Goal: Use online tool/utility: Utilize a website feature to perform a specific function

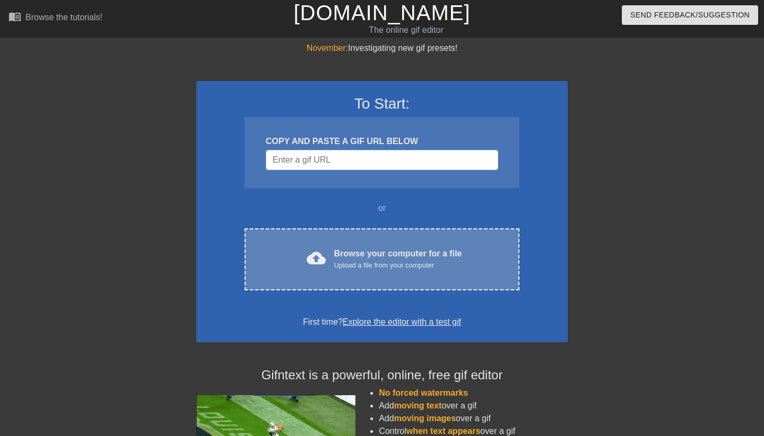
click at [361, 268] on div "Upload a file from your computer" at bounding box center [398, 265] width 128 height 11
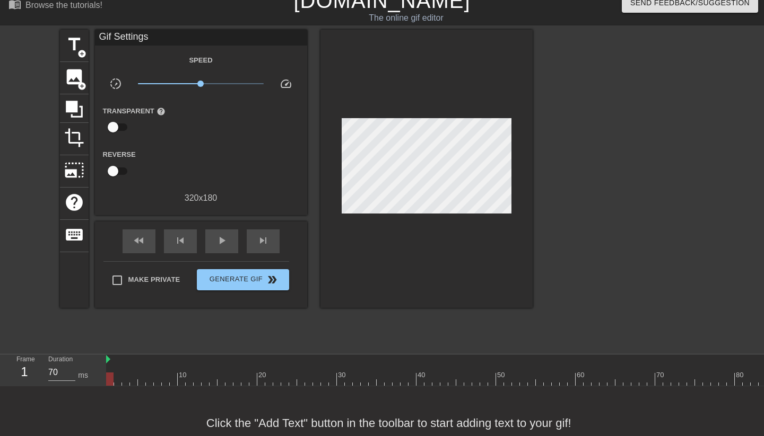
scroll to position [14, 0]
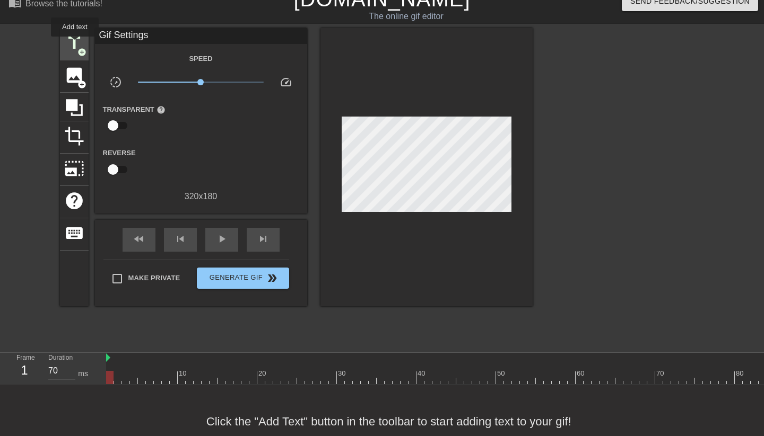
click at [75, 44] on span "title" at bounding box center [74, 43] width 20 height 20
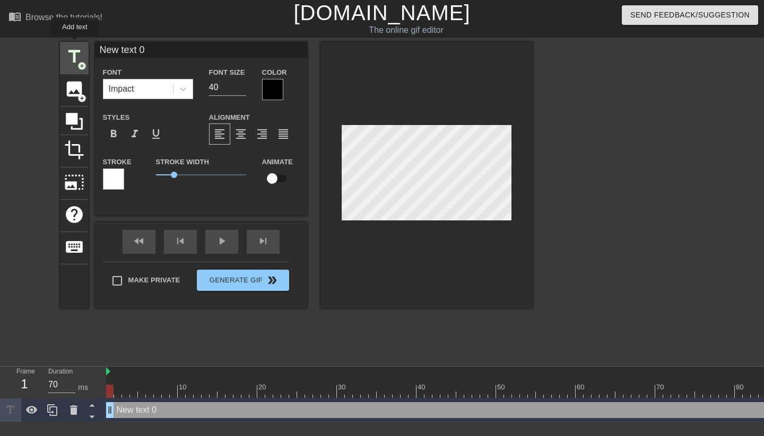
scroll to position [0, 0]
drag, startPoint x: 176, startPoint y: 173, endPoint x: 139, endPoint y: 178, distance: 36.8
click at [139, 177] on div "Stroke Stroke Width 0 Animate" at bounding box center [201, 177] width 212 height 44
click at [276, 83] on div at bounding box center [272, 89] width 21 height 21
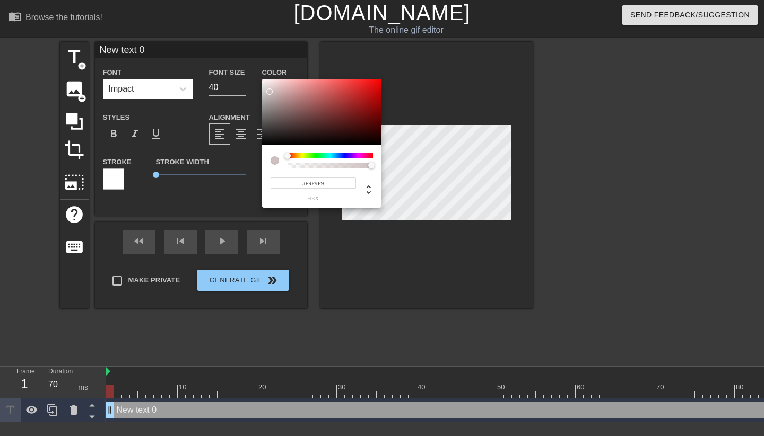
type input "#FFFFFF"
drag, startPoint x: 269, startPoint y: 92, endPoint x: 253, endPoint y: 74, distance: 24.0
click at [253, 74] on div "#FFFFFF hex" at bounding box center [382, 218] width 764 height 436
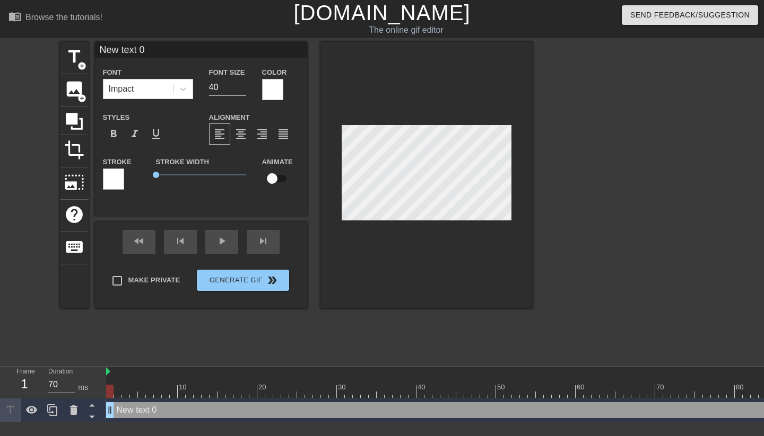
scroll to position [0, 1]
type input "I"
type textarea "I"
type input "I'"
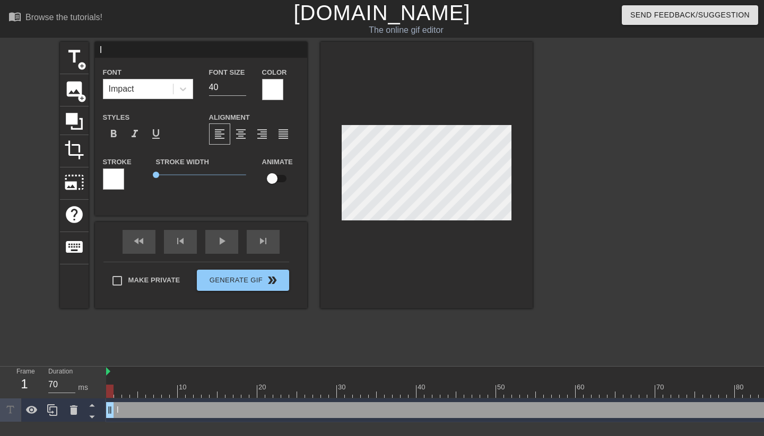
type textarea "I'"
type input "I'm"
type textarea "I'm"
type input "I'm"
type textarea "I'm"
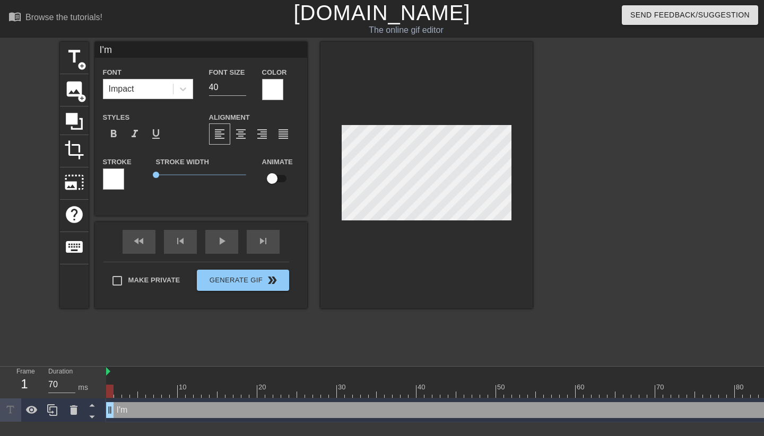
type input "I'm"
type textarea "I'm"
type input "I'"
type textarea "I'"
type input "I'M"
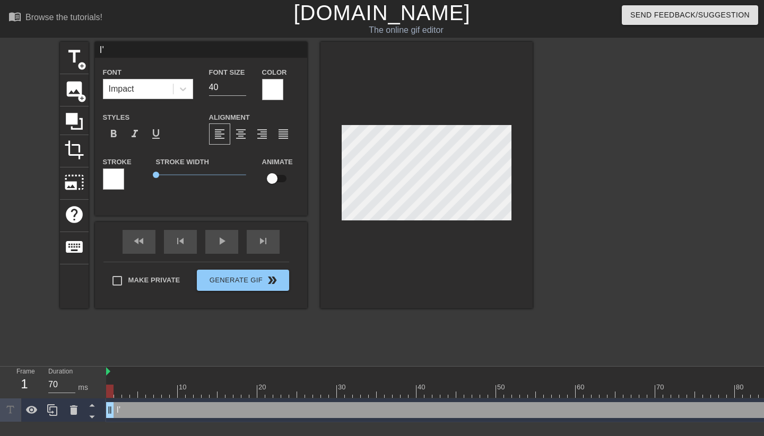
type textarea "I'M"
type input "I'M"
type textarea "I'M"
type input "I'M N"
type textarea "I'M N"
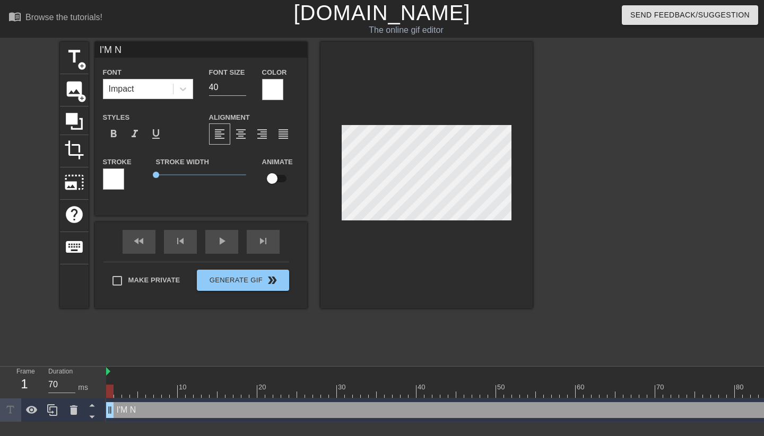
type input "I'M No"
type textarea "I'M No"
type input "I'M Nob"
type textarea "I'M Nob"
type input "I'M Nobo"
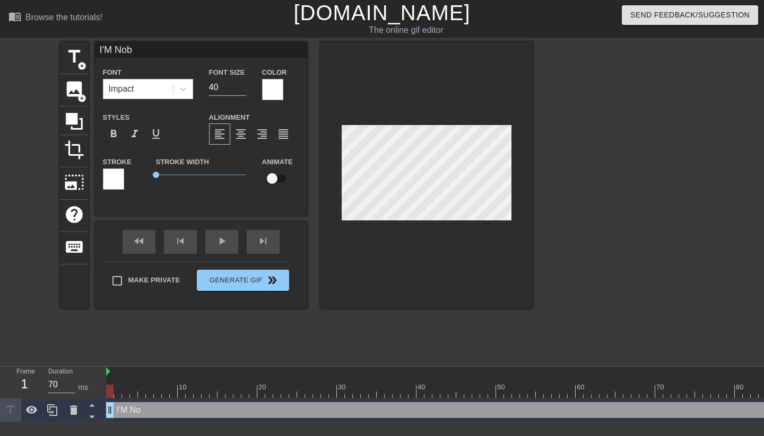
type textarea "I'M Nobo"
type input "I'M Nobod"
type textarea "I'M Nobod"
type input "I'M Nobody"
type textarea "I'M Nobody"
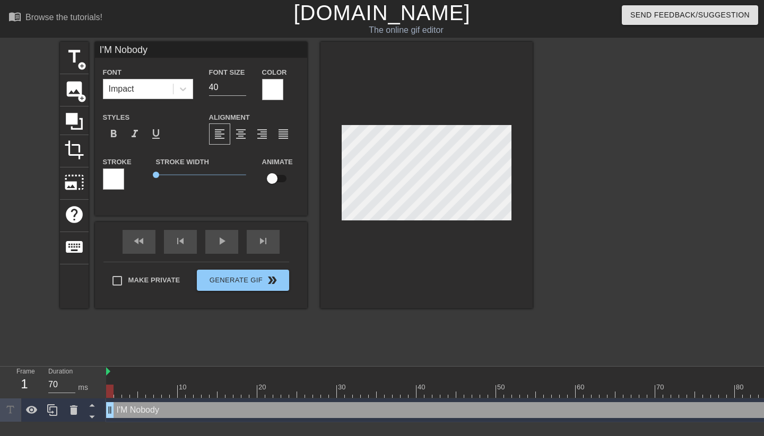
type input "I'M Nobod"
type textarea "I'M Nobod"
type input "I'M Nobo"
type textarea "I'M Nobo"
type input "I'M Nob"
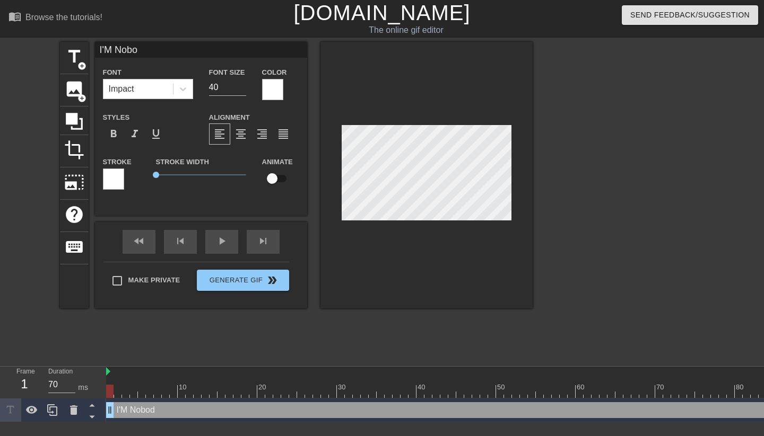
type textarea "I'M Nob"
type input "I'M No"
type textarea "I'M No"
type input "I'M N"
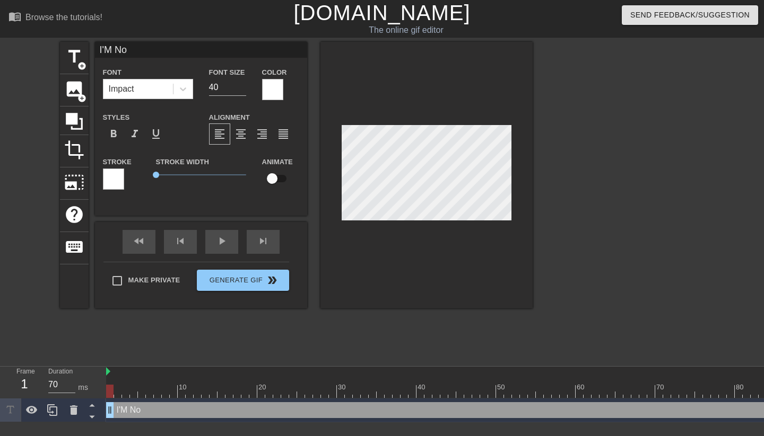
type textarea "I'M N"
type input "I'M"
type textarea "I'M"
type input "I'M"
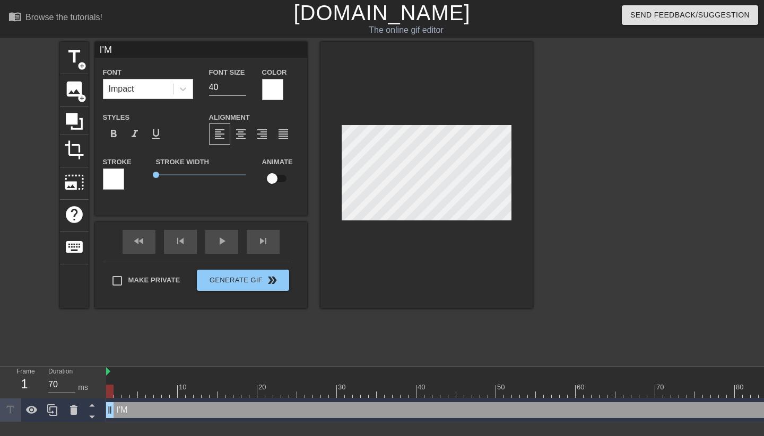
type textarea "I'M"
type input "I'"
type textarea "I'"
type input "I'm"
type textarea "I'm"
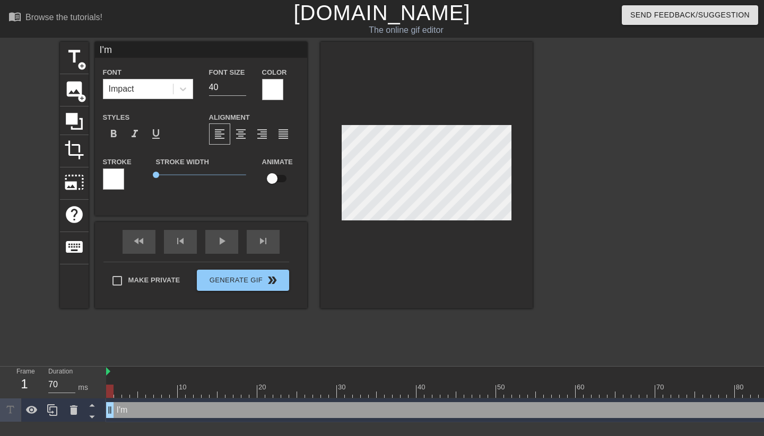
type input "I'm"
type textarea "I'm"
type input "I'm n"
type textarea "I'm n"
type input "I'm no"
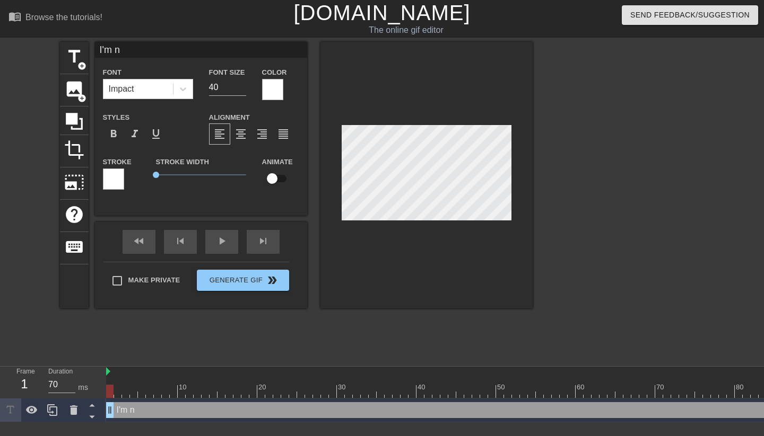
type textarea "I'm no"
type input "I'm nob"
type textarea "I'm nob"
type input "I'm nobo"
type textarea "I'm nobo"
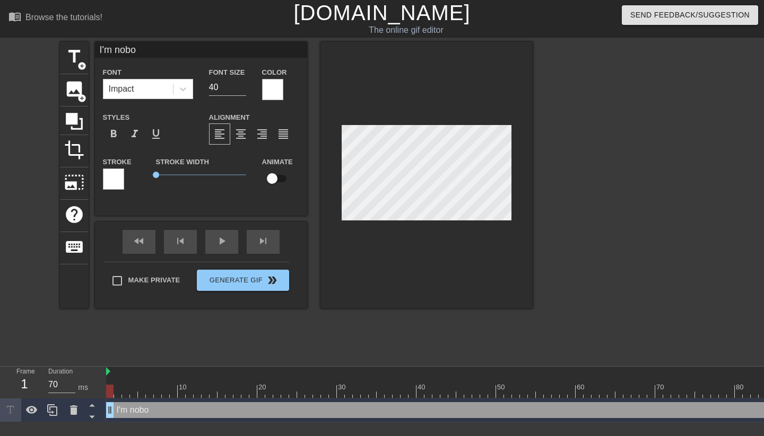
type input "I'm nobod"
type textarea "I'm nobod"
type input "I'm nobody"
type textarea "I'm nobody"
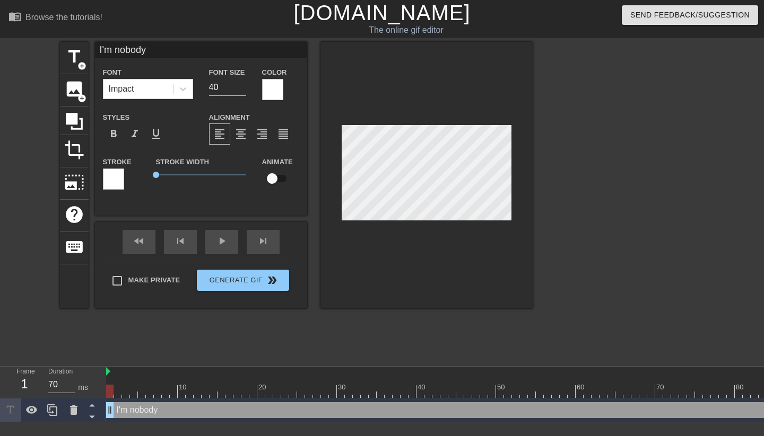
type input "I'm nobody'"
type textarea "I'm nobody'"
type input "I'm nobody's"
type textarea "I'm nobody's"
type input "I'm nobody's"
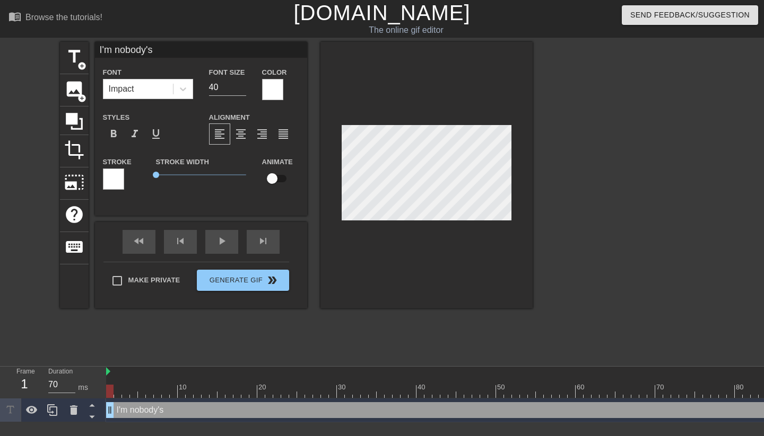
type textarea "I'm nobody's"
type input "I'm nobody's b"
type textarea "I'm nobody's b"
type input "I'm nobody's bi"
type textarea "I'm nobody's bi"
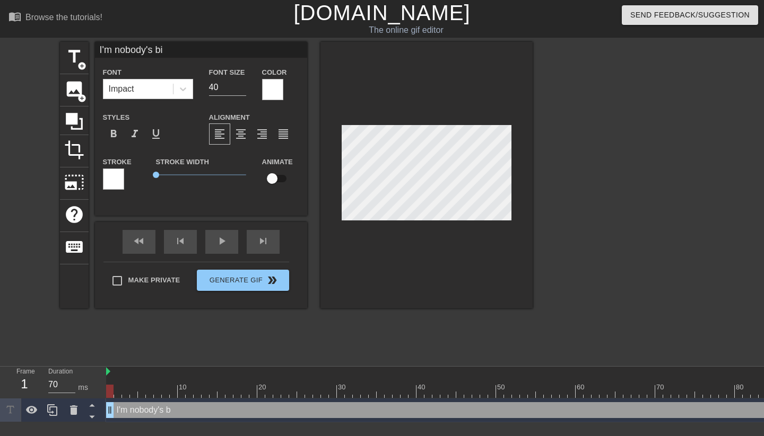
type input "I'm nobody's bit"
type textarea "I'm nobody's bit"
type input "I'm nobody's bith"
type textarea "I'm nobody's bith"
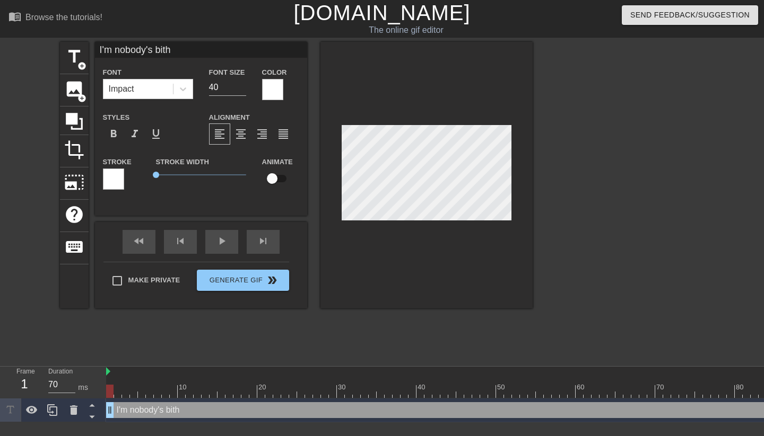
type input "I'm nobody's bithc"
type textarea "I'm nobody's bithc"
type input "I'm nobody's bith"
type textarea "I'm nobody's bith"
type input "I'm nobody's bit"
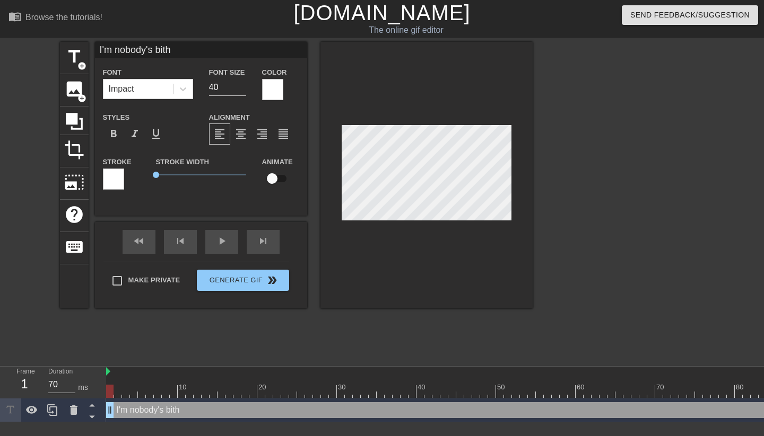
type textarea "I'm nobody's bit"
type input "I'm nobody's bitc"
type textarea "I'm nobody's bitc"
type input "I'm nobody's bitch"
type textarea "I'm nobody's bitch"
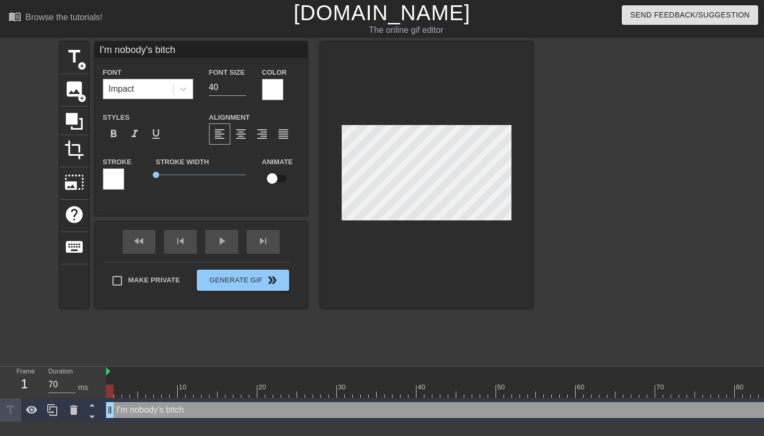
click at [397, 255] on div at bounding box center [426, 175] width 212 height 267
click at [555, 207] on div at bounding box center [624, 201] width 159 height 318
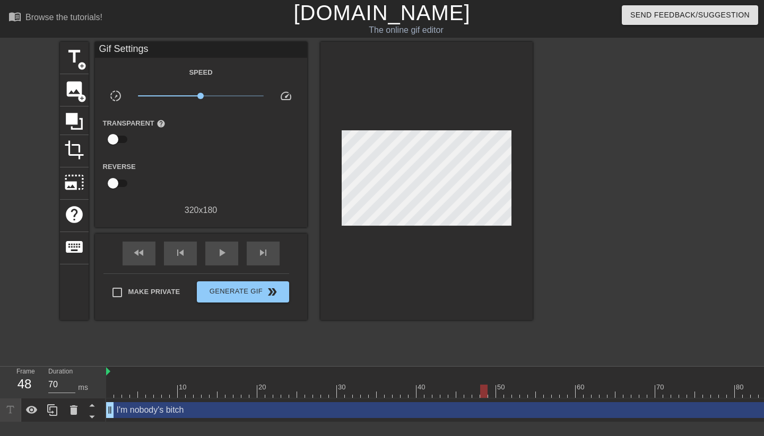
drag, startPoint x: 516, startPoint y: 392, endPoint x: 486, endPoint y: 393, distance: 30.3
click at [486, 393] on div at bounding box center [483, 391] width 7 height 13
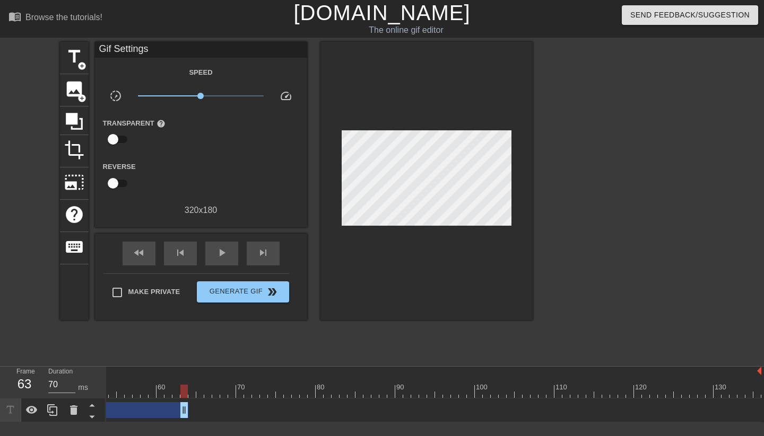
drag, startPoint x: 757, startPoint y: 405, endPoint x: 183, endPoint y: 377, distance: 574.5
click at [183, 377] on div "10 20 30 40 50 60 70 80 90 100 110 120 130 I'm nobody's bitch drag_handle drag_…" at bounding box center [435, 395] width 658 height 56
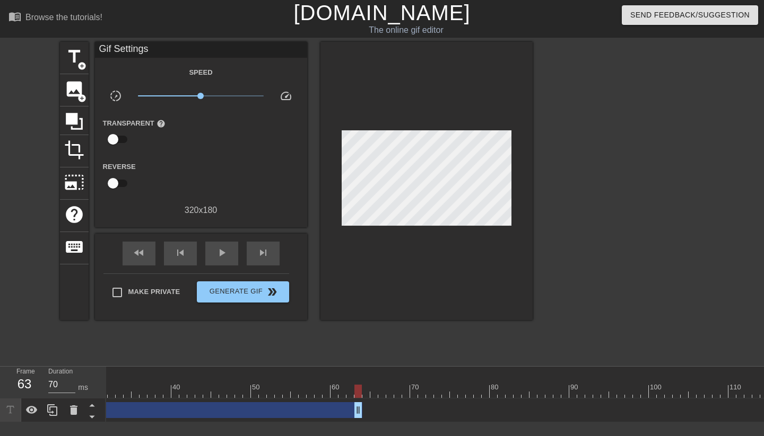
scroll to position [0, 205]
drag, startPoint x: 396, startPoint y: 409, endPoint x: 349, endPoint y: 404, distance: 46.4
click at [337, 397] on div at bounding box center [438, 391] width 1074 height 13
click at [323, 397] on div at bounding box center [438, 391] width 1074 height 13
click at [283, 392] on div at bounding box center [438, 391] width 1074 height 13
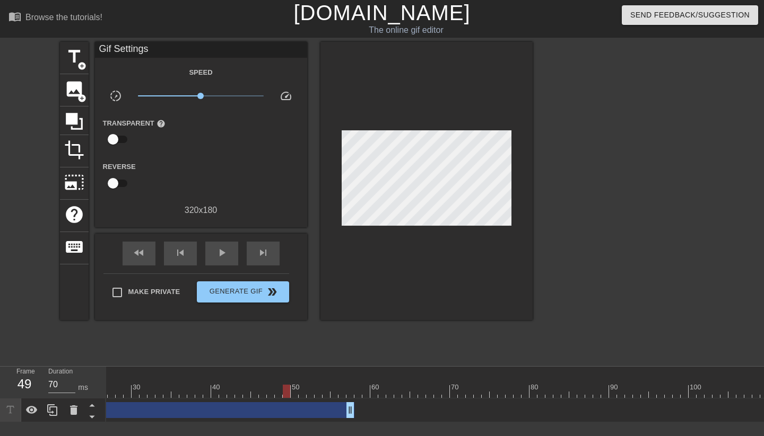
click at [261, 392] on div at bounding box center [438, 391] width 1074 height 13
click at [274, 391] on div at bounding box center [438, 391] width 1074 height 13
click at [279, 392] on div at bounding box center [438, 391] width 1074 height 13
click at [285, 392] on div at bounding box center [438, 391] width 1074 height 13
click at [277, 392] on div at bounding box center [438, 391] width 1074 height 13
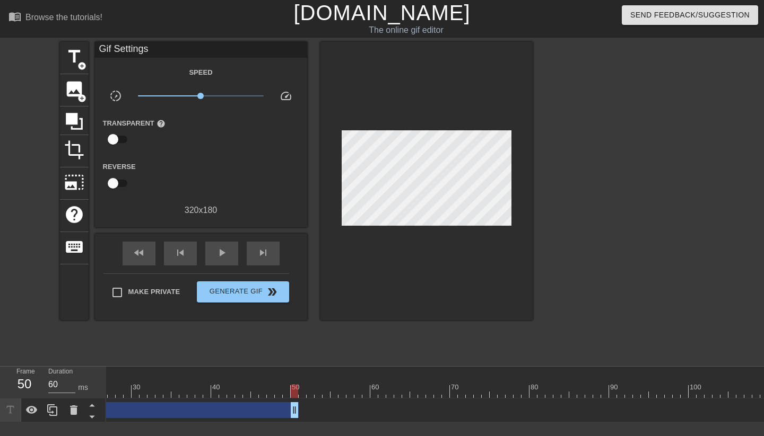
type input "70"
drag, startPoint x: 348, startPoint y: 413, endPoint x: 278, endPoint y: 414, distance: 69.5
click at [316, 355] on div "title add_circle image add_circle crop photo_size_select_large help keyboard Gi…" at bounding box center [296, 201] width 473 height 318
click at [76, 63] on span "title" at bounding box center [74, 57] width 20 height 20
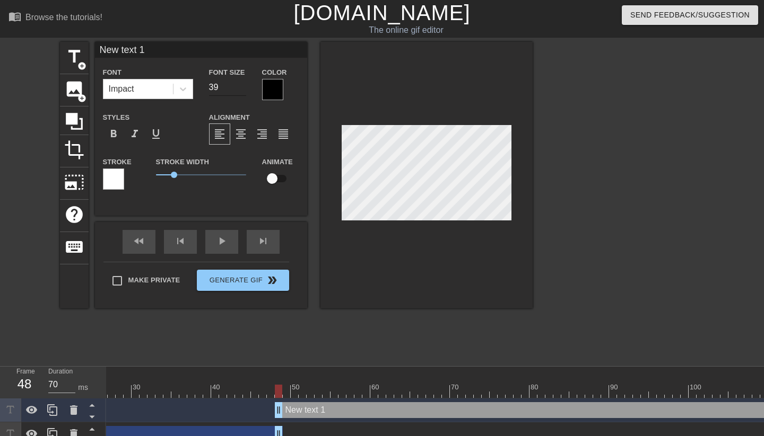
click at [241, 90] on input "39" at bounding box center [227, 87] width 37 height 17
type input "21"
click at [241, 90] on input "21" at bounding box center [227, 87] width 37 height 17
drag, startPoint x: 176, startPoint y: 174, endPoint x: 148, endPoint y: 175, distance: 27.1
click at [148, 175] on div "Stroke Width 0" at bounding box center [201, 177] width 106 height 44
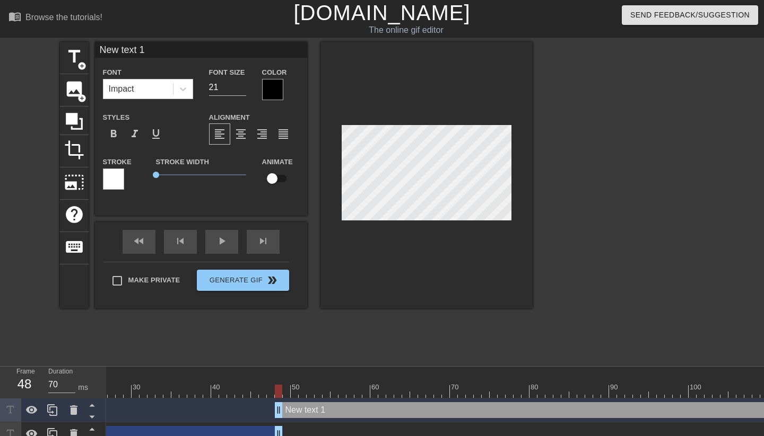
click at [276, 85] on div at bounding box center [272, 89] width 21 height 21
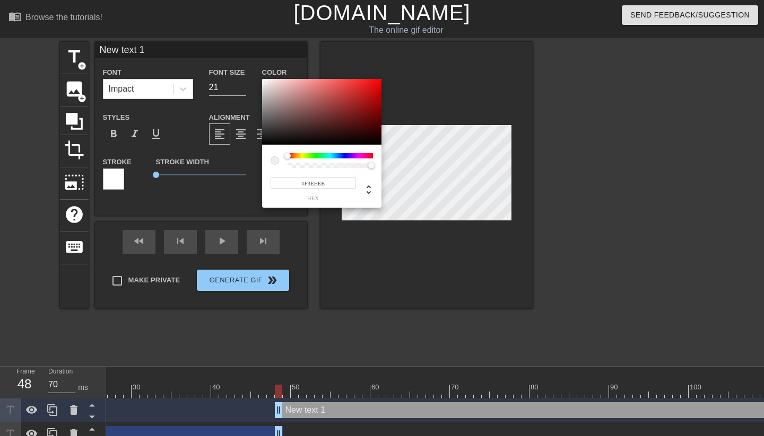
type input "#FFFFFF"
drag, startPoint x: 275, startPoint y: 92, endPoint x: 251, endPoint y: 70, distance: 31.9
click at [251, 70] on div "#FFFFFF hex" at bounding box center [382, 218] width 764 height 436
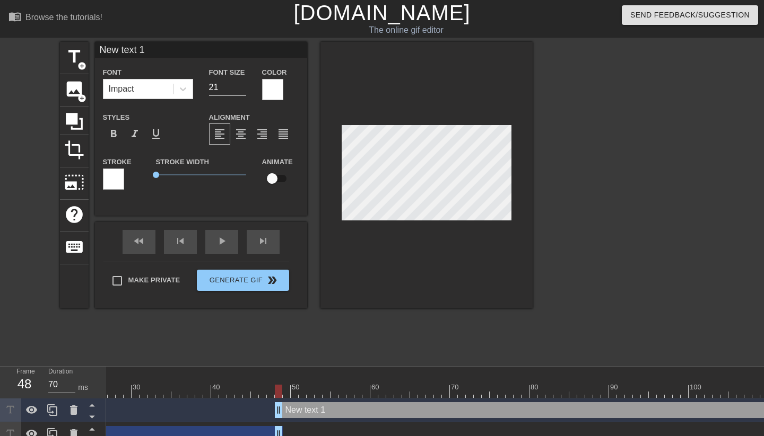
type input "S"
type textarea "S"
type input "SO"
type textarea "SO"
type input "SOU"
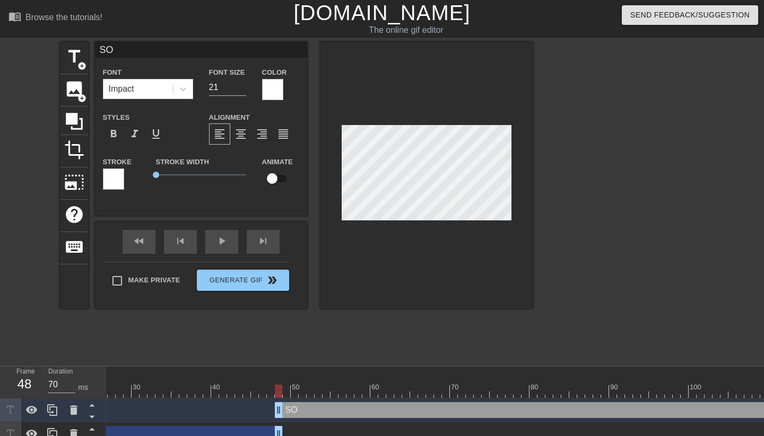
type textarea "SOU"
type input "SOUK"
type textarea "SOUK"
type input "SOUKI"
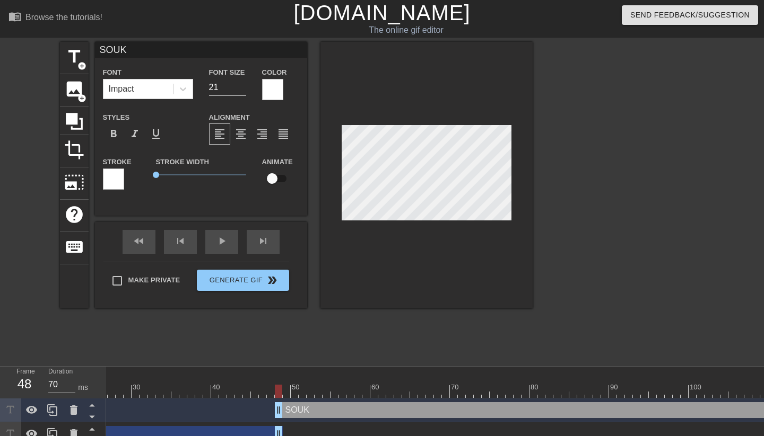
type textarea "SOUKI"
click at [410, 99] on div at bounding box center [426, 175] width 212 height 267
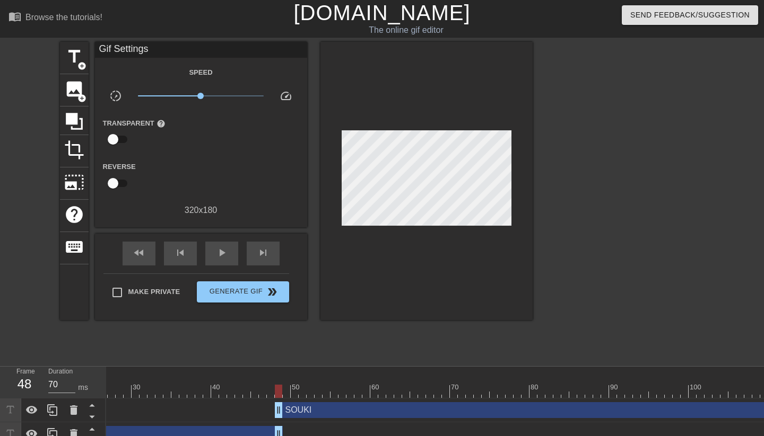
click at [567, 189] on div at bounding box center [624, 201] width 159 height 318
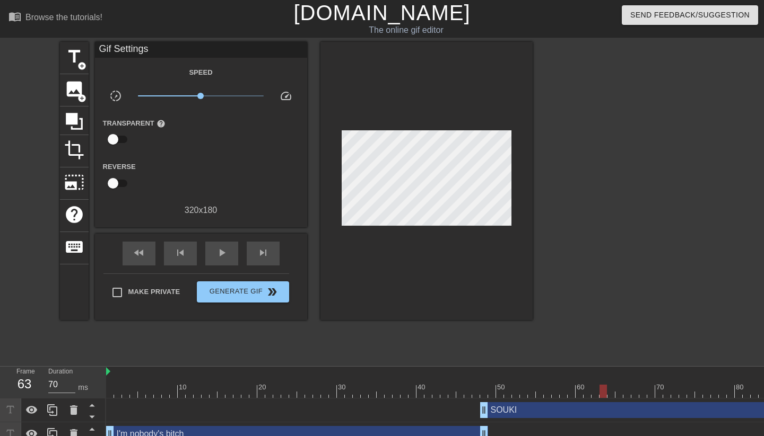
scroll to position [0, 0]
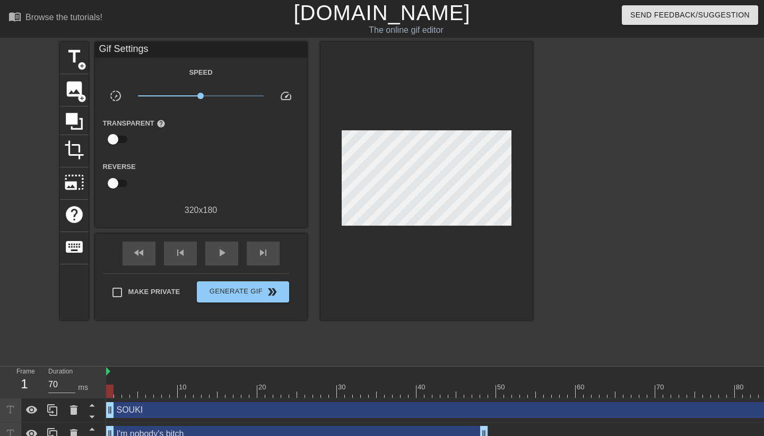
drag, startPoint x: 482, startPoint y: 410, endPoint x: 107, endPoint y: 407, distance: 374.9
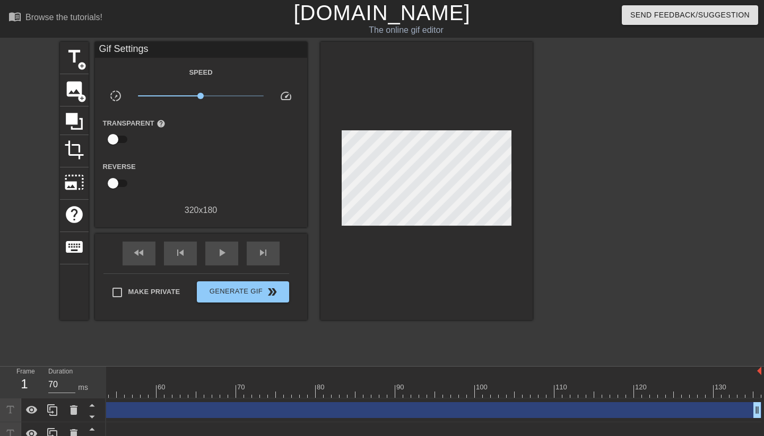
scroll to position [0, 419]
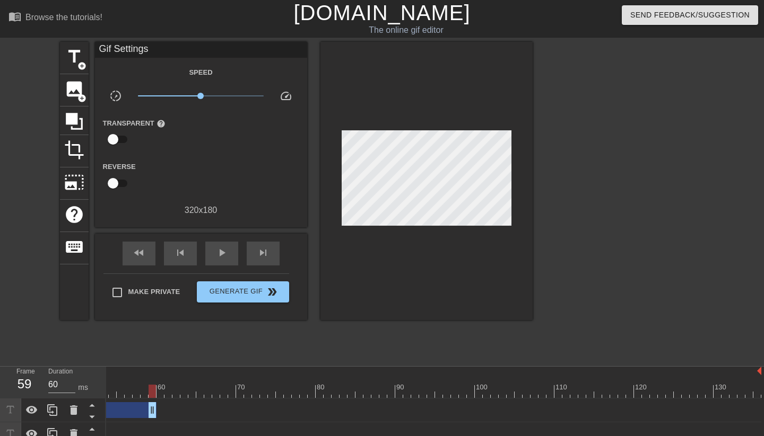
drag, startPoint x: 759, startPoint y: 410, endPoint x: 158, endPoint y: 409, distance: 601.9
click at [158, 409] on div "SOUKI drag_handle drag_handle" at bounding box center [224, 411] width 1074 height 16
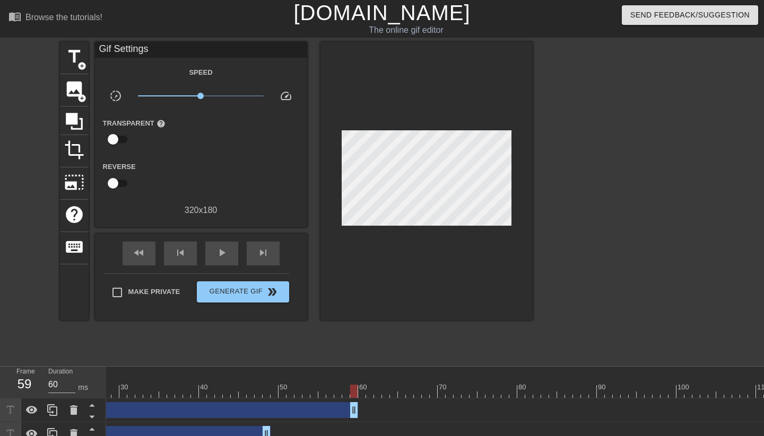
scroll to position [0, 193]
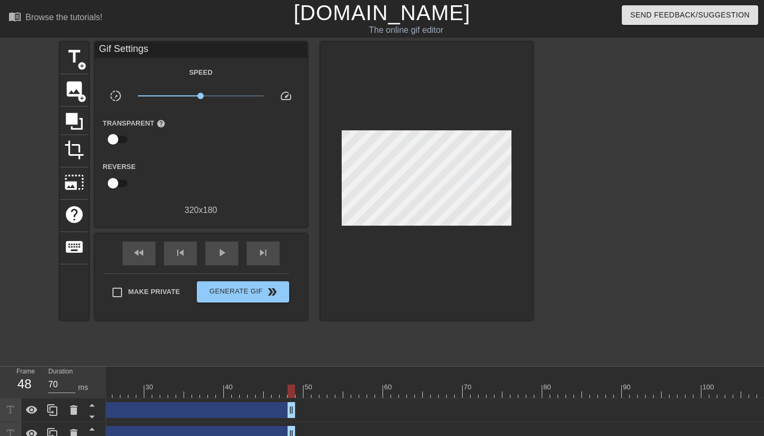
drag, startPoint x: 376, startPoint y: 406, endPoint x: 290, endPoint y: 408, distance: 85.9
click at [351, 351] on div "title add_circle image add_circle crop photo_size_select_large help keyboard Gi…" at bounding box center [296, 201] width 473 height 318
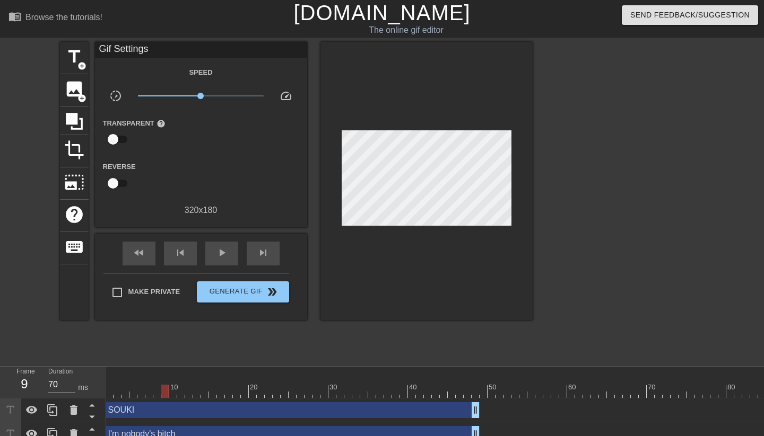
scroll to position [0, 0]
drag, startPoint x: 341, startPoint y: 391, endPoint x: 42, endPoint y: 391, distance: 299.1
click at [42, 391] on div "Frame 1 Duration 70 ms 10 20 30 40 50 60 70 80 90 100 110 120 130 SOUKI drag_ha…" at bounding box center [382, 407] width 764 height 80
type input "70"
click at [489, 389] on div at bounding box center [643, 391] width 1074 height 13
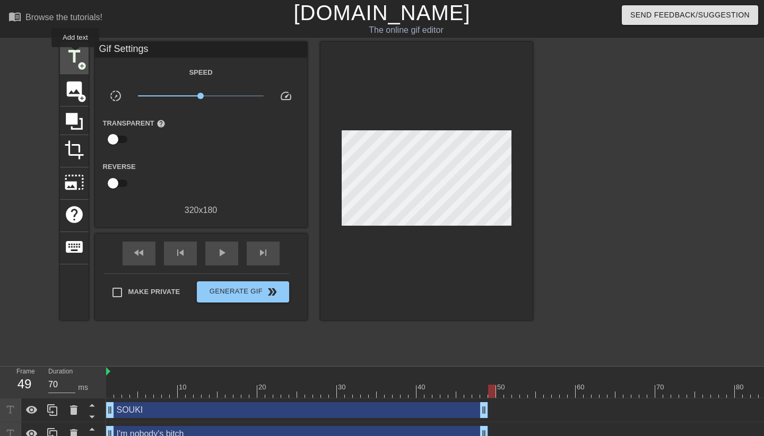
click at [75, 54] on span "title" at bounding box center [74, 57] width 20 height 20
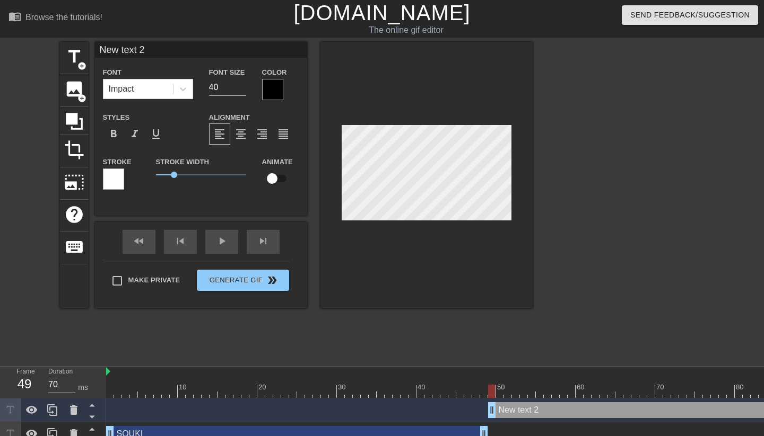
type input "Y"
type textarea "Y"
type input "YE"
type textarea "YE"
type input "YES"
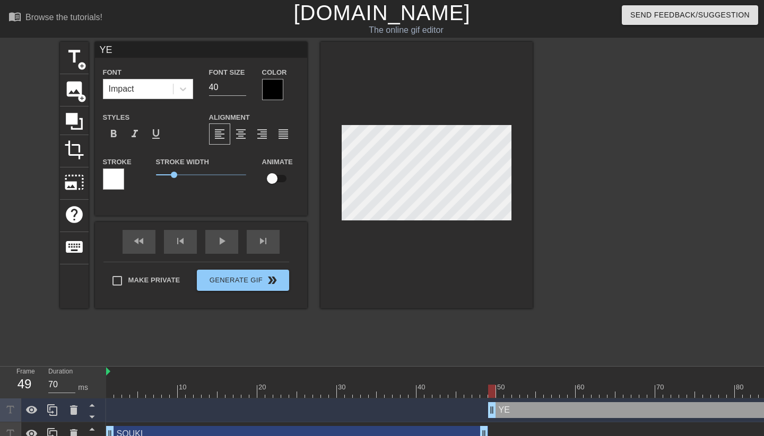
type textarea "YES"
type input "YES"
type textarea "YES"
type input "YES Y"
type textarea "YES Y"
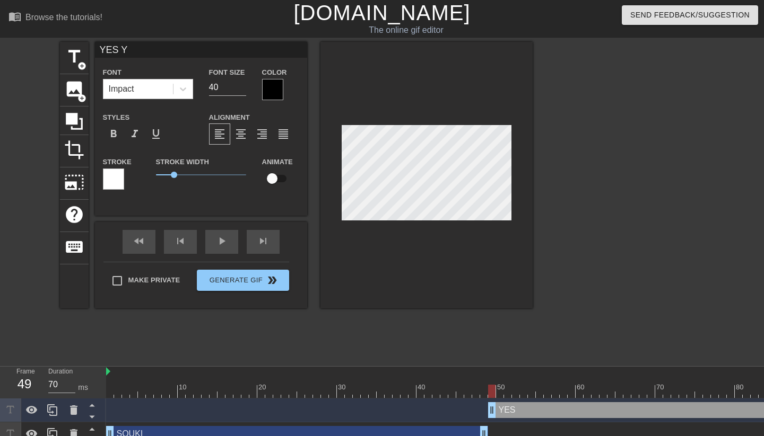
type input "YES YO"
type textarea "YES YO"
type input "YES YOU"
type textarea "YES YOU"
type input "YES YOU"
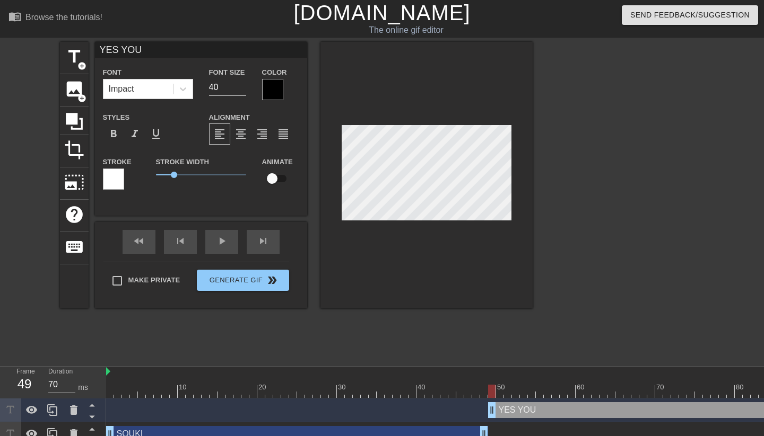
type textarea "YES YOU"
type input "YES YOU A"
type textarea "YES YOU A"
type input "YES YOU AR"
type textarea "YES YOU AR"
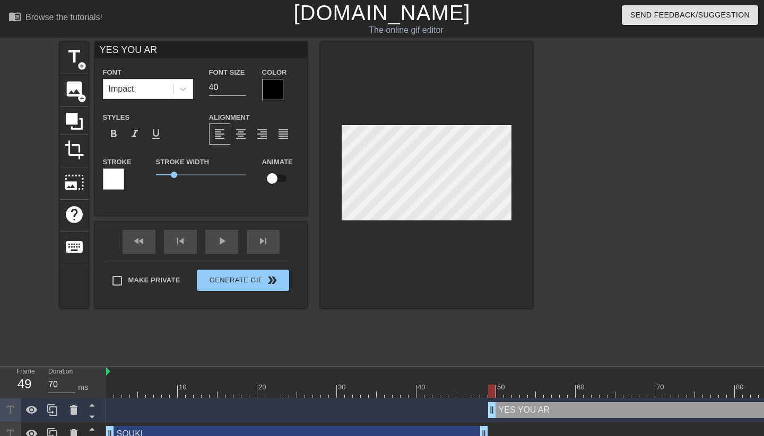
type input "YES YOU ARE"
type textarea "YES YOU ARE"
type input "YES YOU ARE!"
type textarea "YES YOU ARE!"
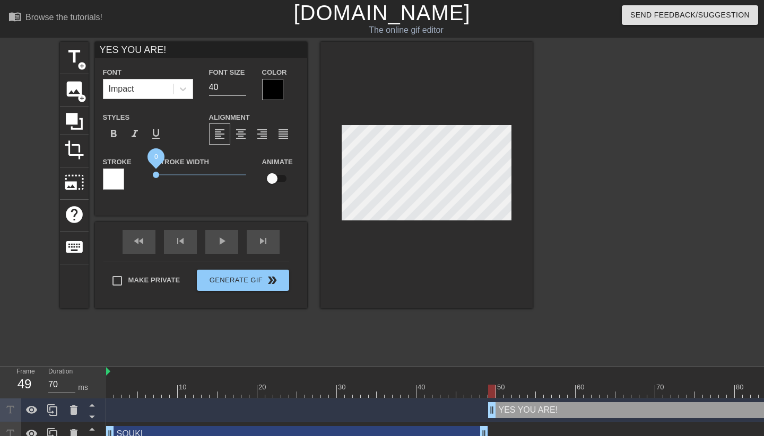
drag, startPoint x: 176, startPoint y: 174, endPoint x: 144, endPoint y: 179, distance: 32.2
click at [144, 179] on div "Stroke Stroke Width 0 Animate" at bounding box center [201, 177] width 212 height 44
click at [267, 86] on div at bounding box center [272, 89] width 21 height 21
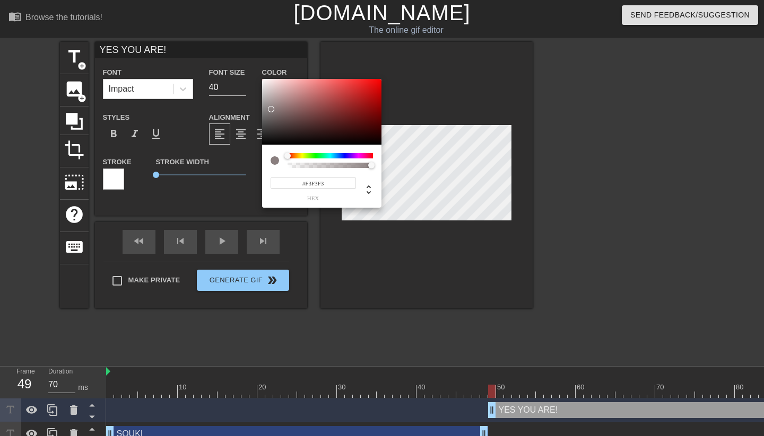
type input "#FFFFFF"
drag, startPoint x: 271, startPoint y: 109, endPoint x: 251, endPoint y: 73, distance: 41.5
click at [251, 73] on div "#FFFFFF hex" at bounding box center [382, 218] width 764 height 436
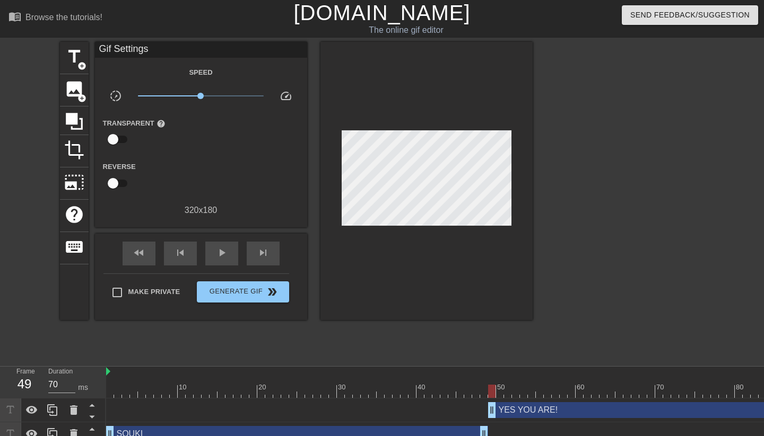
click at [567, 251] on div at bounding box center [624, 201] width 159 height 318
drag, startPoint x: 492, startPoint y: 389, endPoint x: 669, endPoint y: 404, distance: 177.2
click at [669, 404] on div "10 20 30 40 50 60 70 80 90 100 110 120 130 YES YOU ARE! drag_handle drag_handle…" at bounding box center [435, 418] width 658 height 103
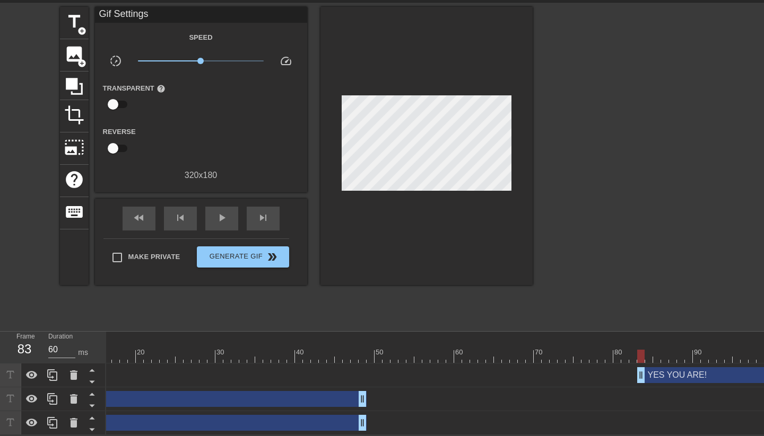
scroll to position [0, 131]
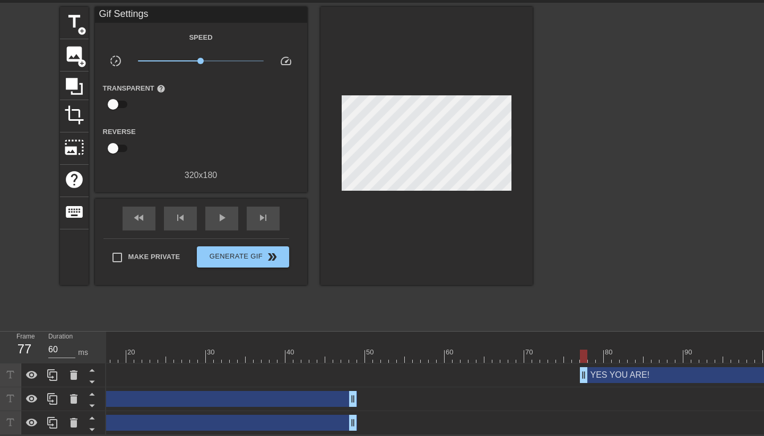
drag, startPoint x: 492, startPoint y: 410, endPoint x: 716, endPoint y: 418, distance: 224.0
click at [633, 418] on div "YES YOU ARE! drag_handle drag_handle SOUKI drag_handle drag_handle I'm nobody's…" at bounding box center [304, 400] width 658 height 72
click at [80, 24] on span "title" at bounding box center [74, 22] width 20 height 20
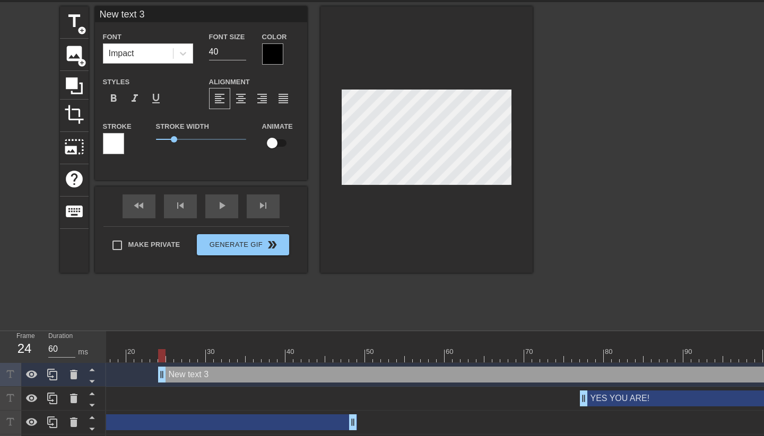
type input "70"
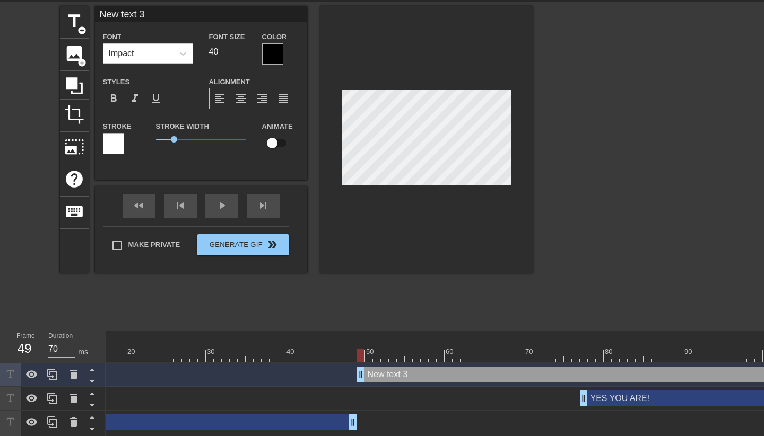
drag, startPoint x: 154, startPoint y: 380, endPoint x: 363, endPoint y: 377, distance: 209.5
click at [380, 373] on div "New text 3 drag_handle drag_handle" at bounding box center [703, 375] width 692 height 16
type input "S"
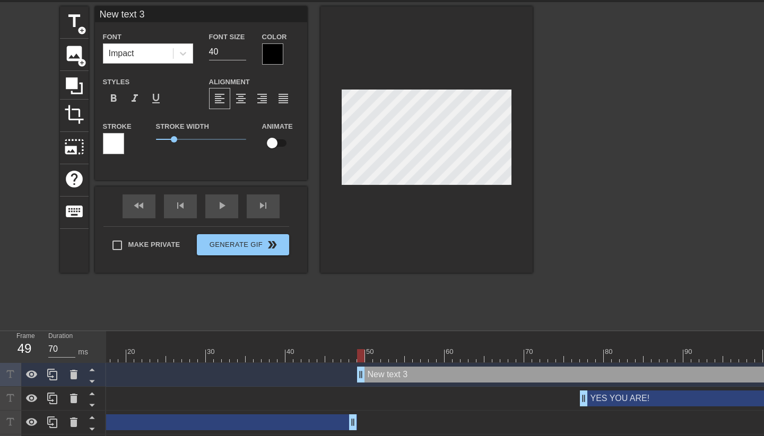
type textarea "S"
type input "Sc"
type textarea "Sc"
type input "Sch"
type textarea "Sch"
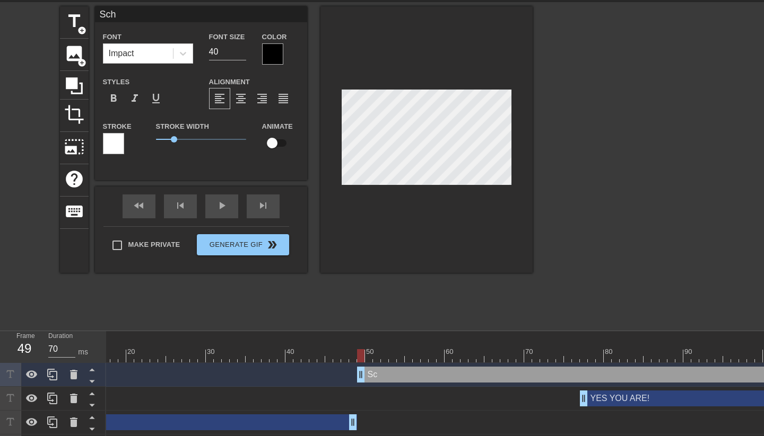
type input "Scha"
type textarea "Scha"
type input "Schat"
type textarea "Schat"
type input "[PERSON_NAME]"
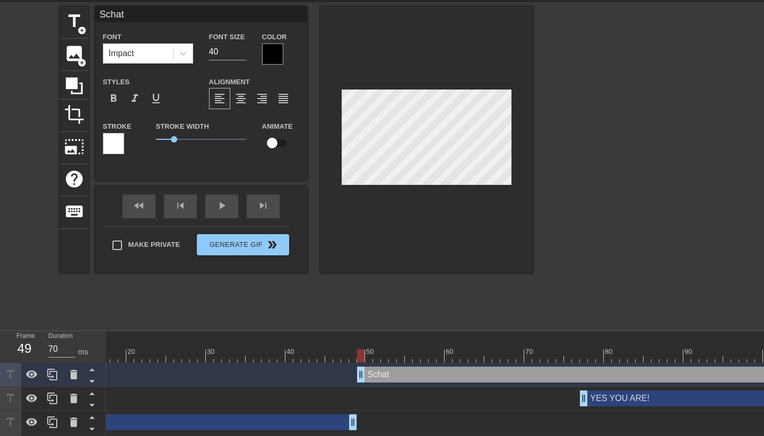
type textarea "[PERSON_NAME]"
type input "Schatzm"
type textarea "Schatzm"
type input "Schatzma"
type textarea "Schatzma"
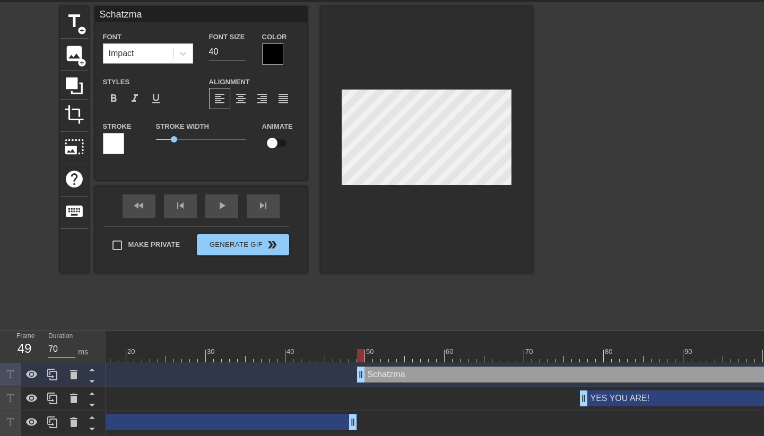
type input "[PERSON_NAME]"
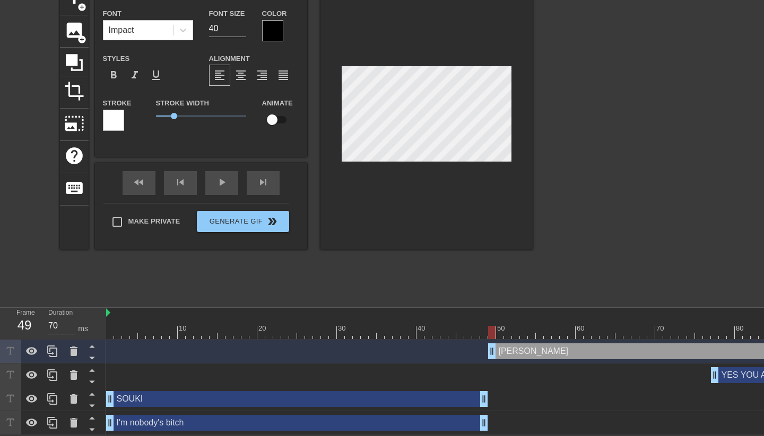
scroll to position [0, 0]
type textarea "[PERSON_NAME]"
click at [333, 395] on div "SOUKI drag_handle drag_handle" at bounding box center [297, 399] width 382 height 16
type input "SOUKI"
type input "21"
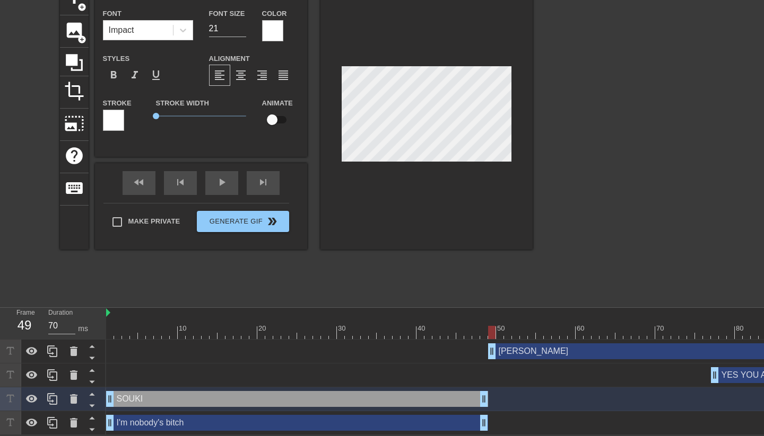
type input "[PERSON_NAME]"
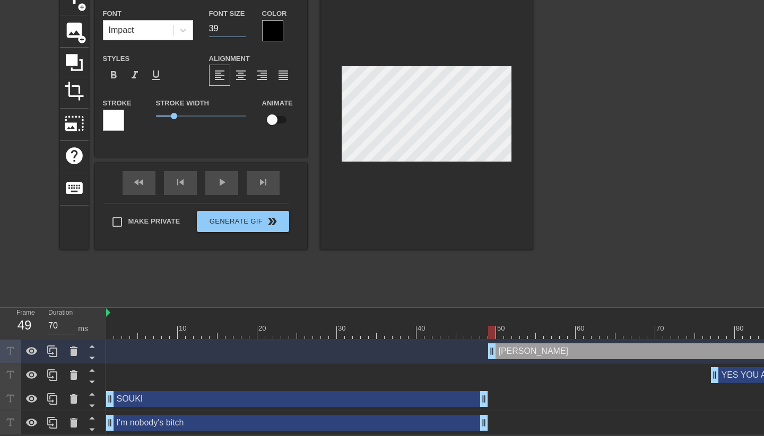
click at [241, 31] on input "39" at bounding box center [227, 28] width 37 height 17
click at [241, 31] on input "38" at bounding box center [227, 28] width 37 height 17
click at [241, 31] on input "37" at bounding box center [227, 28] width 37 height 17
click at [241, 31] on input "36" at bounding box center [227, 28] width 37 height 17
click at [241, 31] on input "35" at bounding box center [227, 28] width 37 height 17
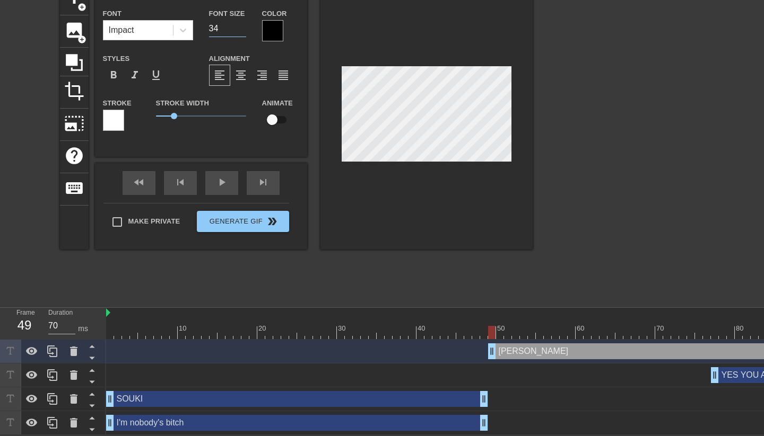
click at [241, 31] on input "34" at bounding box center [227, 28] width 37 height 17
click at [241, 31] on input "33" at bounding box center [227, 28] width 37 height 17
click at [241, 31] on input "32" at bounding box center [227, 28] width 37 height 17
click at [241, 31] on input "31" at bounding box center [227, 28] width 37 height 17
click at [241, 31] on input "30" at bounding box center [227, 28] width 37 height 17
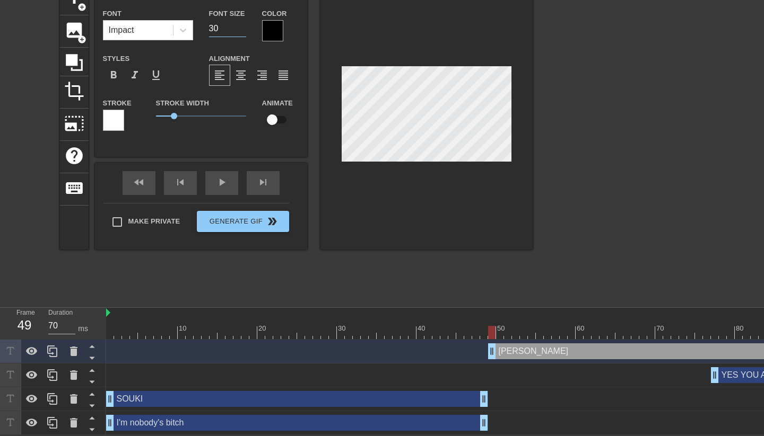
type input "29"
click at [241, 31] on input "29" at bounding box center [227, 28] width 37 height 17
drag, startPoint x: 176, startPoint y: 115, endPoint x: 124, endPoint y: 120, distance: 52.3
click at [124, 120] on div "Stroke Stroke Width 0 Animate" at bounding box center [201, 119] width 212 height 44
click at [270, 36] on div at bounding box center [272, 30] width 21 height 21
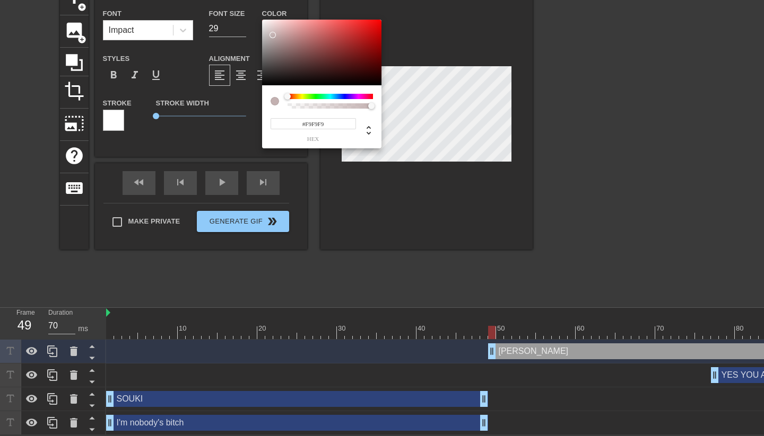
type input "#FFFFFF"
drag, startPoint x: 276, startPoint y: 41, endPoint x: 254, endPoint y: 15, distance: 33.9
click at [254, 15] on div "#FFFFFF hex" at bounding box center [382, 218] width 764 height 436
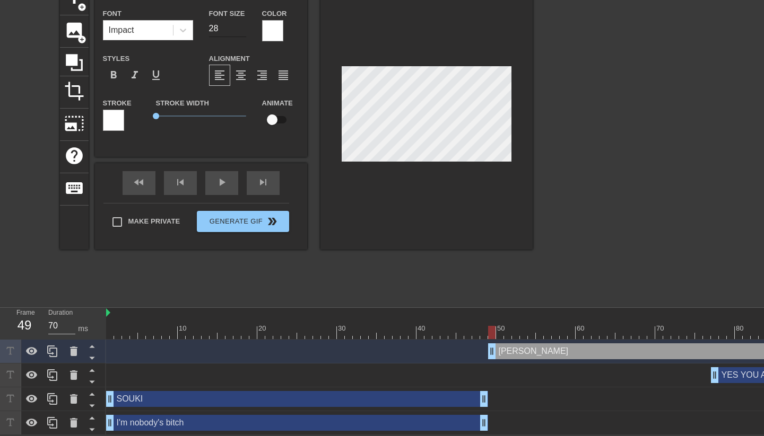
click at [242, 31] on input "28" at bounding box center [227, 28] width 37 height 17
click at [242, 31] on input "27" at bounding box center [227, 28] width 37 height 17
click at [242, 31] on input "26" at bounding box center [227, 28] width 37 height 17
click at [242, 31] on input "25" at bounding box center [227, 28] width 37 height 17
click at [242, 31] on input "24" at bounding box center [227, 28] width 37 height 17
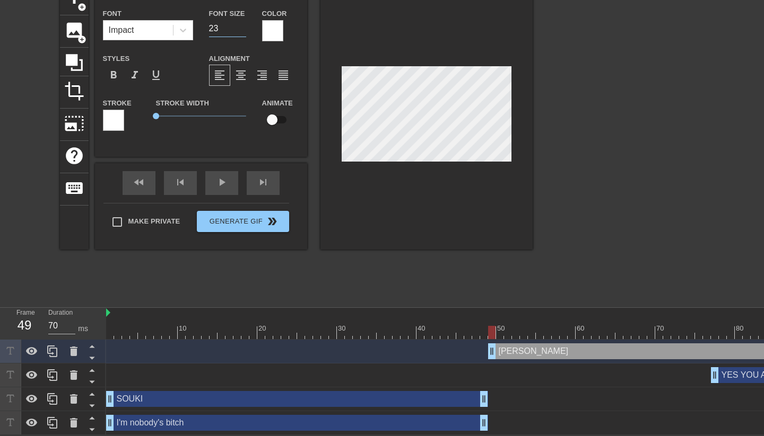
click at [242, 31] on input "23" at bounding box center [227, 28] width 37 height 17
click at [242, 31] on input "22" at bounding box center [227, 28] width 37 height 17
type input "21"
click at [242, 31] on input "21" at bounding box center [227, 28] width 37 height 17
type input "[PERSON_NAME]"
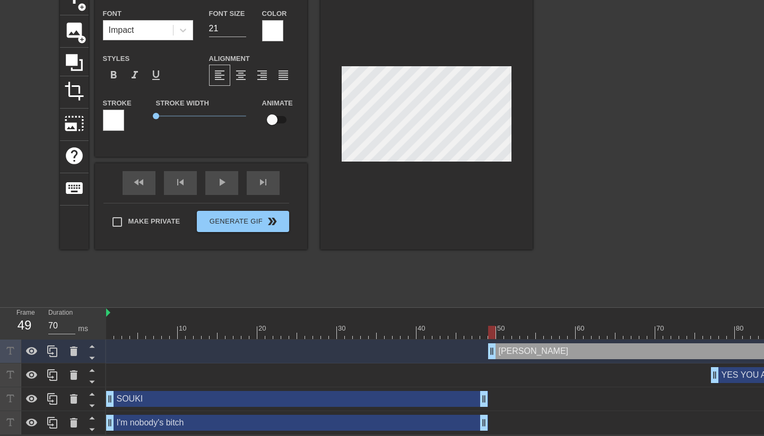
type textarea "[PERSON_NAME]"
type input "[PERSON_NAME]"
type textarea "[PERSON_NAME]"
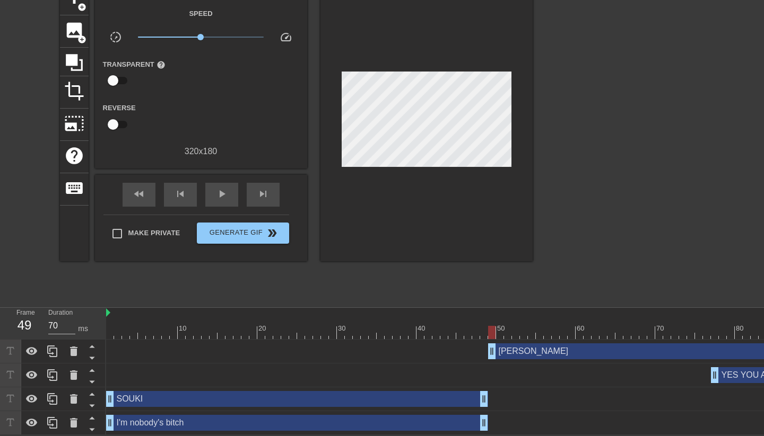
click at [543, 123] on div "title add_circle image add_circle crop photo_size_select_large help keyboard Gi…" at bounding box center [382, 142] width 764 height 318
drag, startPoint x: 494, startPoint y: 332, endPoint x: 71, endPoint y: 312, distance: 423.6
click at [71, 312] on div "Frame 1 Duration 70 ms 10 20 30 40 50 60 70 80 90 100 110 120 130 [PERSON_NAME]…" at bounding box center [382, 371] width 764 height 127
click at [618, 185] on div at bounding box center [624, 142] width 159 height 318
type input "60"
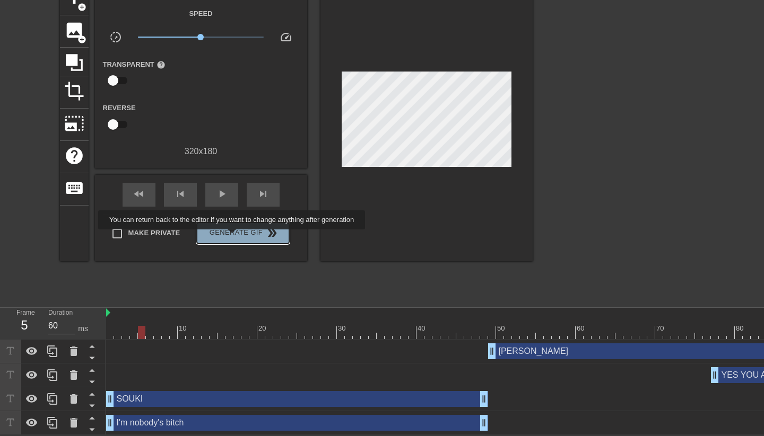
click at [239, 237] on span "Generate Gif double_arrow" at bounding box center [242, 233] width 83 height 13
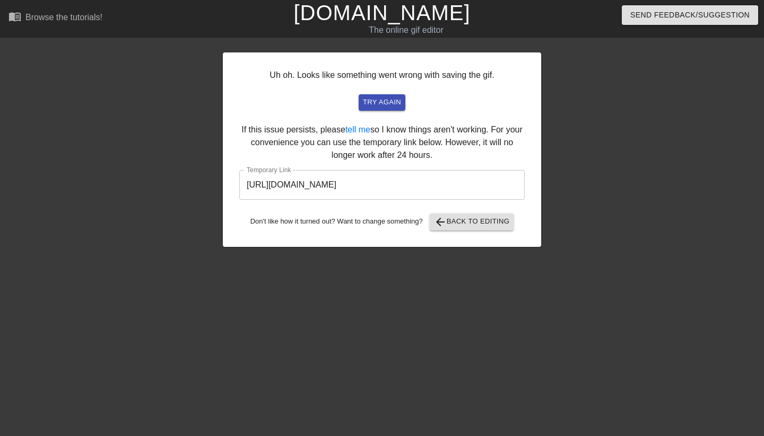
click at [413, 184] on input "[URL][DOMAIN_NAME]" at bounding box center [381, 185] width 285 height 30
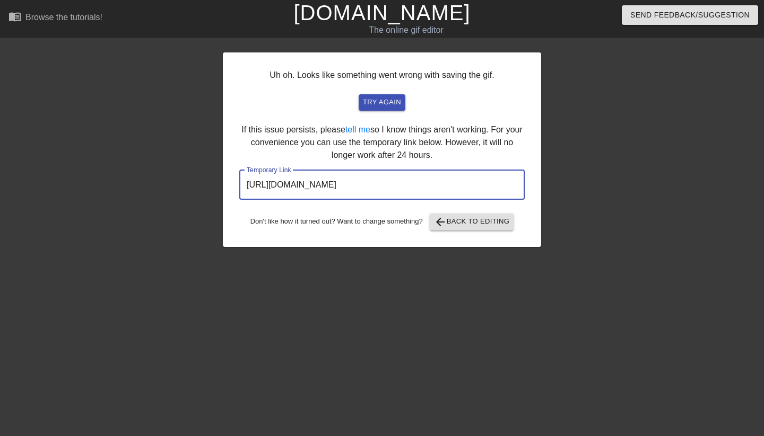
click at [413, 184] on input "[URL][DOMAIN_NAME]" at bounding box center [381, 185] width 285 height 30
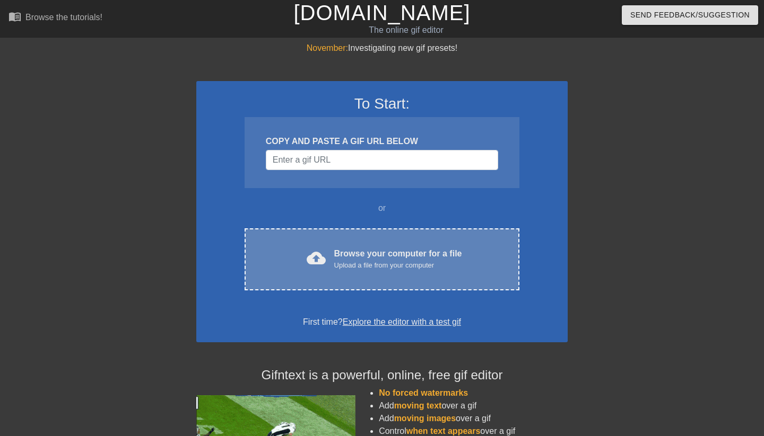
click at [357, 251] on div "Browse your computer for a file Upload a file from your computer" at bounding box center [398, 259] width 128 height 23
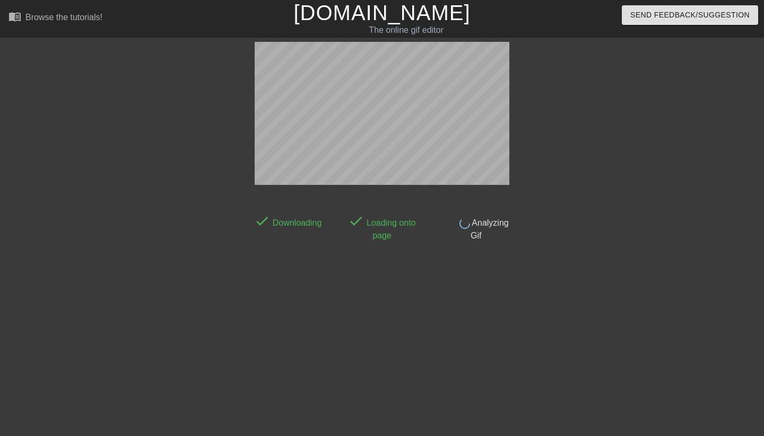
scroll to position [26, 0]
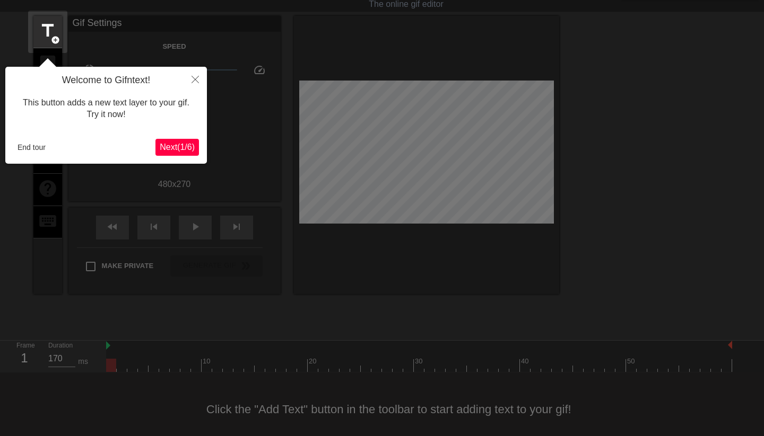
click at [196, 81] on icon "Close" at bounding box center [194, 79] width 7 height 7
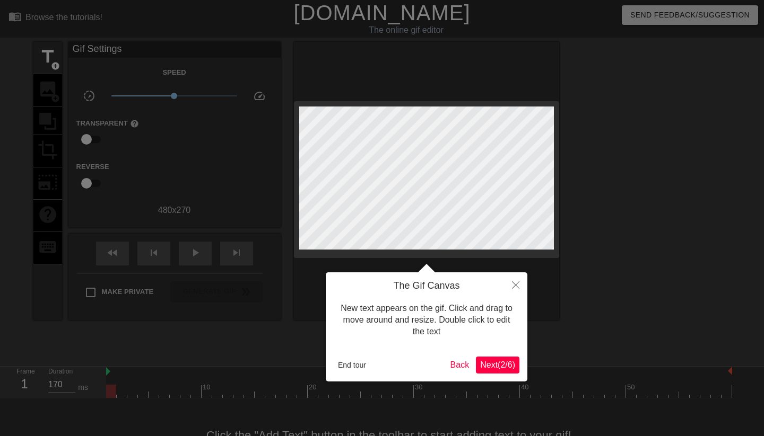
click at [356, 360] on button "End tour" at bounding box center [352, 365] width 37 height 16
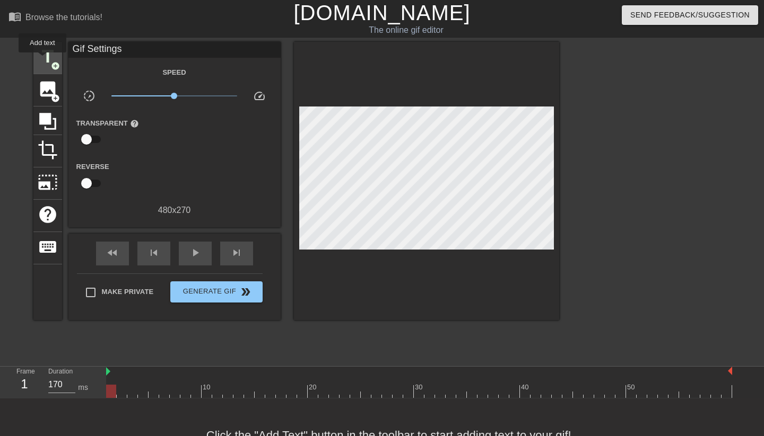
click at [43, 60] on span "title" at bounding box center [48, 57] width 20 height 20
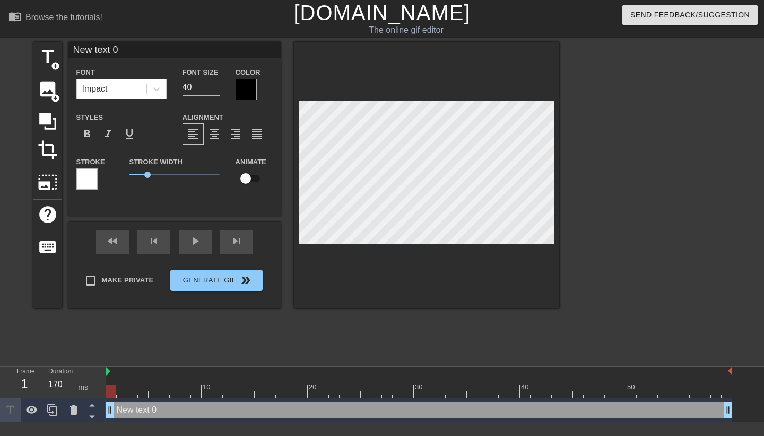
type input "S"
type textarea "S"
type input "SO"
type textarea "SO"
type input "SOU"
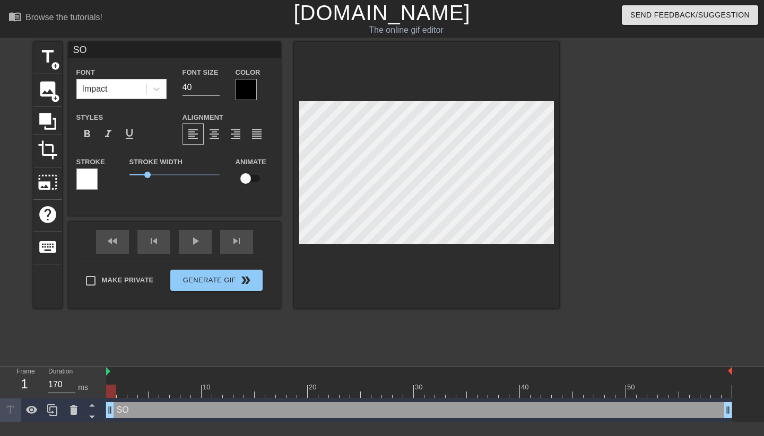
type textarea "SOU"
type input "SOUK"
type textarea "SOUK"
type input "SOUKI"
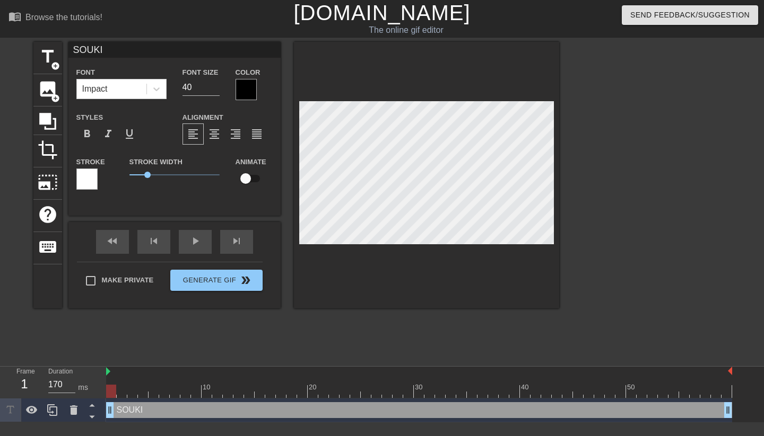
type textarea "SOUKI"
click at [244, 85] on div at bounding box center [245, 89] width 21 height 21
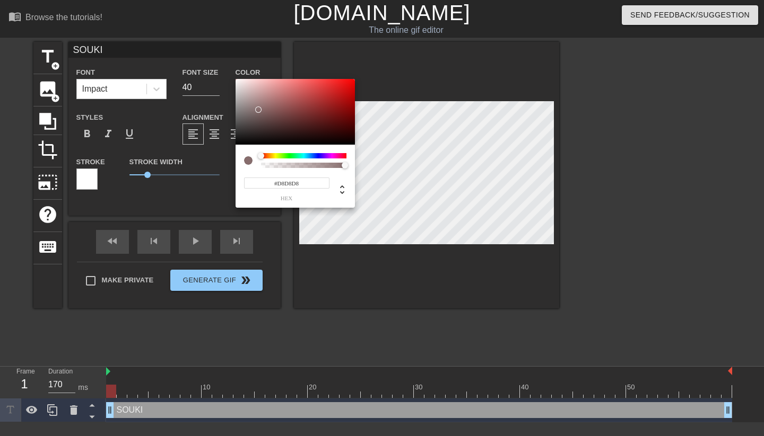
type input "#FFFFFF"
drag, startPoint x: 266, startPoint y: 115, endPoint x: 202, endPoint y: 64, distance: 82.7
click at [202, 64] on div "#FFFFFF hex" at bounding box center [382, 218] width 764 height 436
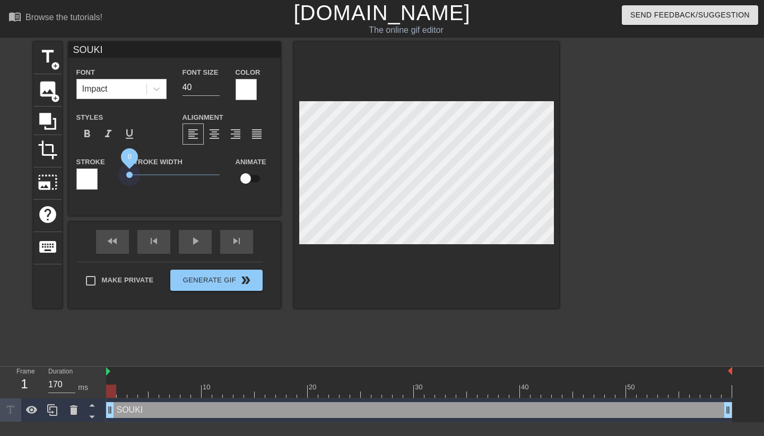
drag, startPoint x: 148, startPoint y: 174, endPoint x: 118, endPoint y: 177, distance: 29.9
click at [118, 177] on div "Stroke Stroke Width 0 Animate" at bounding box center [174, 177] width 212 height 44
click at [215, 90] on input "39" at bounding box center [200, 87] width 37 height 17
click at [215, 90] on input "38" at bounding box center [200, 87] width 37 height 17
click at [215, 90] on input "37" at bounding box center [200, 87] width 37 height 17
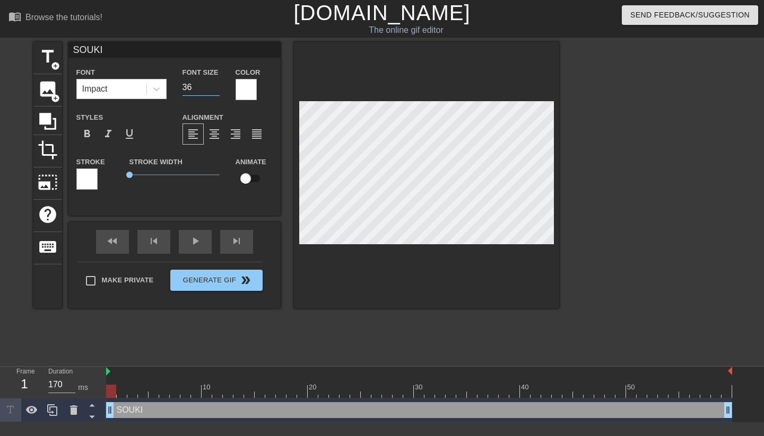
click at [215, 90] on input "36" at bounding box center [200, 87] width 37 height 17
click at [215, 90] on input "35" at bounding box center [200, 87] width 37 height 17
click at [215, 90] on input "34" at bounding box center [200, 87] width 37 height 17
type input "33"
click at [215, 90] on input "33" at bounding box center [200, 87] width 37 height 17
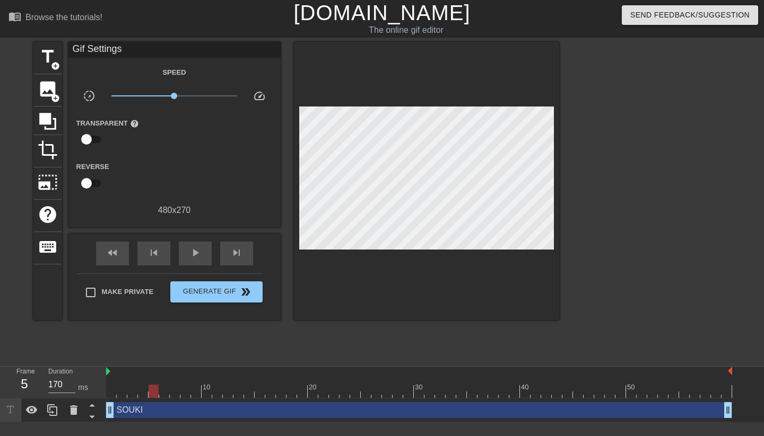
click at [392, 336] on div "title add_circle image add_circle crop photo_size_select_large help keyboard Gi…" at bounding box center [296, 201] width 526 height 318
drag, startPoint x: 269, startPoint y: 389, endPoint x: 233, endPoint y: 390, distance: 36.6
click at [233, 390] on div at bounding box center [419, 391] width 626 height 13
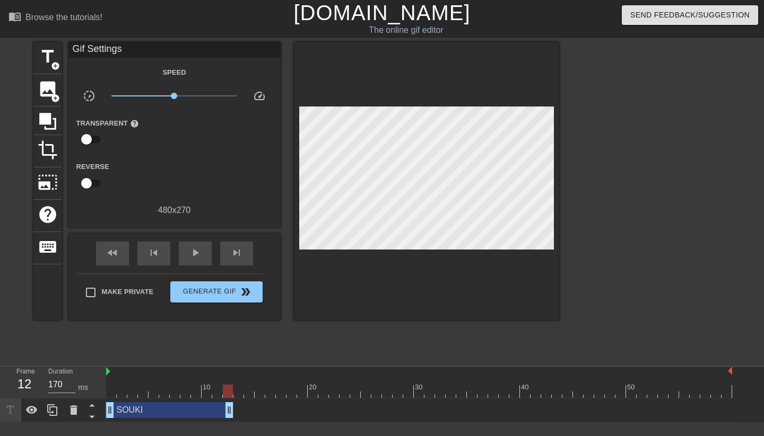
drag, startPoint x: 728, startPoint y: 412, endPoint x: 228, endPoint y: 422, distance: 499.7
click at [228, 422] on div "SOUKI drag_handle drag_handle" at bounding box center [419, 411] width 626 height 24
click at [49, 413] on icon at bounding box center [52, 411] width 10 height 12
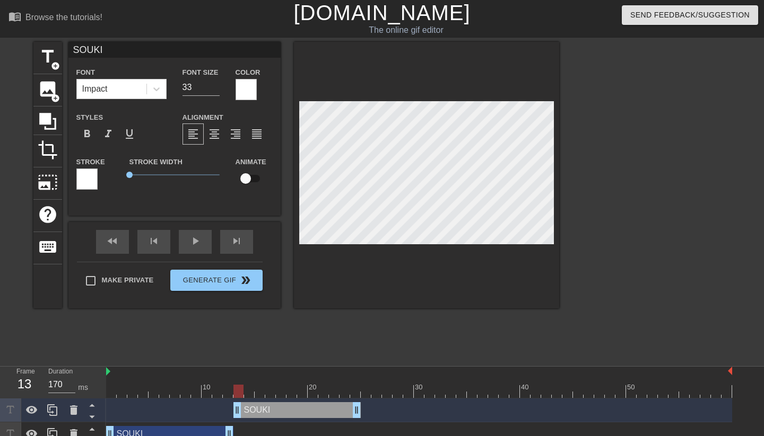
drag, startPoint x: 205, startPoint y: 408, endPoint x: 329, endPoint y: 405, distance: 124.1
click at [329, 405] on div "SOUKI drag_handle drag_handle" at bounding box center [296, 411] width 127 height 16
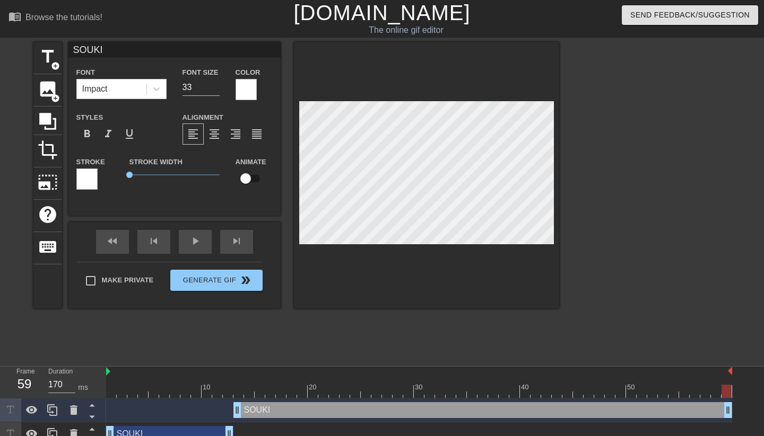
scroll to position [0, 8]
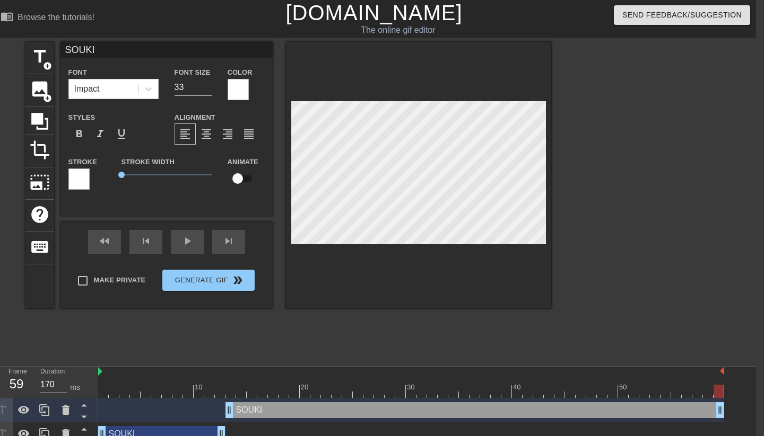
drag, startPoint x: 357, startPoint y: 411, endPoint x: 763, endPoint y: 416, distance: 405.7
click at [756, 416] on html "menu_book Browse the tutorials! Gifntext.com The online gif editor Send Feedbac…" at bounding box center [374, 223] width 764 height 447
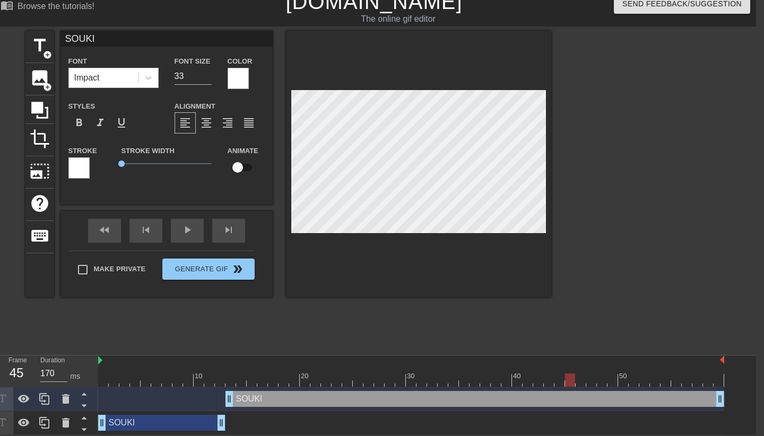
scroll to position [12, 8]
click at [44, 55] on span "add_circle" at bounding box center [47, 54] width 9 height 9
type input "New text 2"
type input "40"
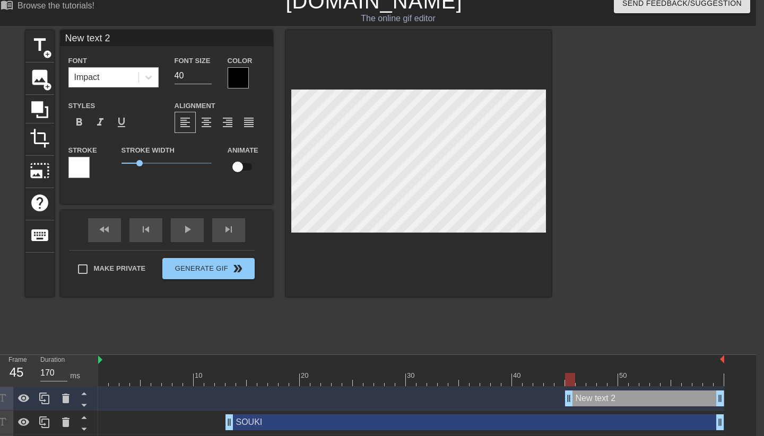
type input "S"
type textarea "S"
type input "SC"
type textarea "SC"
type input "SCH"
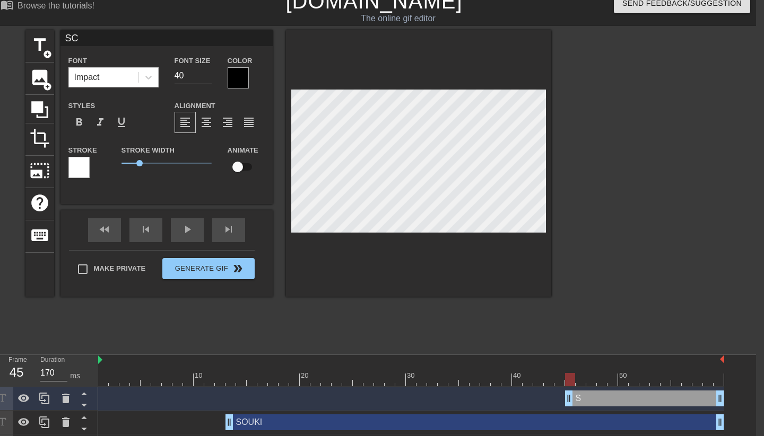
type textarea "SCH"
type input "SCHA"
type textarea "SCHA"
type input "SCHAT"
type textarea "SCHAT"
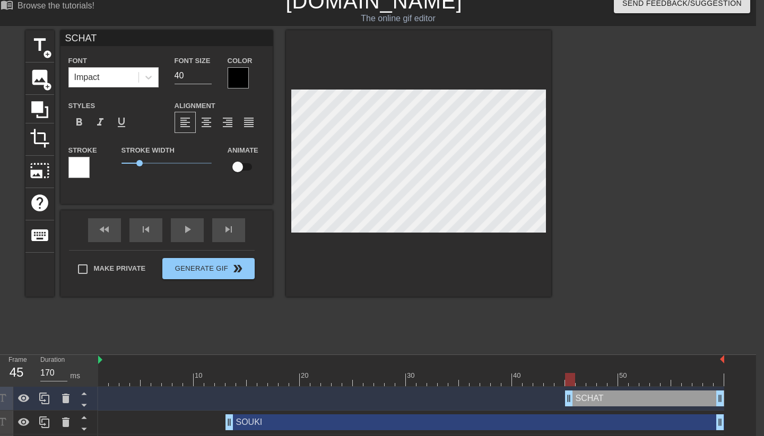
type input "SCHATZ"
type textarea "SCHATZ"
type input "SCHATZM"
type textarea "SCHATZM"
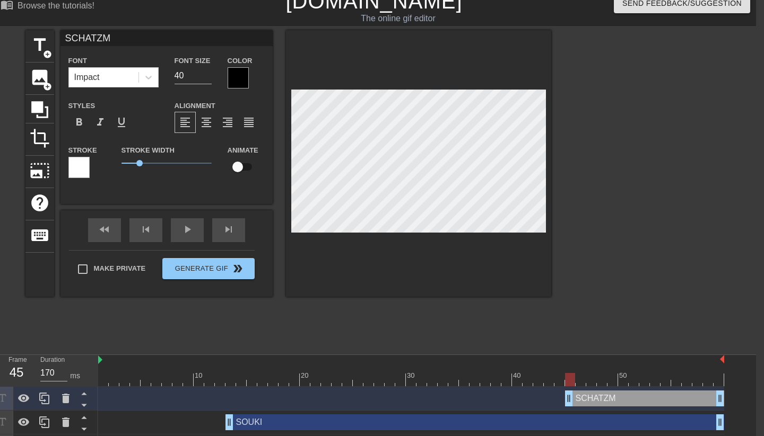
type input "SCHATZMA"
type textarea "SCHATZMA"
type input "SCHATZMAN"
type textarea "SCHATZMAN"
drag, startPoint x: 141, startPoint y: 166, endPoint x: 114, endPoint y: 166, distance: 26.5
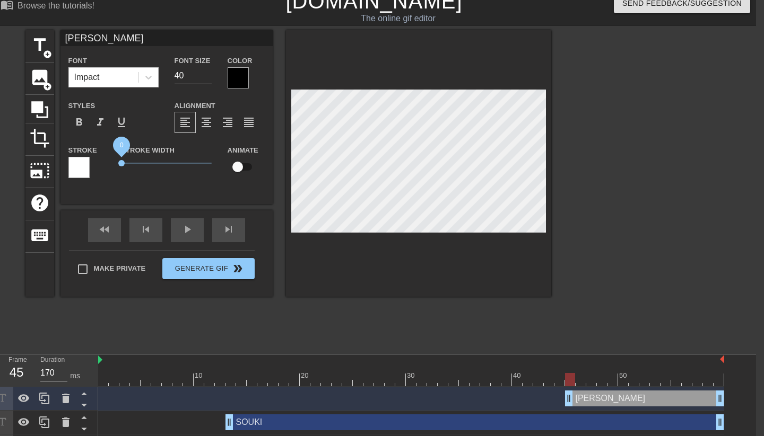
click at [114, 166] on div "Stroke Width 0" at bounding box center [166, 166] width 106 height 44
click at [234, 81] on div at bounding box center [238, 77] width 21 height 21
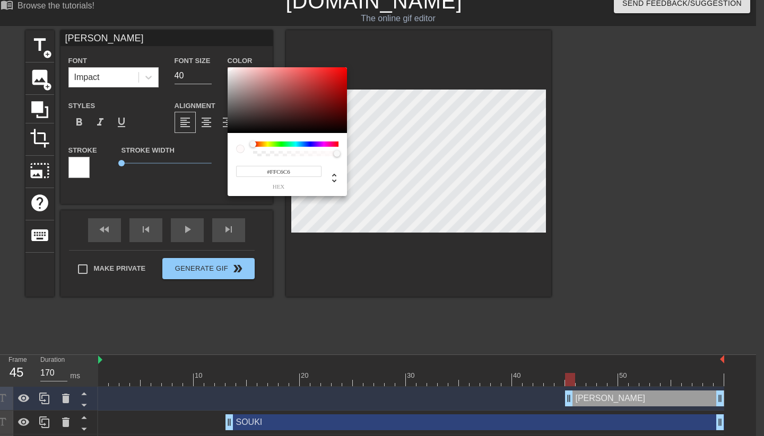
type input "#FFFFFF"
drag, startPoint x: 250, startPoint y: 89, endPoint x: 219, endPoint y: 62, distance: 41.4
click at [219, 62] on div "#FFFFFF hex" at bounding box center [382, 218] width 764 height 436
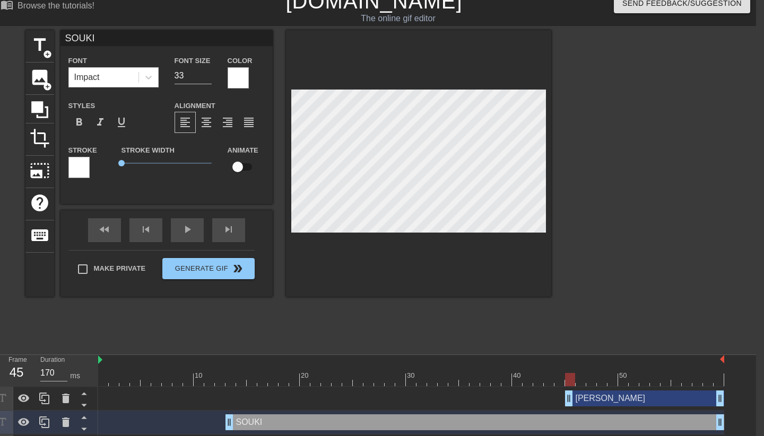
type input "SCHATZMAN"
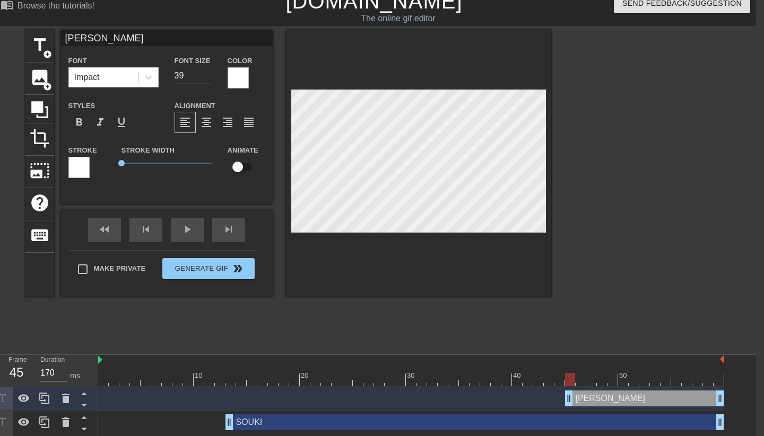
click at [207, 78] on input "39" at bounding box center [192, 75] width 37 height 17
click at [207, 78] on input "38" at bounding box center [192, 75] width 37 height 17
click at [207, 78] on input "37" at bounding box center [192, 75] width 37 height 17
click at [207, 78] on input "36" at bounding box center [192, 75] width 37 height 17
click at [207, 78] on input "35" at bounding box center [192, 75] width 37 height 17
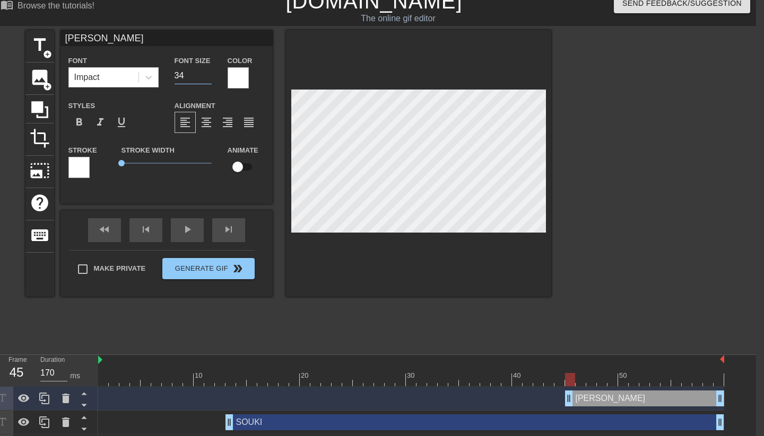
click at [207, 78] on input "34" at bounding box center [192, 75] width 37 height 17
type input "33"
click at [207, 78] on input "33" at bounding box center [192, 75] width 37 height 17
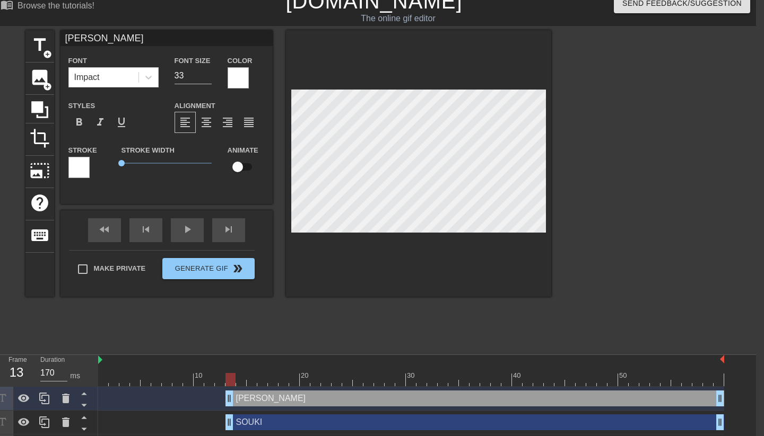
drag, startPoint x: 567, startPoint y: 400, endPoint x: 231, endPoint y: 395, distance: 335.7
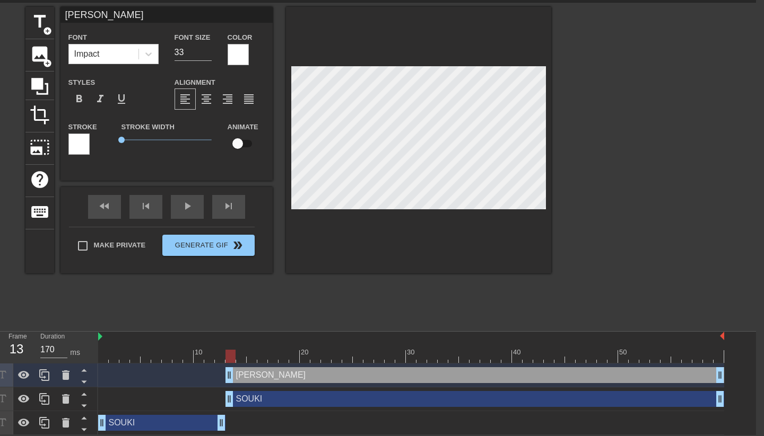
scroll to position [36, 8]
drag, startPoint x: 230, startPoint y: 357, endPoint x: 213, endPoint y: 357, distance: 17.0
click at [213, 357] on div at bounding box center [209, 356] width 10 height 13
drag, startPoint x: 227, startPoint y: 373, endPoint x: 91, endPoint y: 381, distance: 136.0
click at [91, 381] on div "Frame 1 Duration 170 ms 10 20 30 40 50 SCHATZMAN drag_handle drag_handle SOUKI …" at bounding box center [374, 383] width 764 height 103
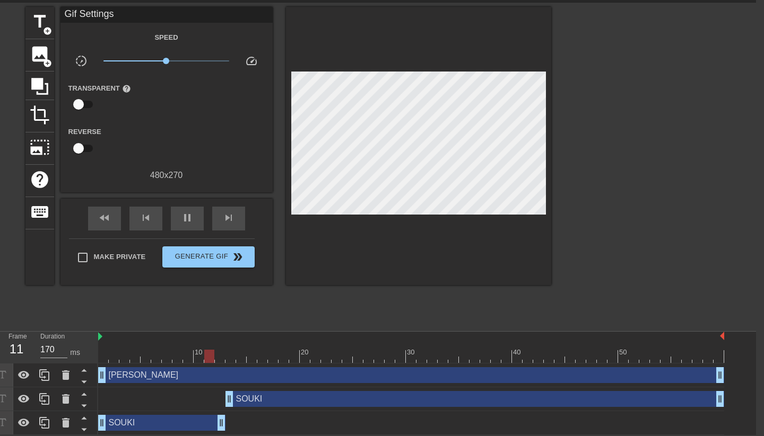
click at [610, 281] on div at bounding box center [643, 166] width 159 height 318
drag, startPoint x: 157, startPoint y: 356, endPoint x: 103, endPoint y: 361, distance: 53.7
click at [103, 361] on div at bounding box center [103, 356] width 10 height 13
drag, startPoint x: 100, startPoint y: 357, endPoint x: 428, endPoint y: 366, distance: 327.9
click at [428, 366] on div "10 20 30 40 50 SCHATZMAN drag_handle drag_handle SOUKI drag_handle drag_handle …" at bounding box center [427, 383] width 658 height 103
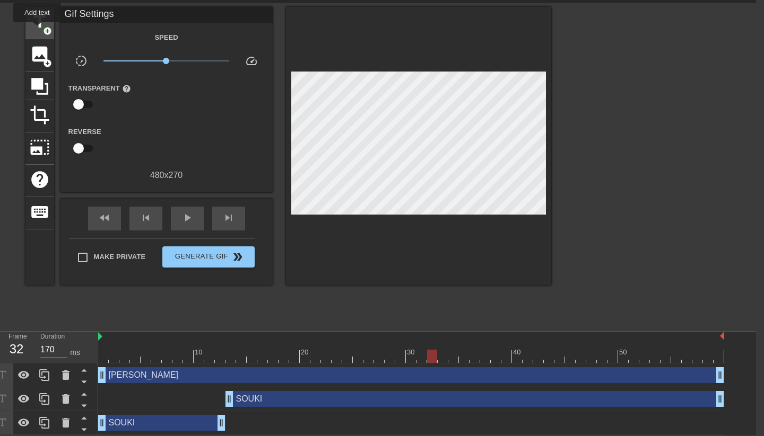
click at [38, 30] on span "title" at bounding box center [40, 22] width 20 height 20
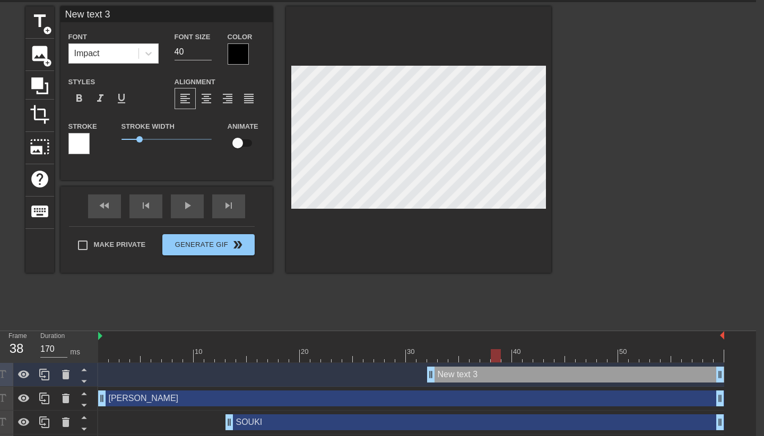
drag, startPoint x: 431, startPoint y: 358, endPoint x: 501, endPoint y: 371, distance: 70.6
click at [501, 371] on div "10 20 30 40 50 New text 3 drag_handle drag_handle SCHATZMAN drag_handle drag_ha…" at bounding box center [427, 394] width 658 height 127
drag, startPoint x: 495, startPoint y: 356, endPoint x: 483, endPoint y: 357, distance: 12.2
click at [483, 357] on div at bounding box center [485, 355] width 10 height 13
drag, startPoint x: 428, startPoint y: 378, endPoint x: 491, endPoint y: 377, distance: 62.6
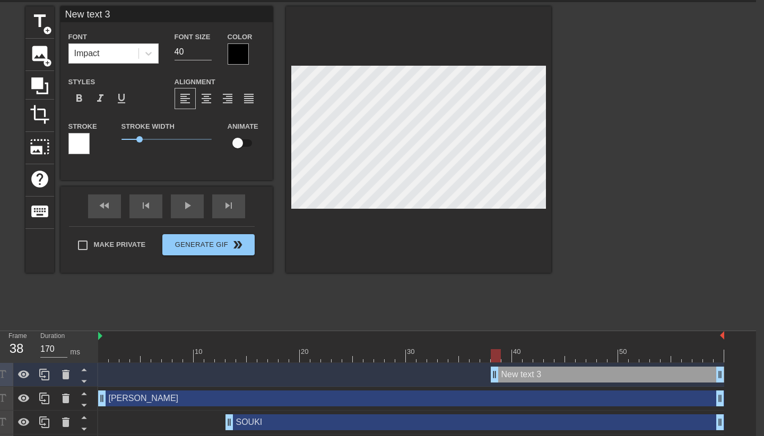
type input "W"
type textarea "W"
type input "WE"
type textarea "WE"
type input "WEL"
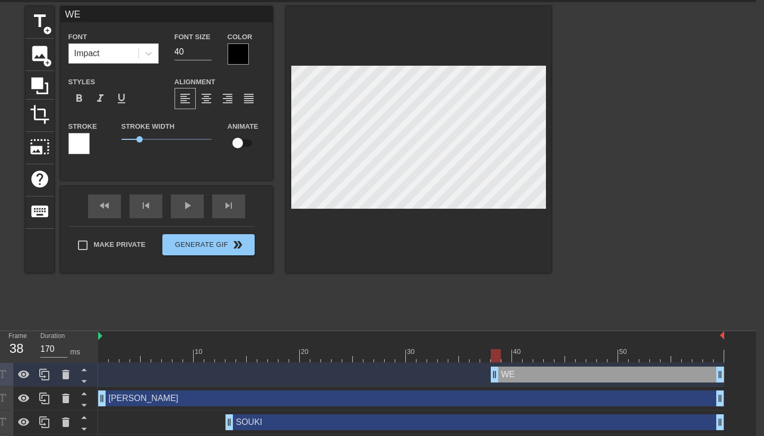
type textarea "WEL"
type input "WELL"
type textarea "WELL"
type input "WEL"
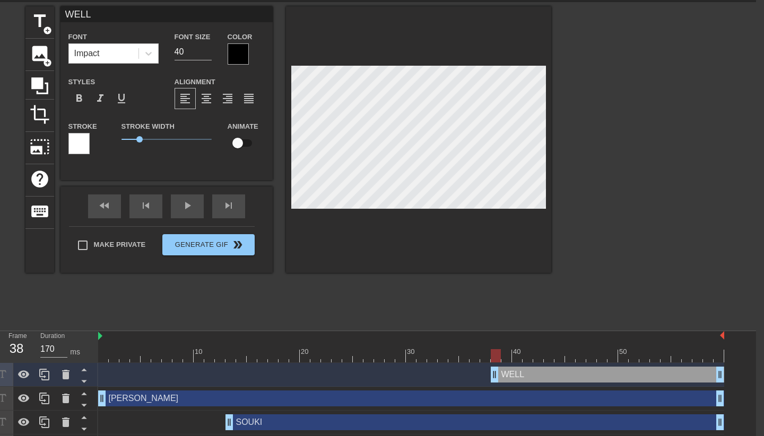
type textarea "WEL"
type input "WE"
type textarea "WE"
type input "W"
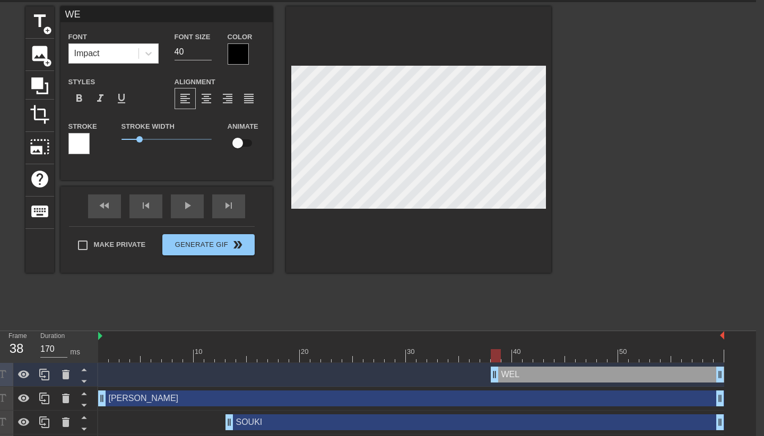
type textarea "W"
type input "We"
type textarea "We"
type input "Wel"
type textarea "Wel"
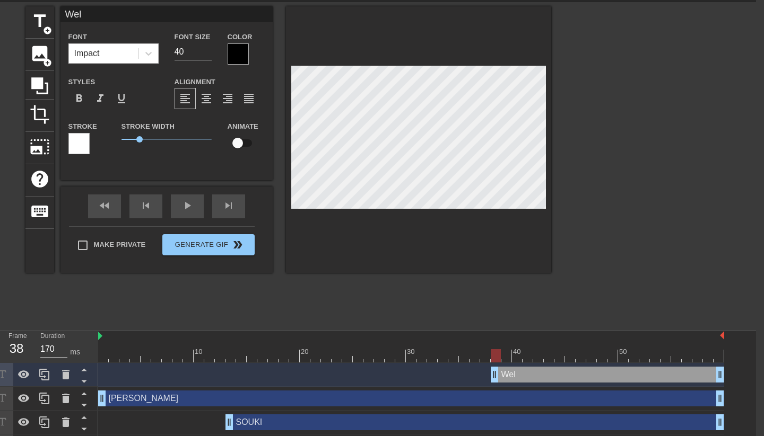
type input "Well"
type textarea "Well"
type input "Well"
type textarea "Well"
type input "Well I"
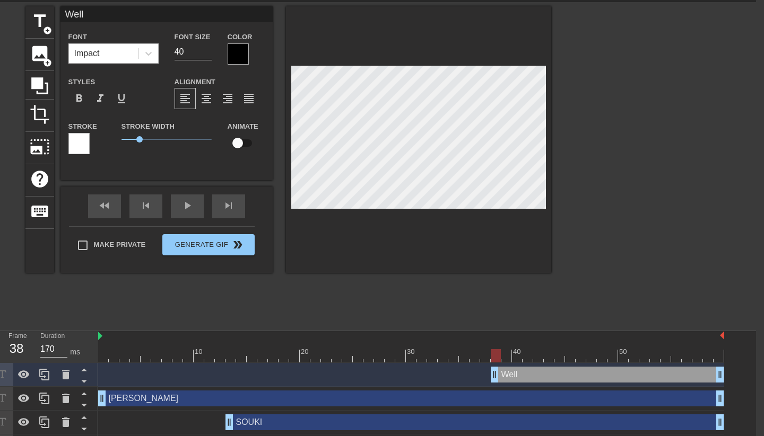
type textarea "Well I"
type input "Well I"
type textarea "Well I"
type input "Well I g"
type textarea "Well I g"
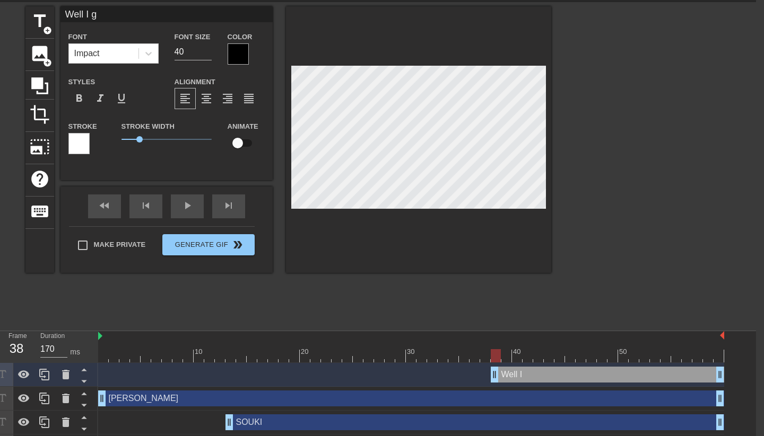
type input "Well I go"
type textarea "Well I go"
type input "Well I got"
type textarea "Well I got"
type input "Well I got"
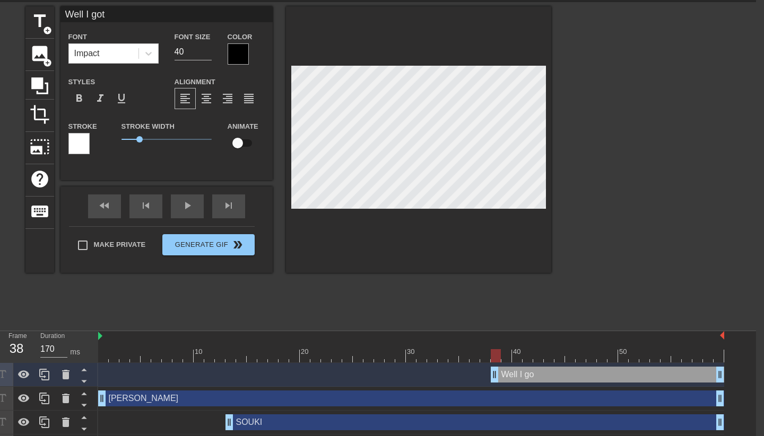
type textarea "Well I got"
type input "Well I got a"
type textarea "Well I got a"
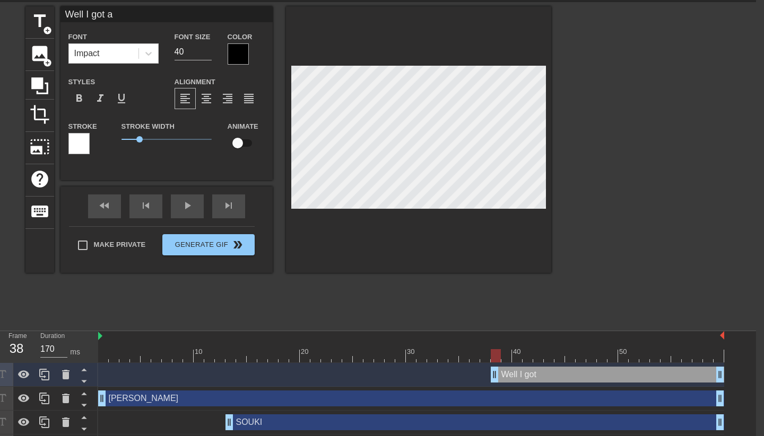
type input "Well I got a"
type textarea "Well I got a"
type input "Well I got a"
type textarea "Well I got a"
type input "Well I got a"
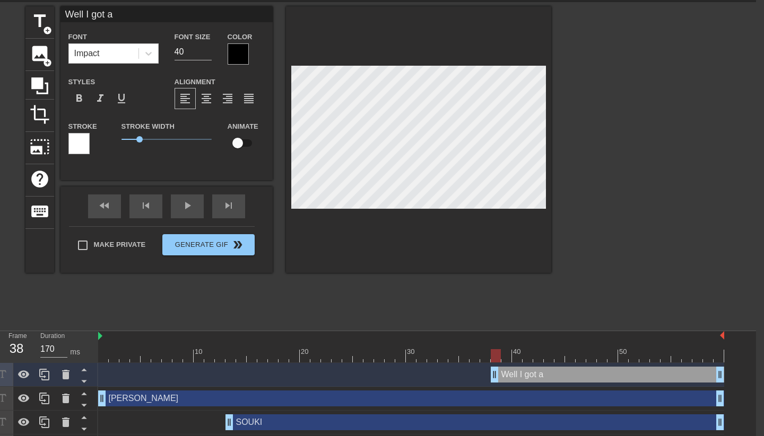
type textarea "Well I got a"
type input "Well I got"
type textarea "Well I got"
type input "Well I got a"
type textarea "Well I got a"
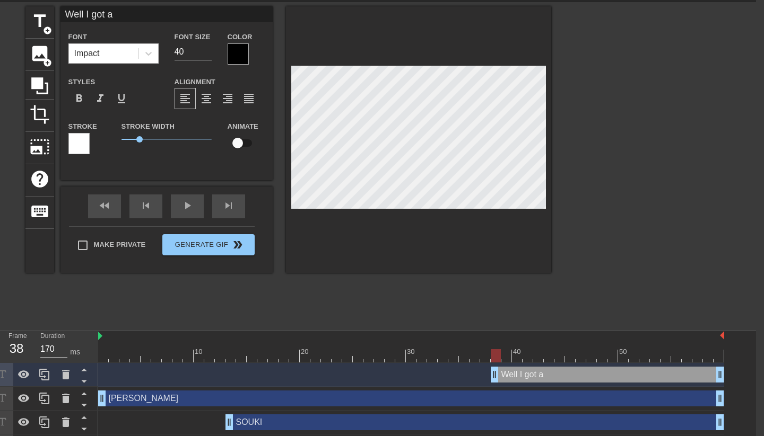
type input "Well I got a"
type textarea "Well I got a"
type input "Well I got a T"
type textarea "Well I got a T"
type input "Well I got a T$"
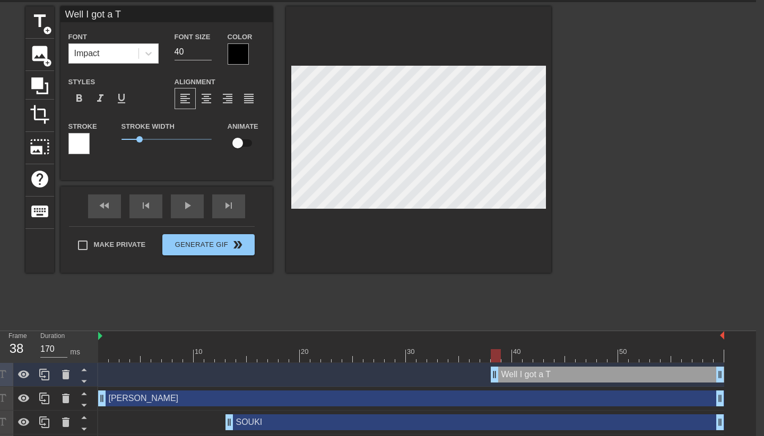
type textarea "Well I got a T$"
type input "Well I got a T"
type textarea "Well I got a T"
type input "Well I got a T4"
type textarea "Well I got a T4"
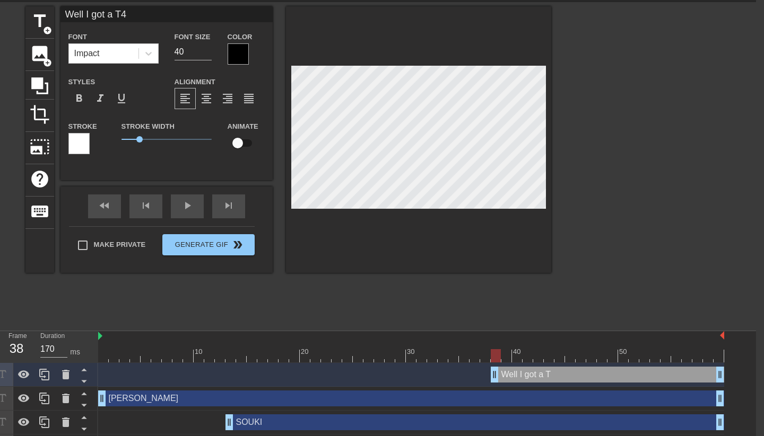
type input "Well I got a T4"
type textarea "Well I got a T4"
type input "Well I got a T4 F"
type textarea "Well I got a T4 F"
type input "Well I got a T4 FI"
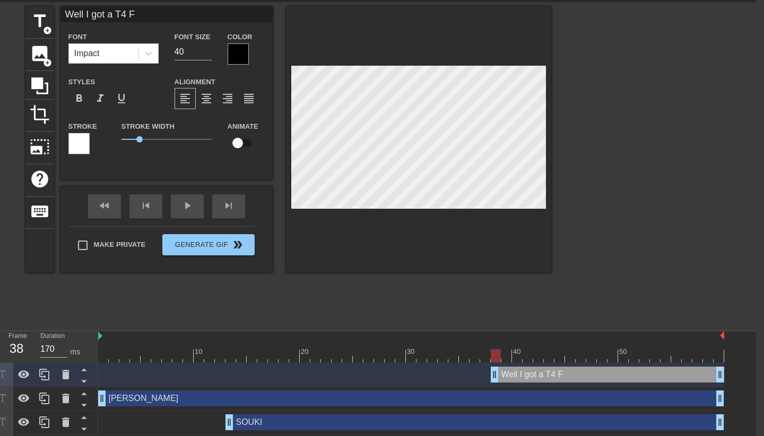
type textarea "Well I got a T4 FI"
type input "Well I got a T4 FID"
type textarea "Well I got a T4 FID"
drag, startPoint x: 140, startPoint y: 138, endPoint x: 95, endPoint y: 141, distance: 44.6
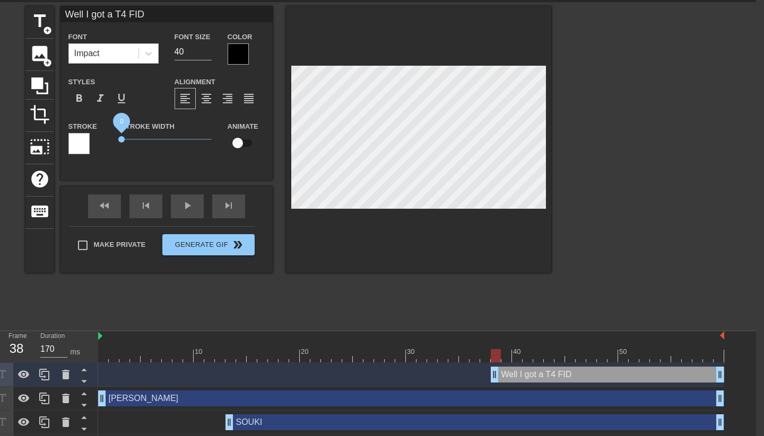
click at [95, 141] on div "Stroke Stroke Width 0 Animate" at bounding box center [166, 142] width 212 height 44
click at [241, 50] on div at bounding box center [238, 53] width 21 height 21
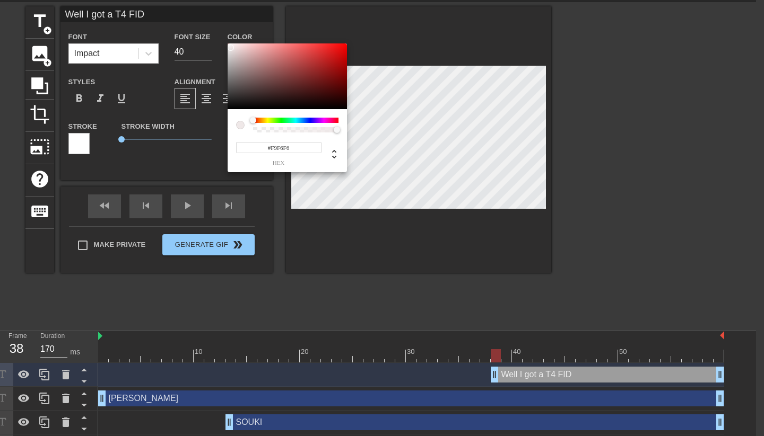
type input "#FFFFFF"
drag, startPoint x: 244, startPoint y: 58, endPoint x: 217, endPoint y: 37, distance: 34.5
click at [217, 37] on div "#FFFFFF hex" at bounding box center [382, 218] width 764 height 436
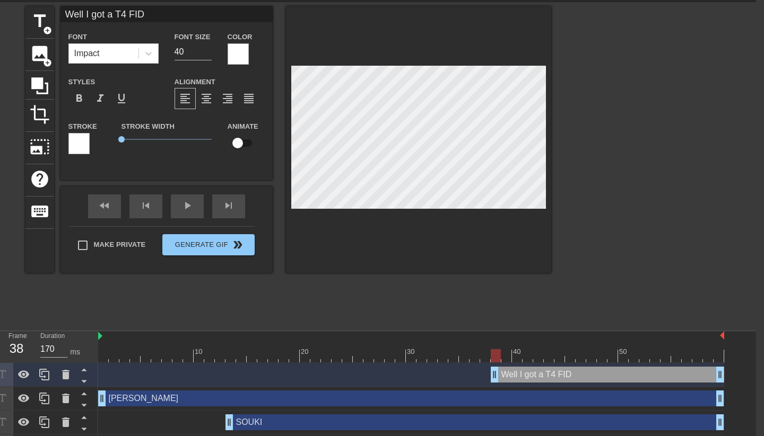
click at [238, 50] on div at bounding box center [238, 53] width 21 height 21
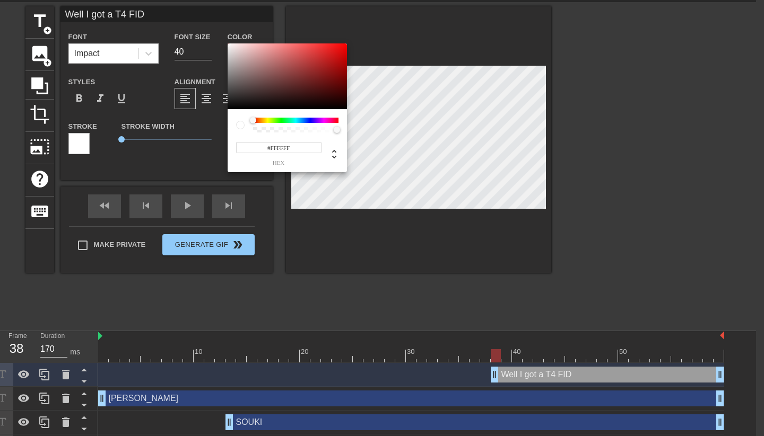
click at [267, 119] on div at bounding box center [295, 120] width 85 height 5
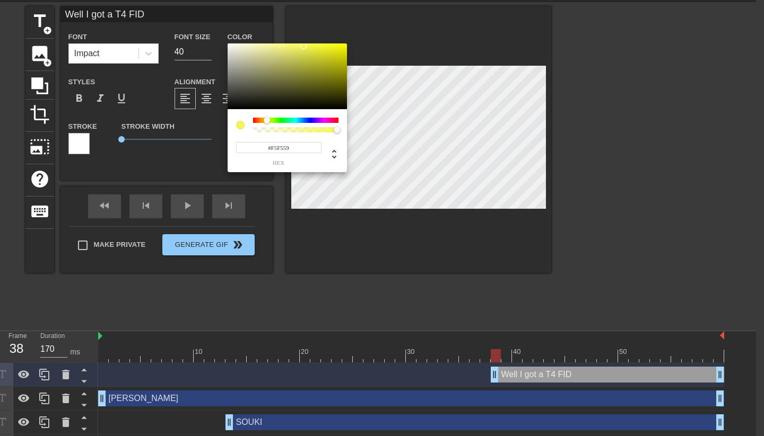
type input "#F5F558"
drag, startPoint x: 269, startPoint y: 57, endPoint x: 304, endPoint y: 46, distance: 36.6
click at [304, 46] on div at bounding box center [287, 76] width 119 height 66
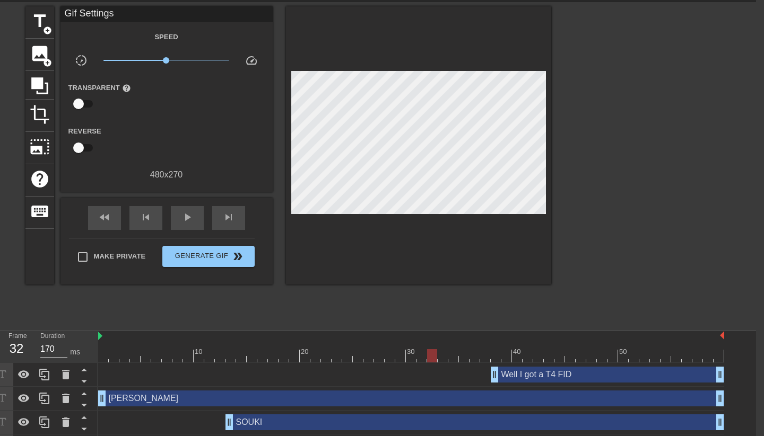
drag, startPoint x: 496, startPoint y: 354, endPoint x: 433, endPoint y: 354, distance: 62.6
click at [433, 354] on div at bounding box center [432, 355] width 10 height 13
click at [34, 54] on span "image" at bounding box center [40, 53] width 20 height 20
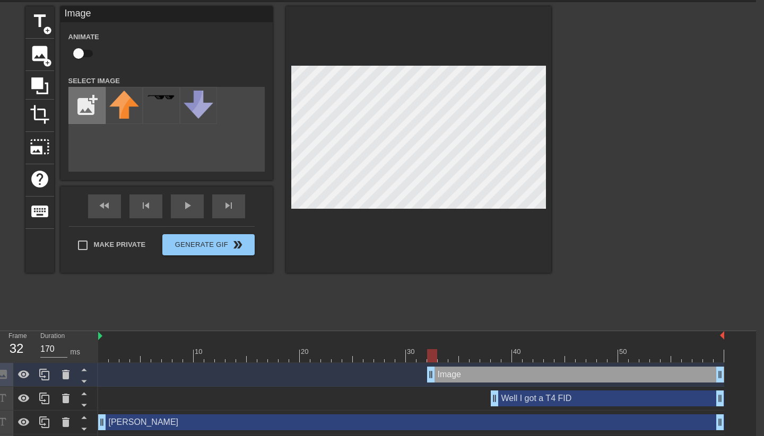
click at [99, 114] on input "file" at bounding box center [87, 106] width 36 height 36
type input "C:\fakepath\FID.png"
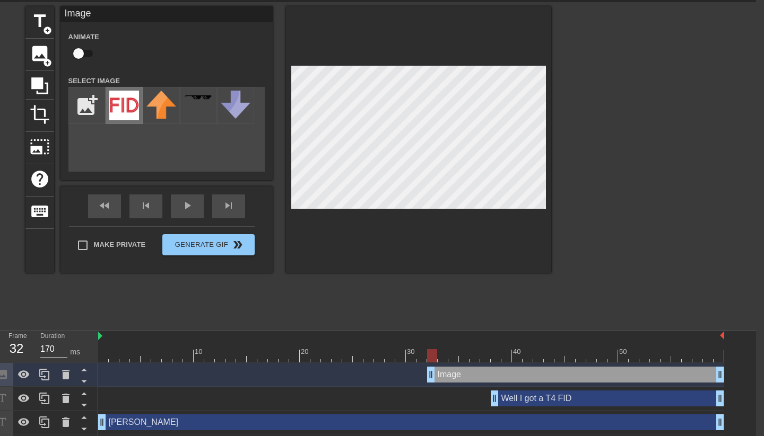
click at [123, 106] on img at bounding box center [124, 106] width 30 height 30
click at [80, 55] on input "checkbox" at bounding box center [78, 53] width 60 height 20
checkbox input "true"
drag, startPoint x: 433, startPoint y: 355, endPoint x: 441, endPoint y: 355, distance: 8.5
click at [441, 355] on div at bounding box center [443, 355] width 10 height 13
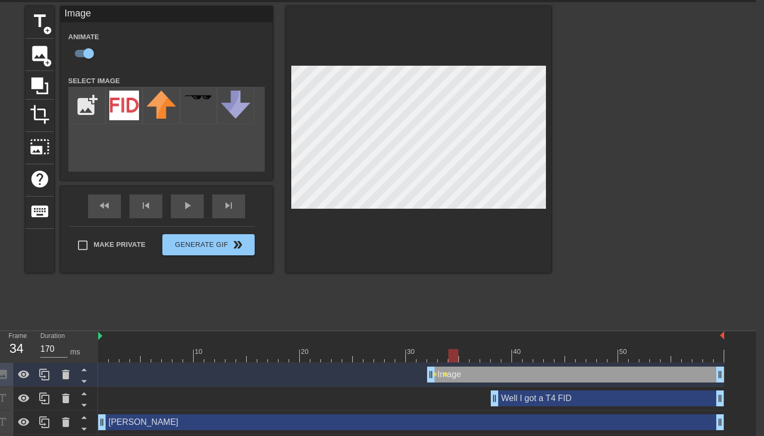
drag, startPoint x: 443, startPoint y: 352, endPoint x: 452, endPoint y: 353, distance: 9.6
click at [452, 353] on div at bounding box center [453, 355] width 10 height 13
drag, startPoint x: 456, startPoint y: 359, endPoint x: 467, endPoint y: 359, distance: 11.1
click at [467, 359] on div at bounding box center [464, 355] width 10 height 13
drag, startPoint x: 467, startPoint y: 355, endPoint x: 718, endPoint y: 379, distance: 252.0
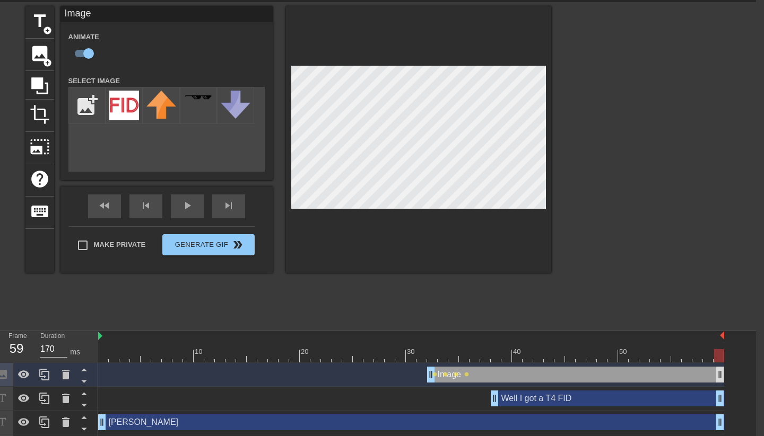
click at [718, 379] on div "10 20 30 40 50 Image drag_handle drag_handle lens lens lens lens Well I got a T…" at bounding box center [427, 406] width 658 height 151
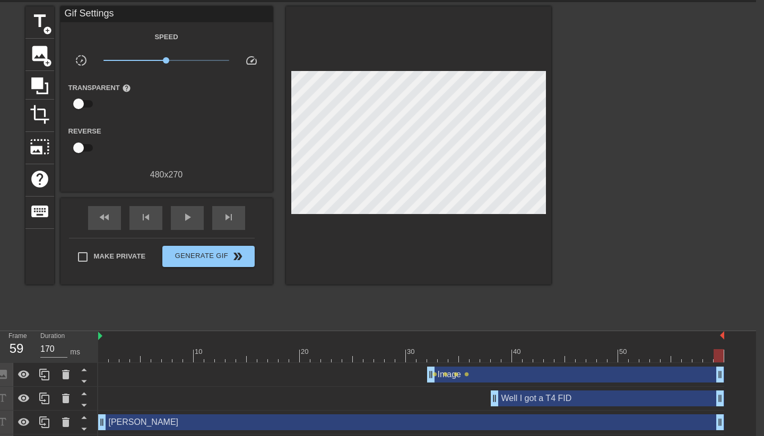
click at [658, 307] on div at bounding box center [643, 165] width 159 height 318
click at [469, 400] on div "Well I got a T4 FID drag_handle drag_handle" at bounding box center [411, 399] width 626 height 16
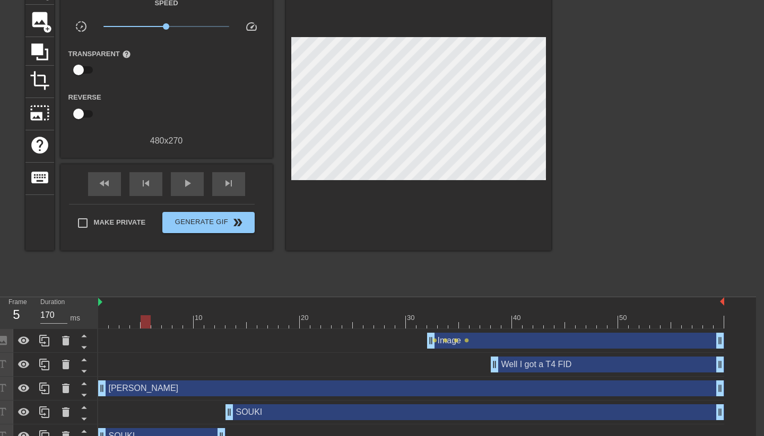
scroll to position [72, 8]
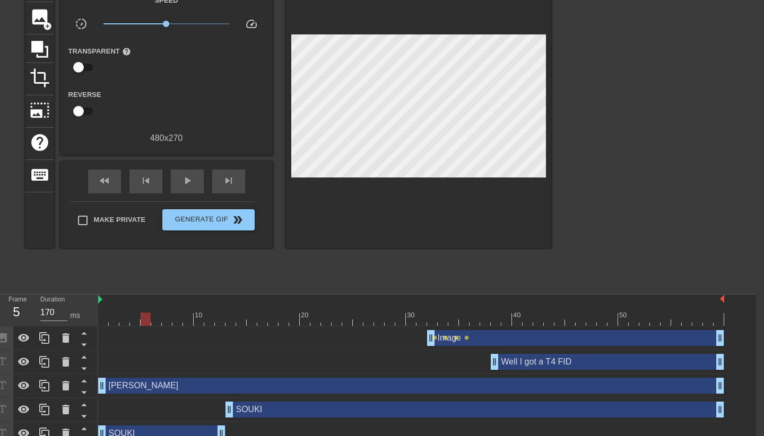
click at [397, 335] on div "Image drag_handle drag_handle lens lens lens lens" at bounding box center [411, 338] width 626 height 16
click at [45, 18] on span "image" at bounding box center [40, 17] width 20 height 20
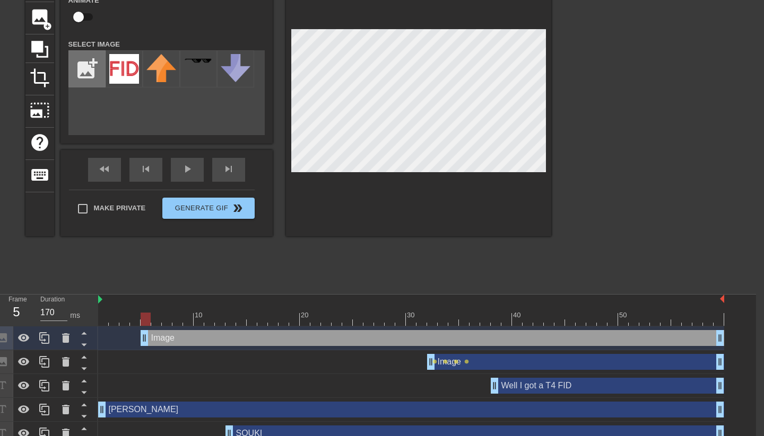
click at [84, 69] on input "file" at bounding box center [87, 69] width 36 height 36
type input "C:\fakepath\rectangle.jpg"
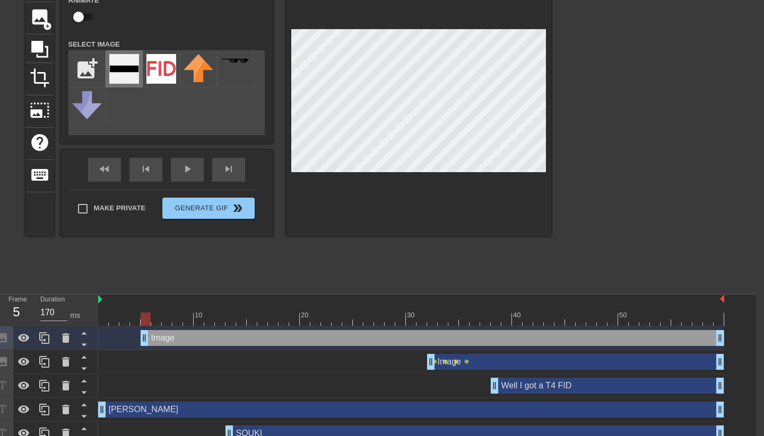
click at [131, 73] on img at bounding box center [124, 69] width 30 height 30
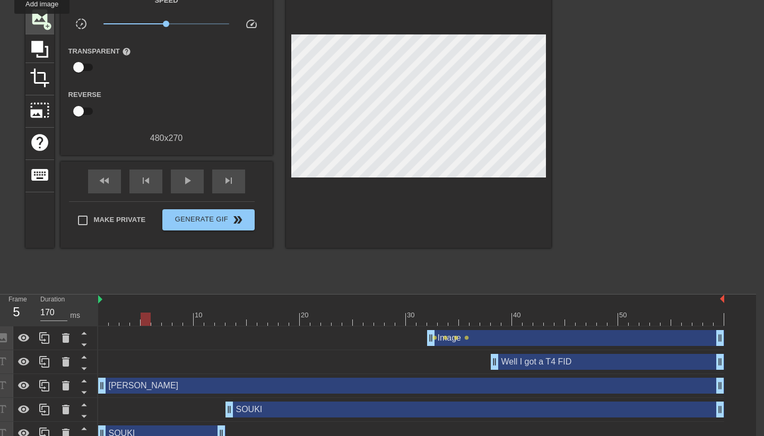
click at [43, 22] on span "add_circle" at bounding box center [47, 26] width 9 height 9
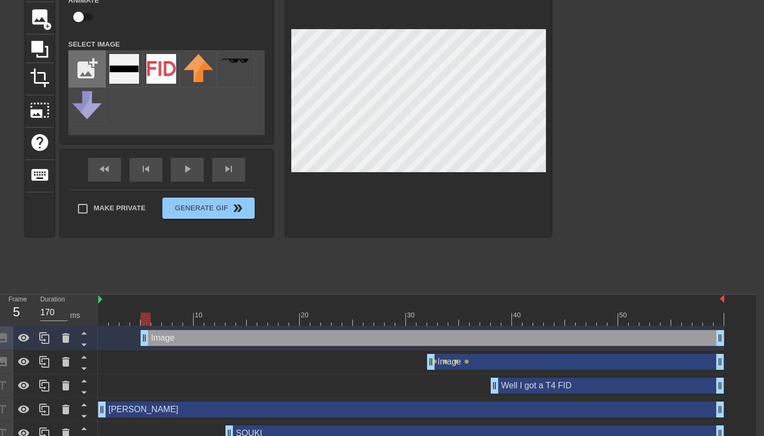
click at [88, 68] on input "file" at bounding box center [87, 69] width 36 height 36
type input "C:\fakepath\Black-Rectangle-PNG-300x225.png"
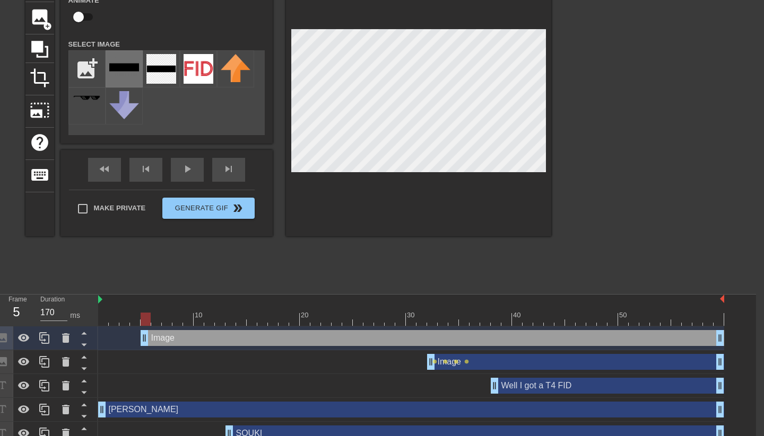
click at [126, 78] on div at bounding box center [124, 68] width 37 height 37
click at [85, 344] on icon at bounding box center [83, 344] width 13 height 13
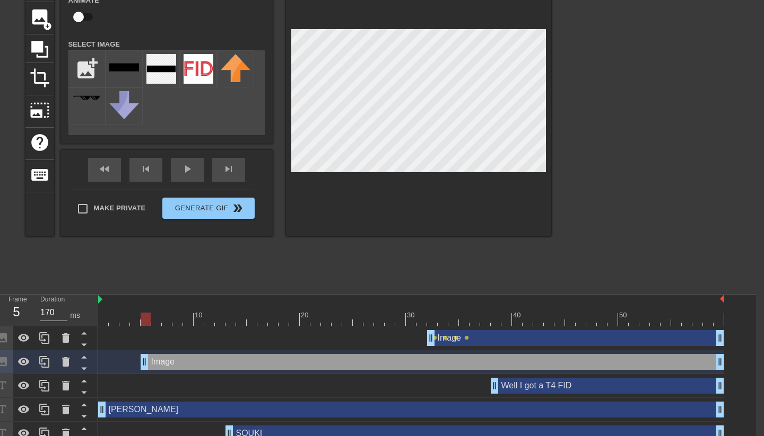
click at [85, 344] on icon at bounding box center [83, 344] width 13 height 13
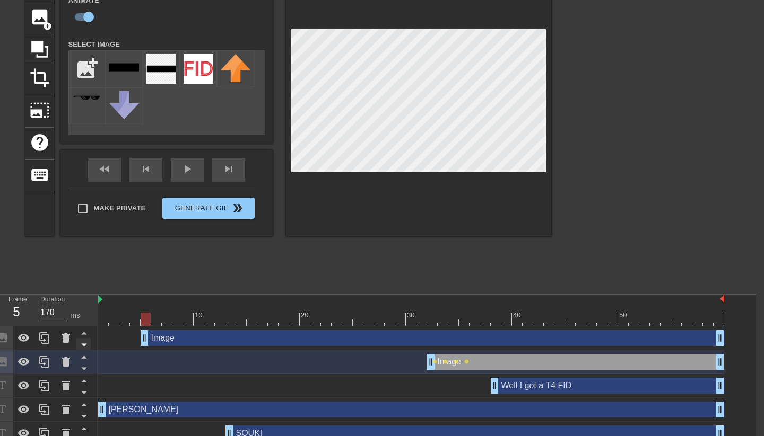
click at [84, 346] on icon at bounding box center [83, 345] width 5 height 3
checkbox input "false"
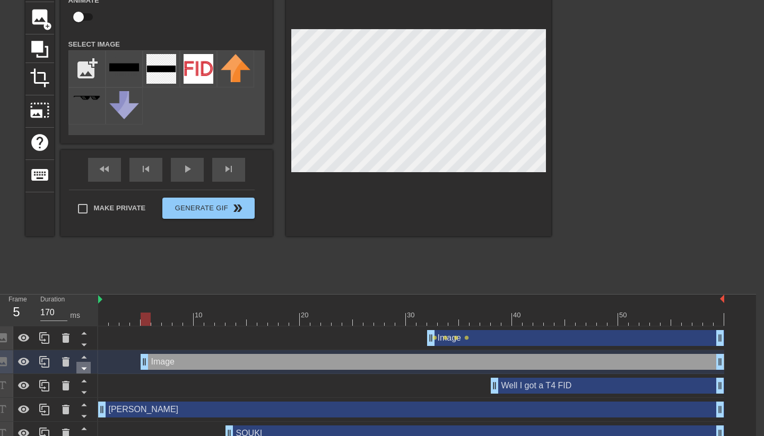
click at [83, 368] on icon at bounding box center [83, 368] width 13 height 13
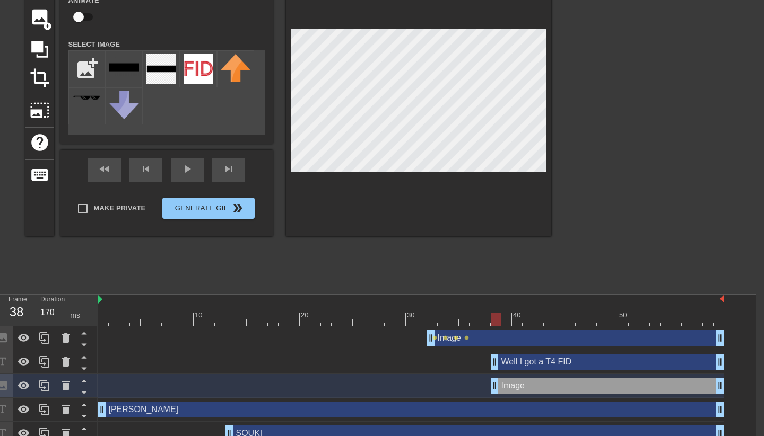
drag, startPoint x: 144, startPoint y: 386, endPoint x: 491, endPoint y: 399, distance: 347.1
click at [491, 399] on div "Image drag_handle drag_handle lens lens lens lens Well I got a T4 FID drag_hand…" at bounding box center [427, 398] width 658 height 143
click at [519, 370] on div "Well I got a T4 FID drag_handle drag_handle" at bounding box center [411, 363] width 626 height 24
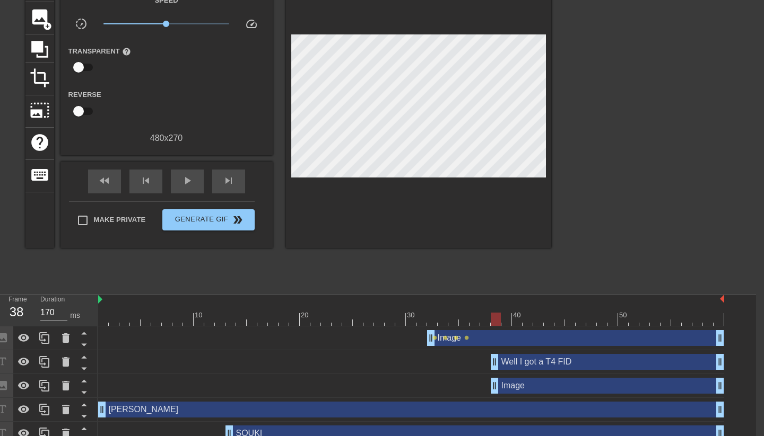
click at [515, 364] on div "Well I got a T4 FID drag_handle drag_handle" at bounding box center [607, 362] width 233 height 16
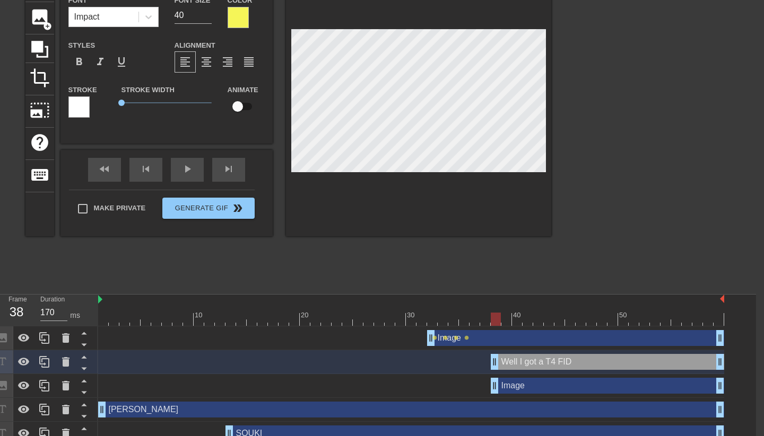
click at [470, 387] on div "Image drag_handle drag_handle" at bounding box center [411, 386] width 626 height 16
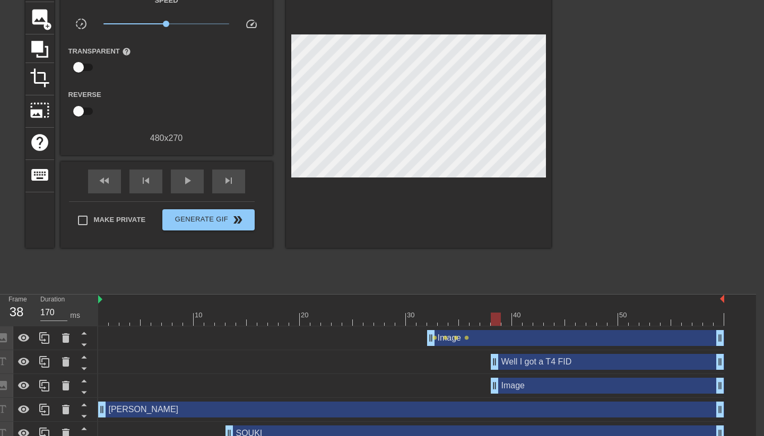
click at [517, 358] on div "Well I got a T4 FID drag_handle drag_handle" at bounding box center [607, 362] width 233 height 16
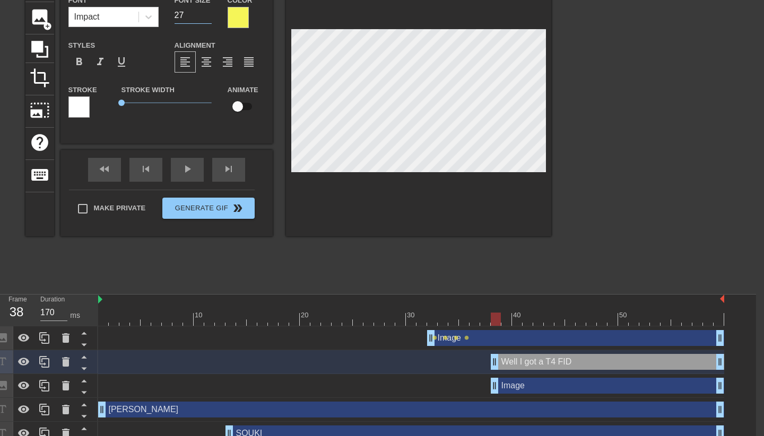
type input "26"
click at [207, 18] on input "26" at bounding box center [192, 15] width 37 height 17
click at [568, 171] on div at bounding box center [643, 129] width 159 height 318
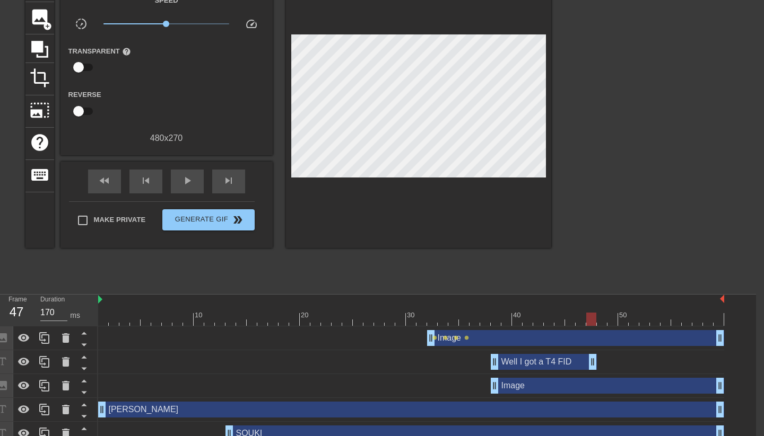
drag, startPoint x: 718, startPoint y: 367, endPoint x: 589, endPoint y: 370, distance: 129.4
drag, startPoint x: 589, startPoint y: 320, endPoint x: 595, endPoint y: 325, distance: 7.9
click at [595, 325] on div at bounding box center [591, 319] width 10 height 13
drag, startPoint x: 717, startPoint y: 389, endPoint x: 585, endPoint y: 390, distance: 132.1
drag, startPoint x: 593, startPoint y: 320, endPoint x: 618, endPoint y: 320, distance: 24.9
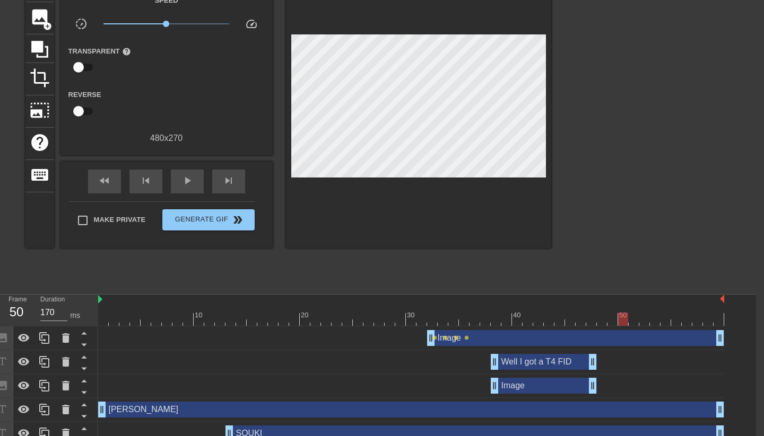
click at [618, 320] on div at bounding box center [623, 319] width 10 height 13
drag, startPoint x: 594, startPoint y: 360, endPoint x: 614, endPoint y: 360, distance: 19.6
drag, startPoint x: 593, startPoint y: 384, endPoint x: 614, endPoint y: 382, distance: 20.2
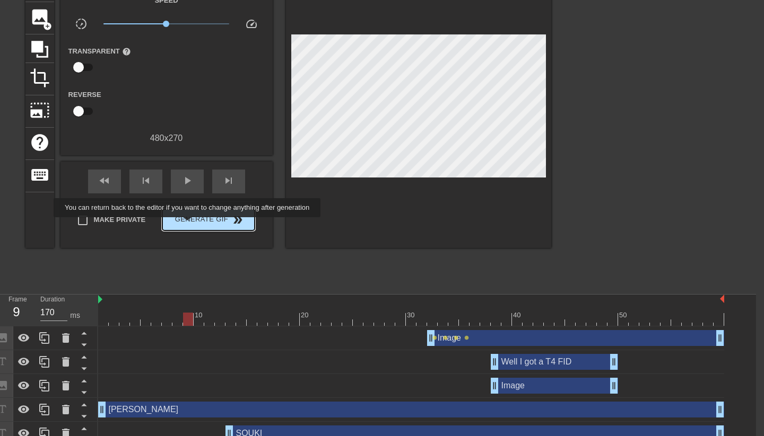
click at [195, 225] on span "Generate Gif double_arrow" at bounding box center [208, 220] width 83 height 13
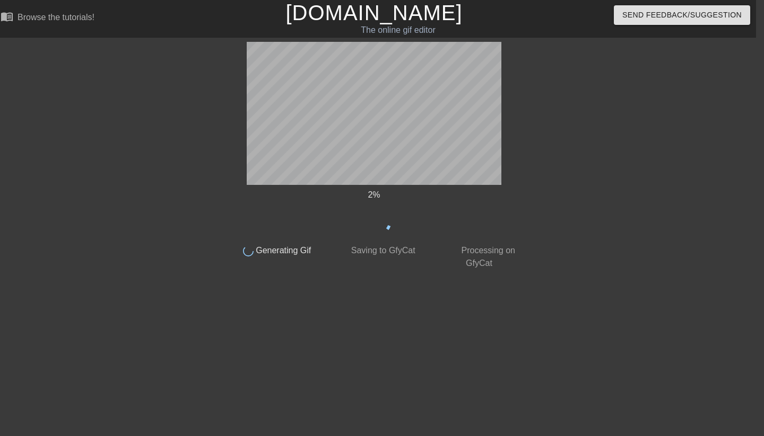
scroll to position [0, 8]
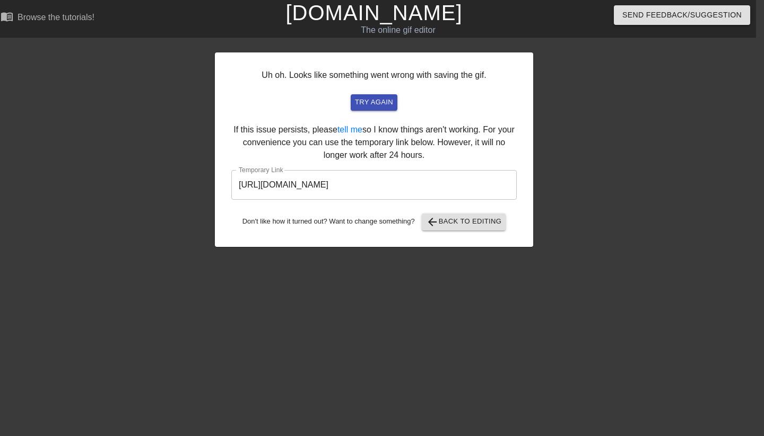
click at [427, 185] on input "https://www.gifntext.com/temp_generations/tlYMmSRY.gif" at bounding box center [373, 185] width 285 height 30
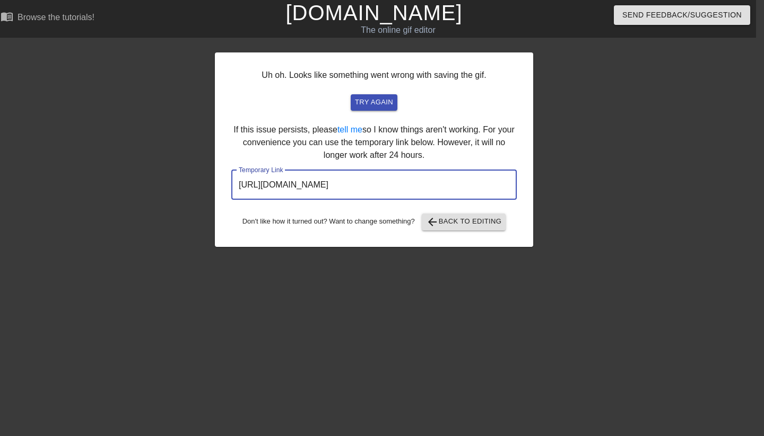
click at [427, 185] on input "https://www.gifntext.com/temp_generations/tlYMmSRY.gif" at bounding box center [373, 185] width 285 height 30
click at [358, 22] on link "[DOMAIN_NAME]" at bounding box center [373, 12] width 177 height 23
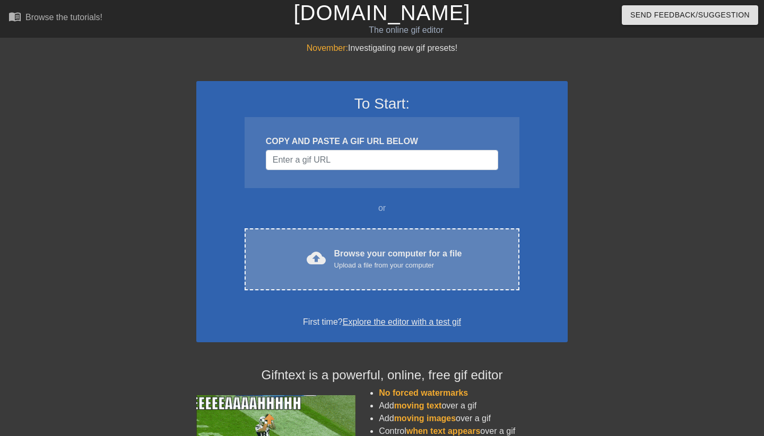
click at [344, 253] on div "Browse your computer for a file Upload a file from your computer" at bounding box center [398, 259] width 128 height 23
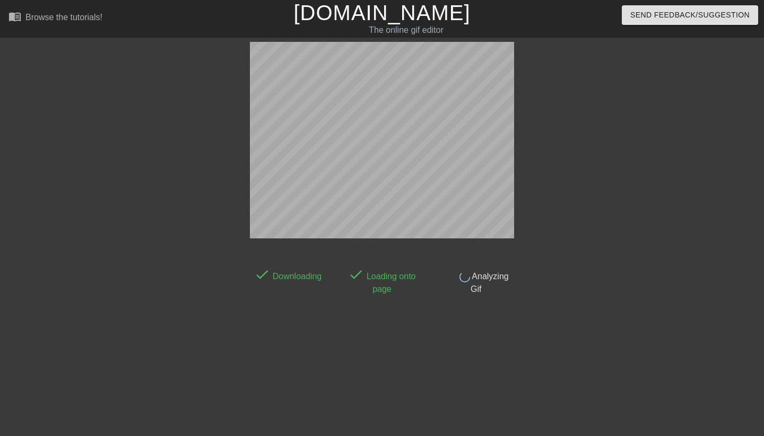
scroll to position [26, 0]
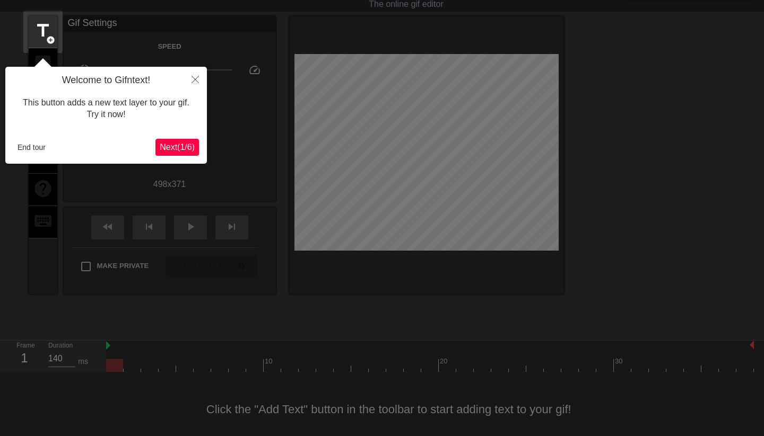
click at [30, 150] on button "End tour" at bounding box center [31, 147] width 37 height 16
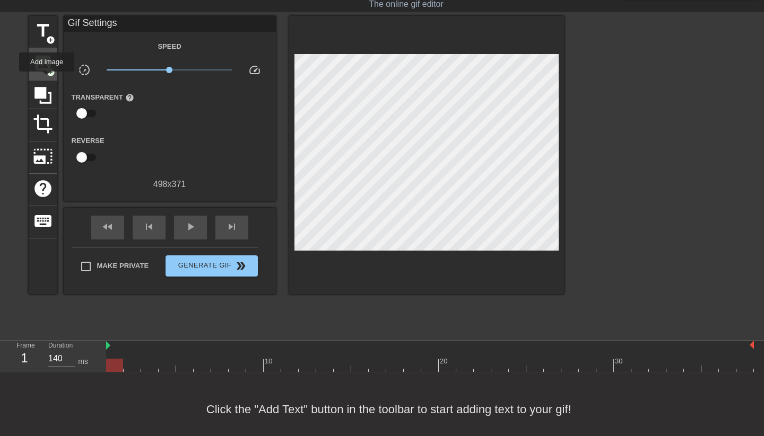
click at [46, 76] on div "image add_circle" at bounding box center [43, 64] width 29 height 32
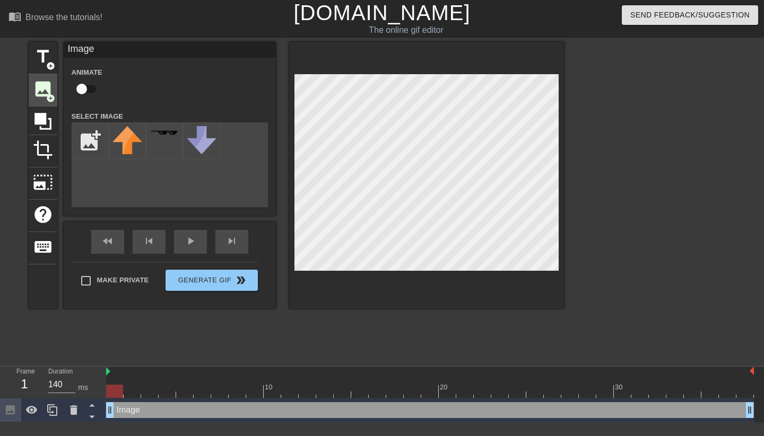
scroll to position [0, 0]
click at [95, 141] on input "file" at bounding box center [90, 141] width 36 height 36
type input "C:\fakepath\Black-Rectangle-PNG-300x225.png"
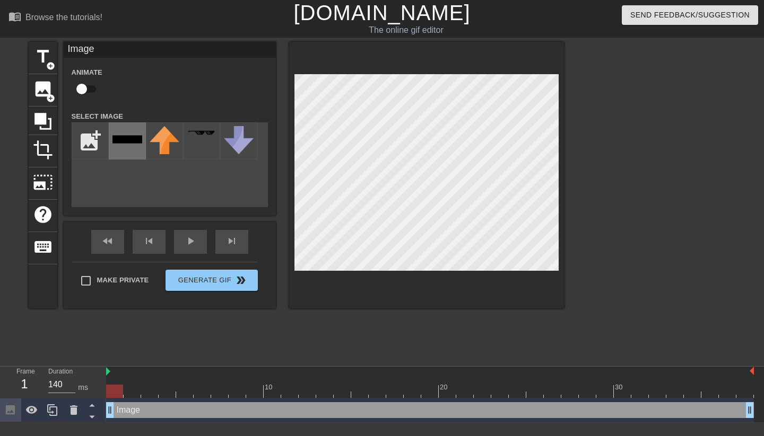
click at [137, 144] on img at bounding box center [127, 137] width 30 height 22
click at [430, 293] on div at bounding box center [426, 175] width 275 height 267
click at [617, 272] on div at bounding box center [655, 201] width 159 height 318
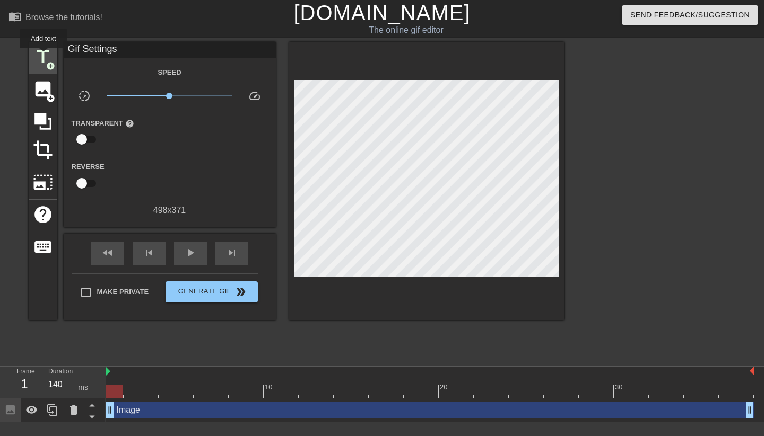
click at [44, 56] on span "title" at bounding box center [43, 57] width 20 height 20
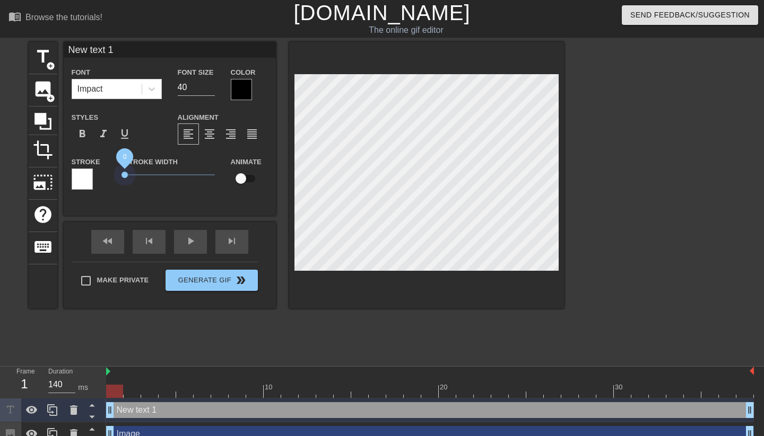
drag, startPoint x: 143, startPoint y: 176, endPoint x: 103, endPoint y: 176, distance: 40.3
click at [103, 176] on div "Stroke Stroke Width 0 Animate" at bounding box center [170, 177] width 212 height 44
click at [236, 93] on div at bounding box center [241, 89] width 21 height 21
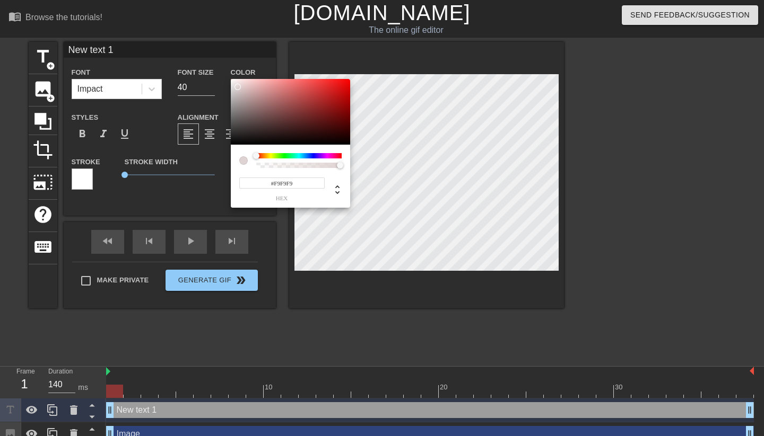
type input "#FFFFFF"
drag, startPoint x: 260, startPoint y: 103, endPoint x: 219, endPoint y: 74, distance: 50.6
click at [219, 74] on div "#FFFFFF hex" at bounding box center [382, 218] width 764 height 436
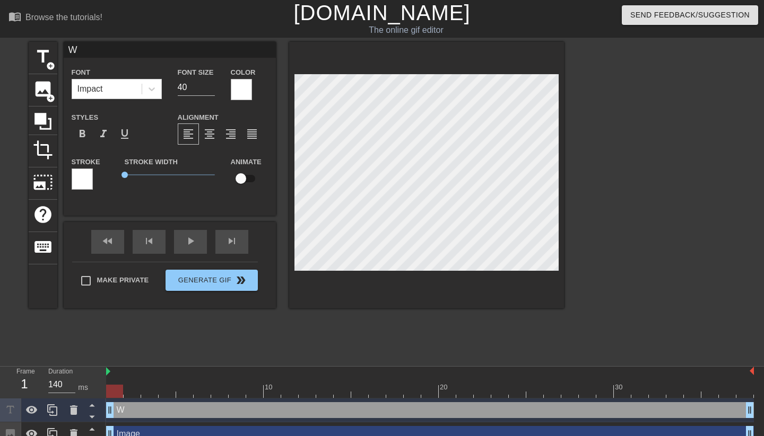
type input "W"
type textarea "W"
type input "WH"
type textarea "WH"
type input "WHA"
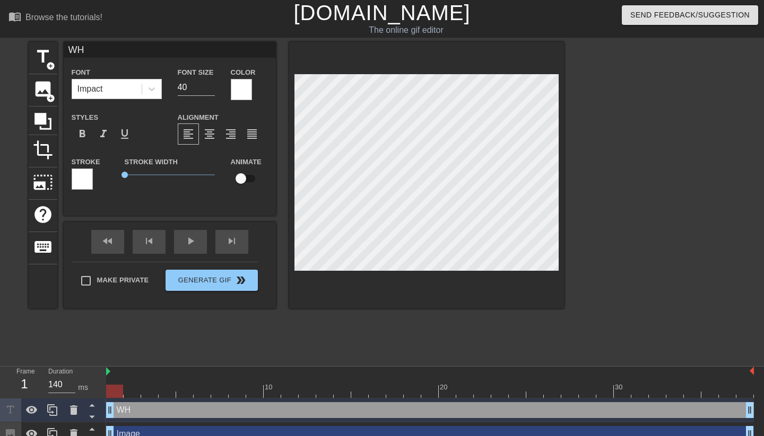
type textarea "WHA"
type input "WHAT"
type textarea "WHAT"
type input "WHAT"
type textarea "WHAT"
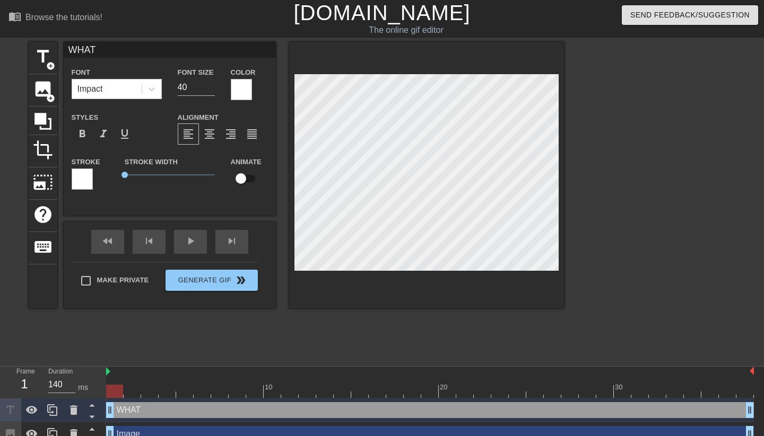
type input "WHAT D"
type textarea "WHAT D"
type input "WHAT DI"
type textarea "WHAT DI"
type input "WHAT DID"
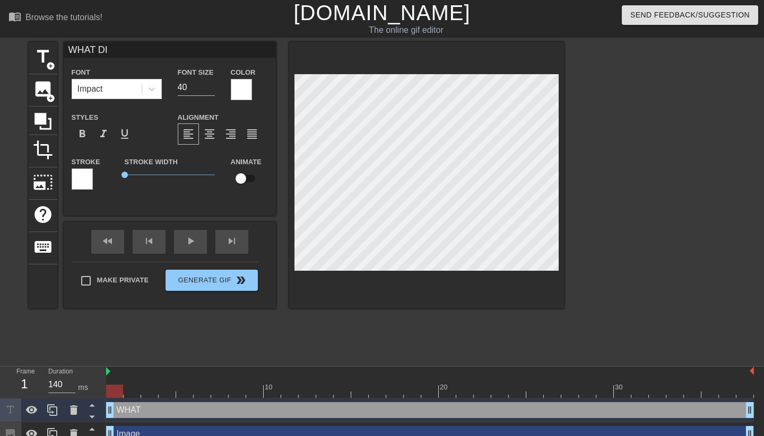
type textarea "WHAT DID"
type input "WHAT DID"
type textarea "WHAT DID"
type input "WHAT DID T"
type textarea "WHAT DID T"
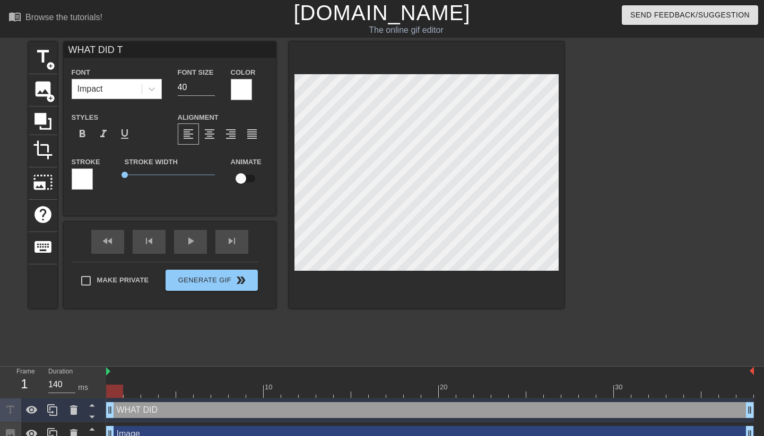
type input "WHAT DID TH"
type textarea "WHAT DID TH"
type input "WHAT DID THE"
type textarea "WHAT DID THE"
type input "WHAT DID THE"
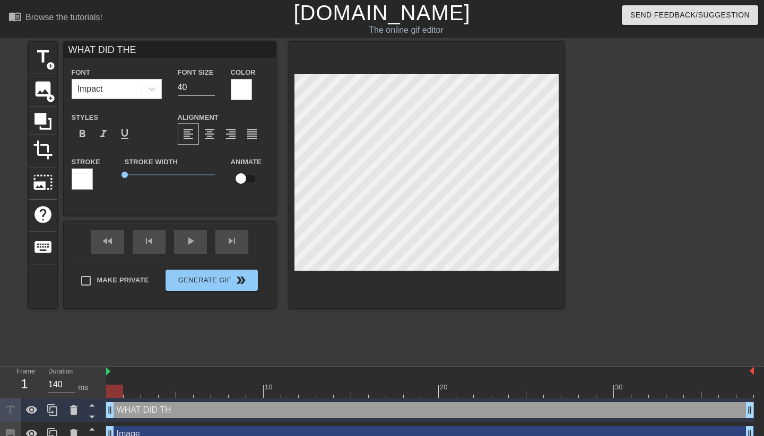
type textarea "WHAT DID THE"
type input "WHAT DID THE 5"
type textarea "WHAT DID THE 5"
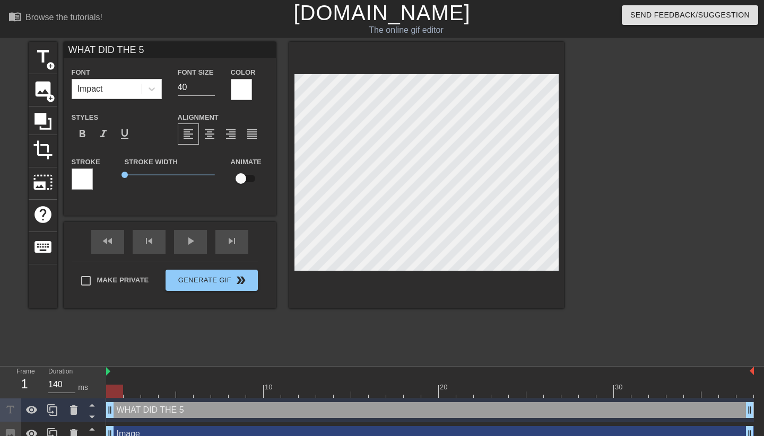
type input "WHAT DID THE 5"
type textarea "WHAT DID THE 5"
type input "WHAT DID THE 5 T"
type textarea "WHAT DID THE 5 T"
type input "WHAT DID THE 5 Tr"
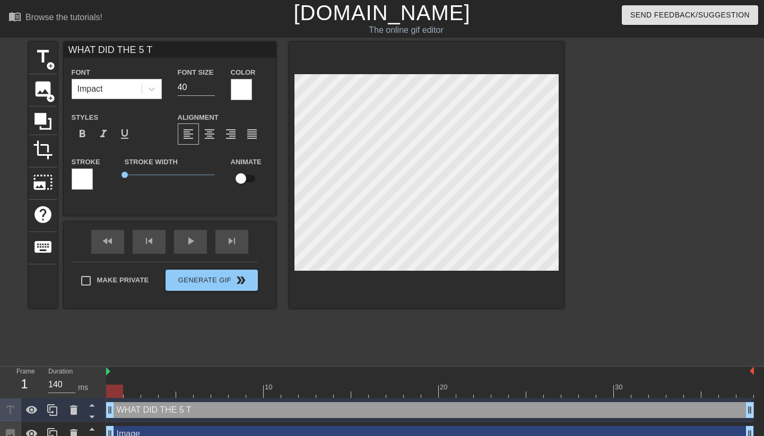
type textarea "WHAT DID THE 5 Tr"
type input "WHAT DID THE 5 Tra"
type textarea "WHAT DID THE 5 Tra"
type input "WHAT DID THE 5 Trai"
type textarea "WHAT DID THE 5 Trai"
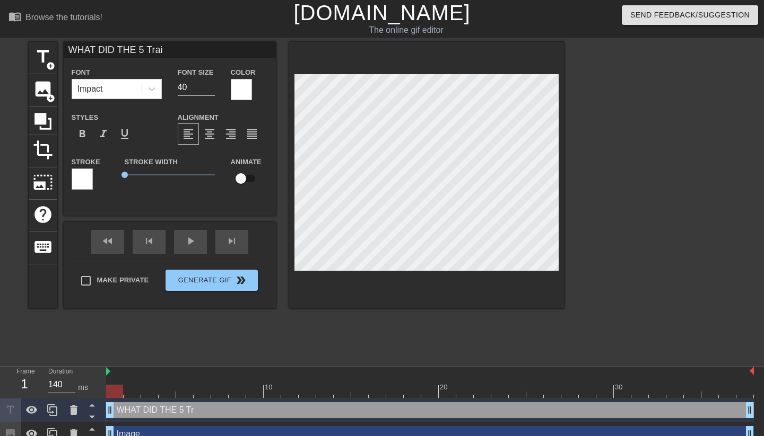
type input "WHAT DID THE 5 Train"
type textarea "WHAT DID THE 5 Train"
type input "WHAT DID THE 5 Trains"
type textarea "WHAT DID THE 5 Trains"
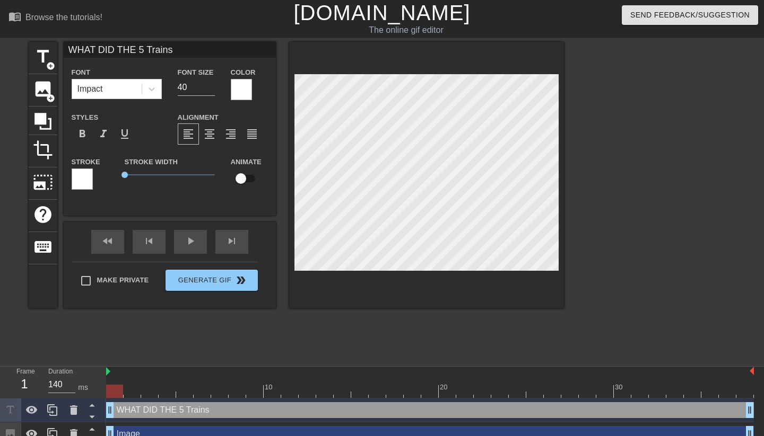
type input "WHAT DID THE 5 Train"
type textarea "WHAT DID THE 5 Train"
type input "WHAT DID THE 5 Trai"
type textarea "WHAT DID THE 5 Trai"
type input "WHAT DID THE 5 Tra"
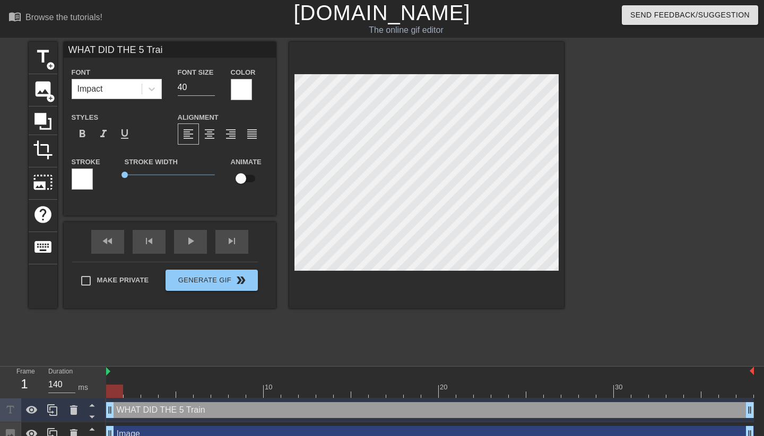
type textarea "WHAT DID THE 5 Tra"
type input "WHAT DID THE 5 Tr"
type textarea "WHAT DID THE 5 Tr"
type input "WHAT DID THE 5 T"
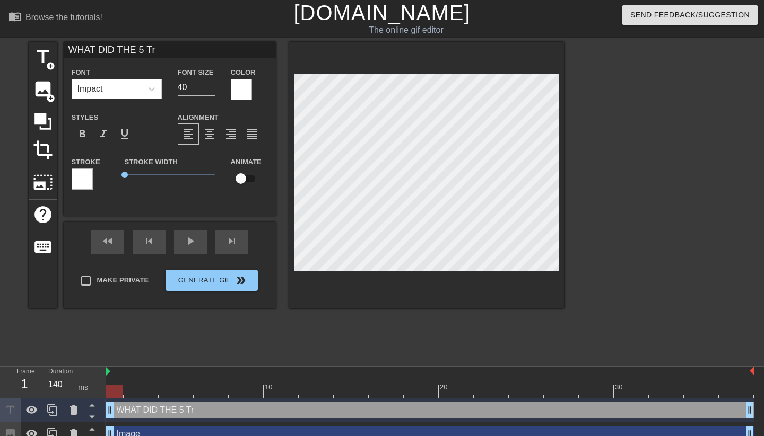
type textarea "WHAT DID THE 5 T"
type input "WHAT DID THE 5 TR"
type textarea "WHAT DID THE 5 TR"
type input "WHAT DID THE 5 TRA"
type textarea "WHAT DID THE 5 TRA"
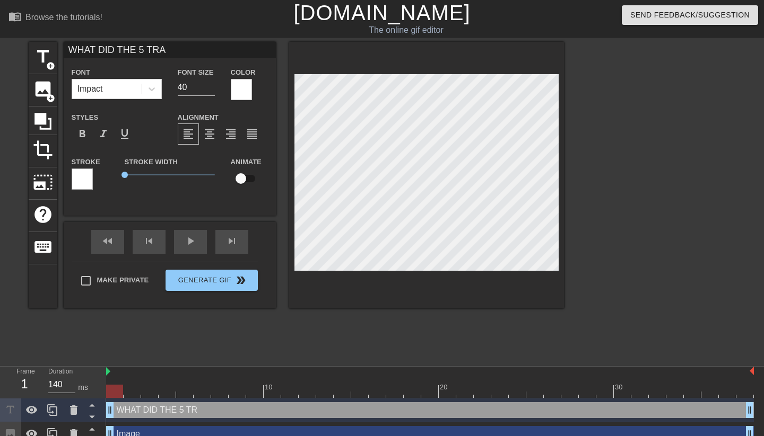
type input "WHAT DID THE 5 TRAI"
type textarea "WHAT DID THE 5 TRAI"
type input "WHAT DID THE 5 TRAIN"
type textarea "WHAT DID THE 5 TRAIN"
type input "WHAT DID THE 5 TRAINS"
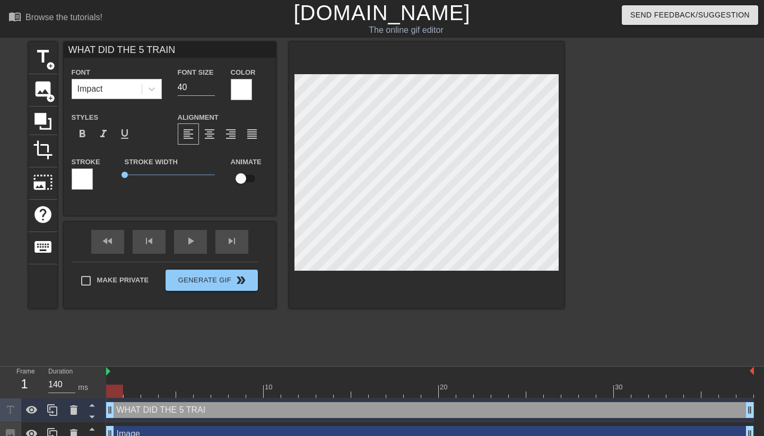
type textarea "WHAT DID THE 5 TRAINS"
type input "WHAT DID THE 5 TRAINS"
type textarea "WHAT DID THE 5 TRAINS"
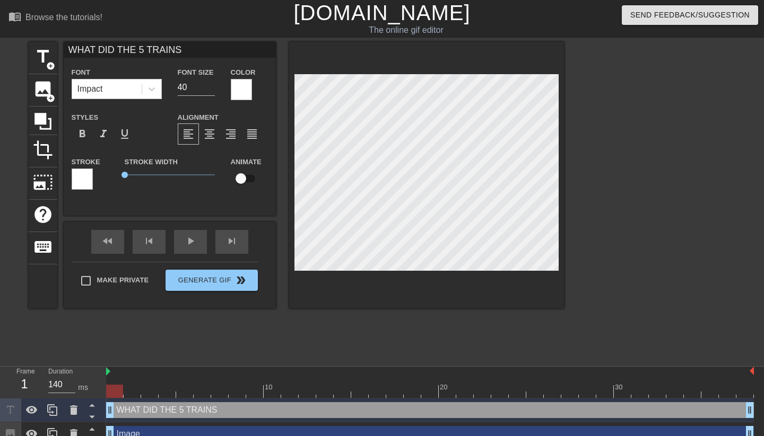
type input "WHAT DID THE 5 TRAINSS"
type textarea "WHAT DID THE 5 TRAINS S"
type input "WHAT DID THE 5 TRAINSSA"
type textarea "WHAT DID THE 5 TRAINS SA"
type input "WHAT DID THE 5 TRAINSSAY"
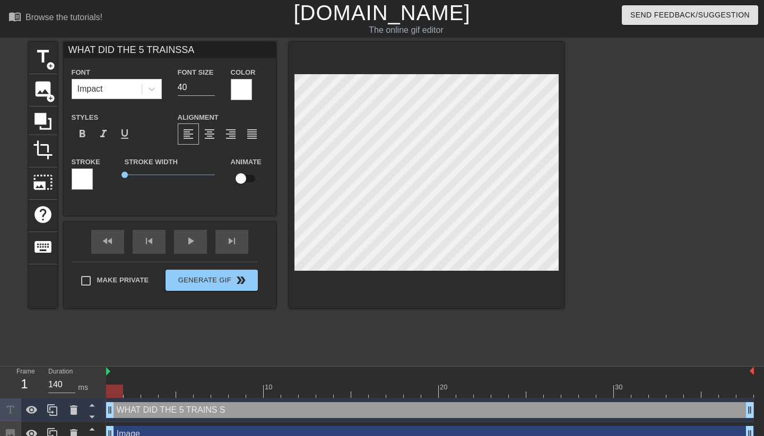
type textarea "WHAT DID THE 5 TRAINS SAY"
type input "WHAT DID THE 5 TRAINSSAY"
type textarea "WHAT DID THE 5 TRAINS SAY"
type input "WHAT DID THE 5 TRAINSSAY T"
type textarea "WHAT DID THE 5 TRAINS SAY T"
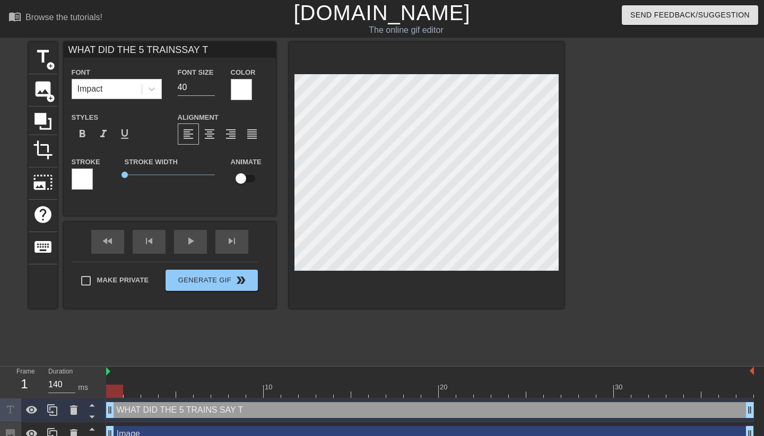
type input "WHAT DID THE 5 TRAINSSAY TO"
type textarea "WHAT DID THE 5 TRAINS SAY TO"
type input "WHAT DID THE 5 TRAINSSAY TO"
type textarea "WHAT DID THE 5 TRAINS SAY TO"
type input "WHAT DID THE 5 TRAINSSAY TO T"
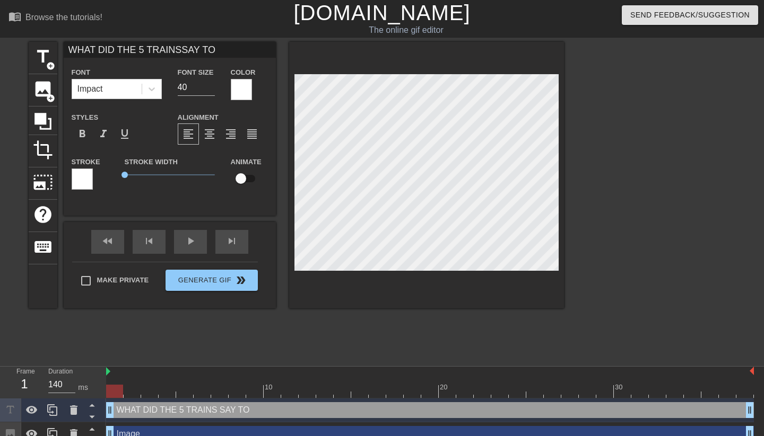
type textarea "WHAT DID THE 5 TRAINS SAY TO T"
type input "WHAT DID THE 5 TRAINSSAY TO TH"
type textarea "WHAT DID THE 5 TRAINS SAY TO TH"
type input "WHAT DID THE 5 TRAINSSAY TO THE"
type textarea "WHAT DID THE 5 TRAINS SAY TO THE"
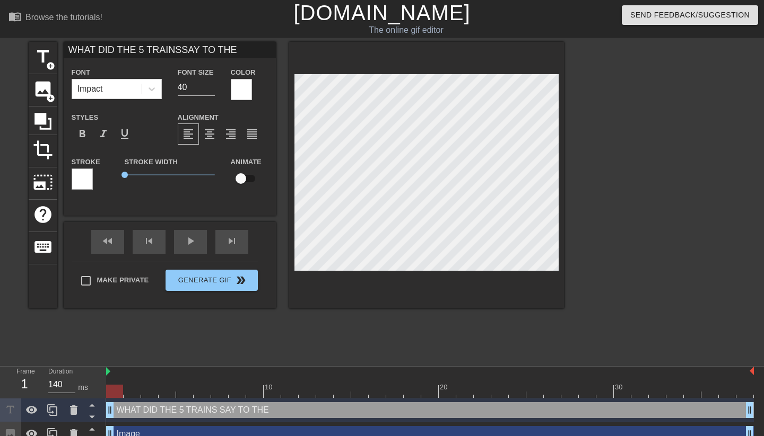
type input "WHAT DID THE 5 TRAINSSAY TO THE"
type textarea "WHAT DID THE 5 TRAINS SAY TO THE"
type input "WHAT DID THE 5 TRAINSSAY TO THE F"
type textarea "WHAT DID THE 5 TRAINS SAY TO THE F"
type input "WHAT DID THE 5 TRAINSSAY TO THE FA"
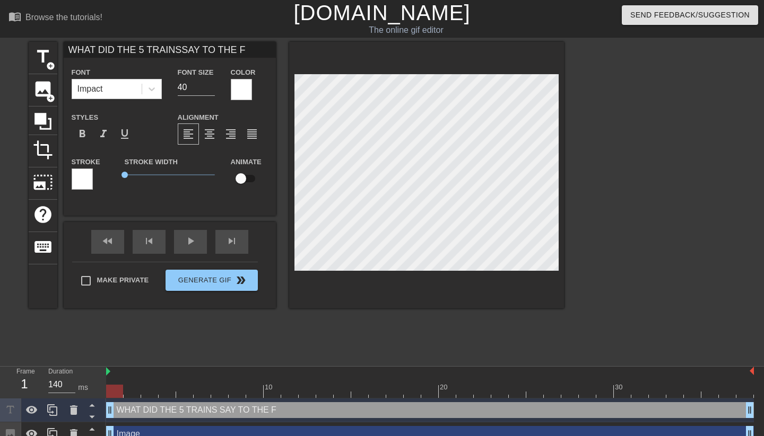
type textarea "WHAT DID THE 5 TRAINS SAY TO THE FA"
type input "WHAT DID THE 5 TRAINSSAY TO THE FAC"
type textarea "WHAT DID THE 5 TRAINS SAY TO THE FAC"
type input "WHAT DID THE 5 TRAINSSAY TO THE FACE"
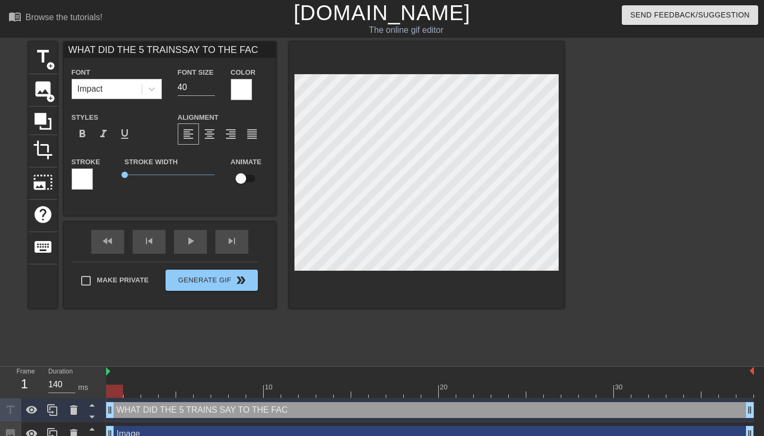
type textarea "WHAT DID THE 5 TRAINS SAY TO THE FACE"
type input "WHAT DID THE 5 TRAINSSAY TO THE FACE?"
type textarea "WHAT DID THE 5 TRAINS SAY TO THE FACE?"
click at [212, 132] on span "format_align_center" at bounding box center [209, 134] width 13 height 13
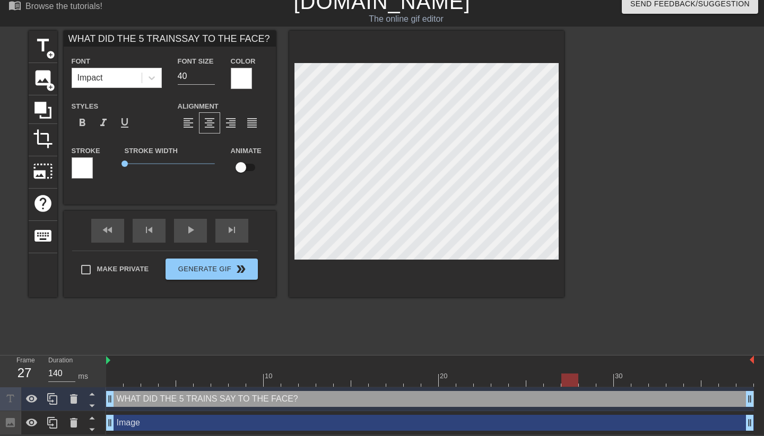
scroll to position [12, 0]
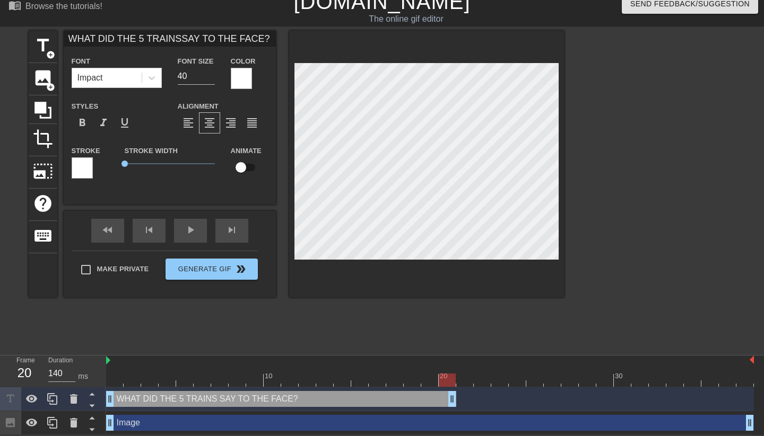
drag, startPoint x: 749, startPoint y: 400, endPoint x: 449, endPoint y: 408, distance: 300.2
click at [449, 408] on div "WHAT DID THE 5 TRAINS SAY TO THE FACE? drag_handle drag_handle" at bounding box center [430, 400] width 648 height 24
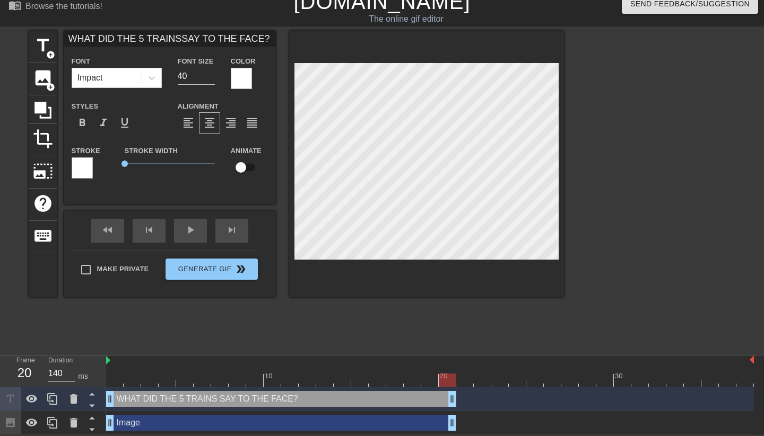
drag, startPoint x: 749, startPoint y: 423, endPoint x: 453, endPoint y: 422, distance: 296.4
drag, startPoint x: 444, startPoint y: 379, endPoint x: 190, endPoint y: 374, distance: 253.5
click at [264, 374] on div at bounding box center [272, 380] width 17 height 13
click at [392, 356] on div at bounding box center [430, 361] width 648 height 11
drag, startPoint x: 450, startPoint y: 401, endPoint x: 439, endPoint y: 401, distance: 11.7
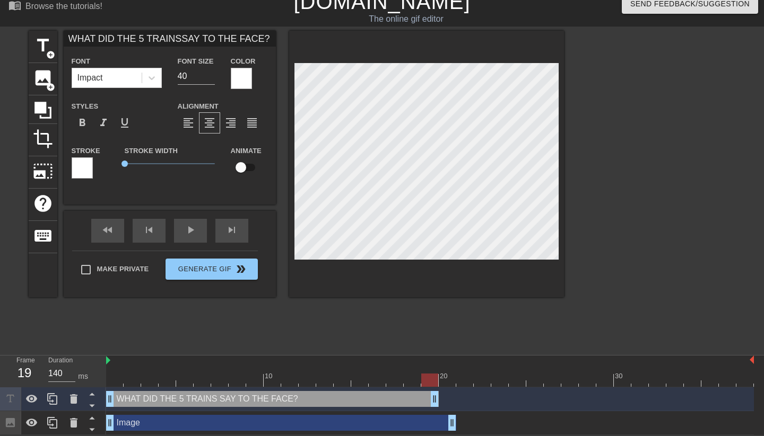
click at [439, 401] on div "WHAT DID THE 5 TRAINS SAY TO THE FACE? drag_handle drag_handle" at bounding box center [430, 399] width 648 height 16
drag, startPoint x: 449, startPoint y: 427, endPoint x: 424, endPoint y: 427, distance: 25.5
drag, startPoint x: 540, startPoint y: 386, endPoint x: 343, endPoint y: 384, distance: 196.8
click at [351, 384] on div at bounding box center [359, 380] width 17 height 13
click at [41, 43] on span "title" at bounding box center [43, 46] width 20 height 20
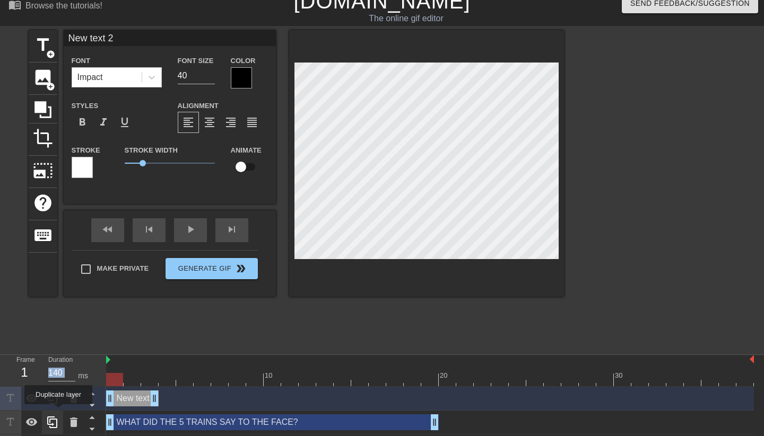
drag, startPoint x: 725, startPoint y: 397, endPoint x: 59, endPoint y: 412, distance: 666.2
click at [59, 412] on div "Frame 1 Duration 140 ms 10 20 30 New text 2 drag_handle drag_handle WHAT DID TH…" at bounding box center [382, 406] width 764 height 103
type input "S"
type textarea "S"
type input "Sc"
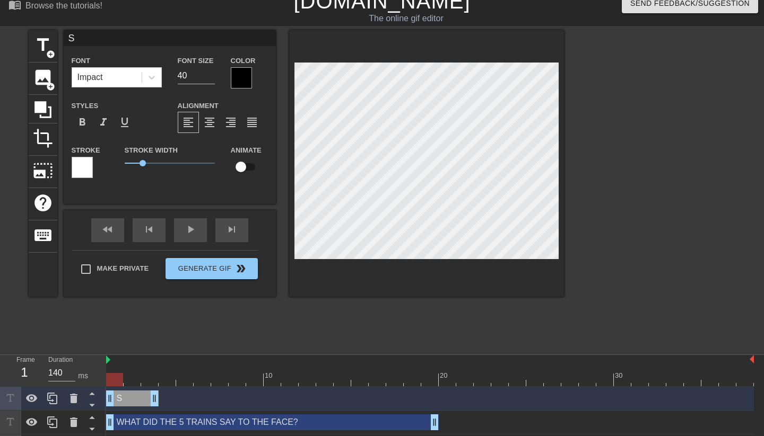
type textarea "Sc"
type input "Sch"
type textarea "Sch"
type input "Scha"
type textarea "Scha"
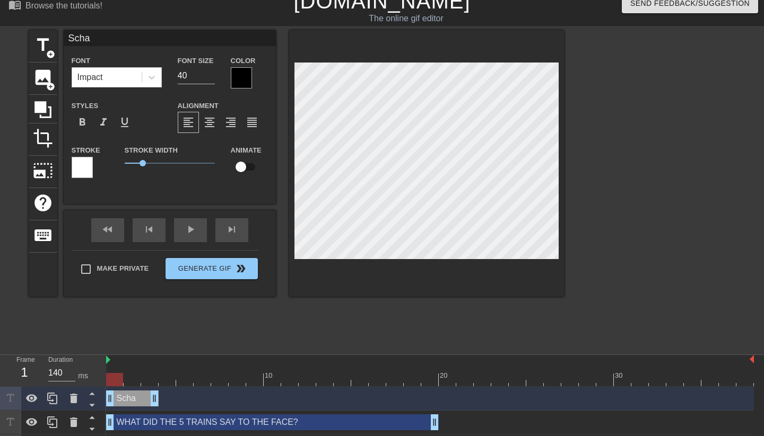
type input "Schat"
type textarea "Schat"
type input "[PERSON_NAME]"
type textarea "[PERSON_NAME]"
type input "Schatzm"
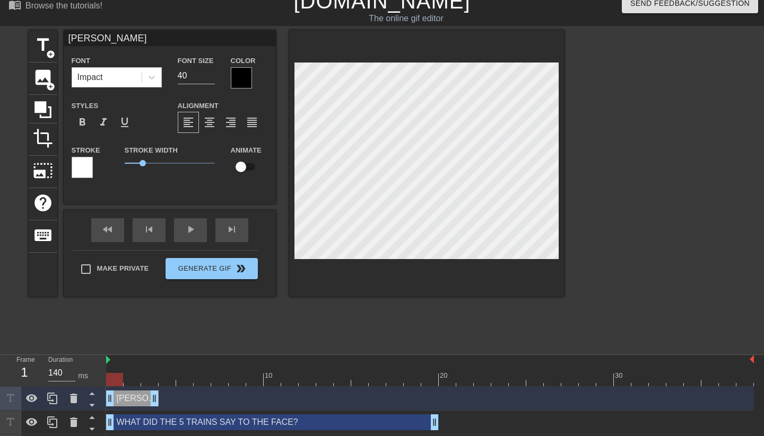
type textarea "Schatzm"
type input "Schatzma"
type textarea "Schatzma"
type input "[PERSON_NAME]"
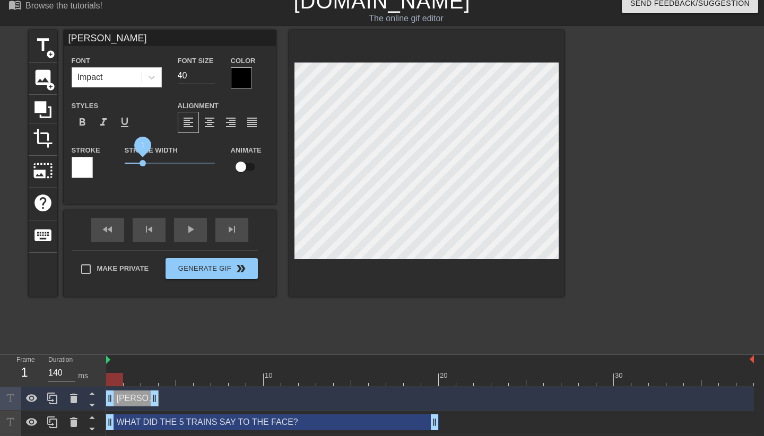
type textarea "[PERSON_NAME]"
drag, startPoint x: 142, startPoint y: 164, endPoint x: 94, endPoint y: 167, distance: 47.8
click at [94, 167] on div "Stroke Stroke Width 0 Animate" at bounding box center [170, 166] width 212 height 44
click at [238, 75] on div at bounding box center [241, 77] width 21 height 21
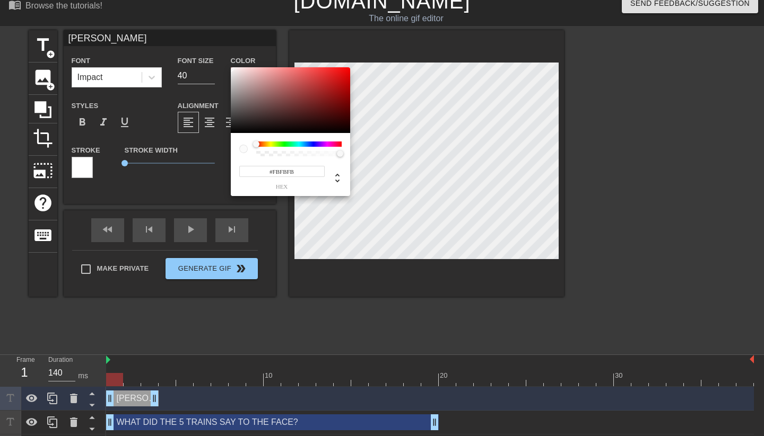
type input "#FFFFFF"
drag, startPoint x: 258, startPoint y: 89, endPoint x: 216, endPoint y: 63, distance: 49.0
click at [216, 63] on div "#FFFFFF hex" at bounding box center [382, 218] width 764 height 436
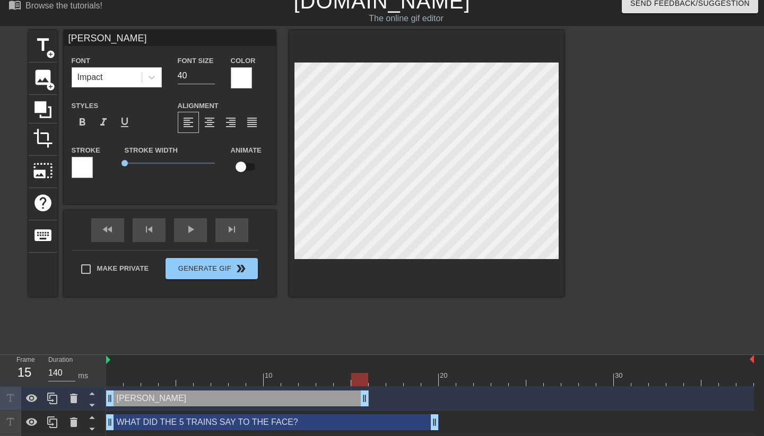
drag, startPoint x: 154, startPoint y: 395, endPoint x: 370, endPoint y: 398, distance: 215.9
click at [370, 398] on div "[PERSON_NAME] drag_handle drag_handle" at bounding box center [430, 399] width 648 height 16
drag, startPoint x: 365, startPoint y: 380, endPoint x: 385, endPoint y: 381, distance: 20.2
click at [385, 381] on div at bounding box center [377, 379] width 17 height 13
click at [54, 54] on span "add_circle" at bounding box center [50, 54] width 9 height 9
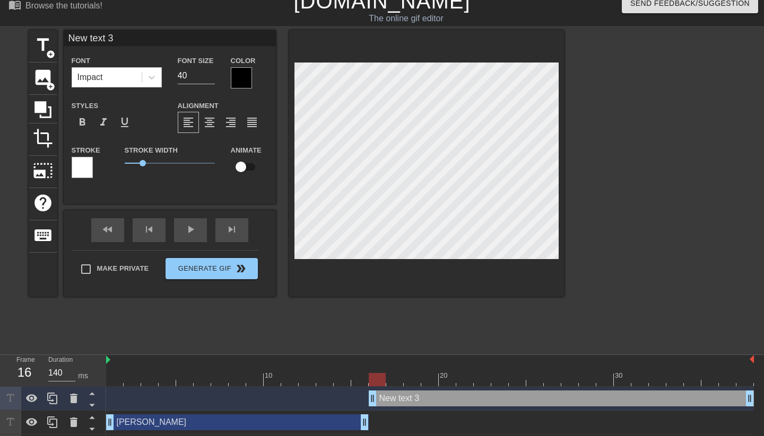
type input "S"
type textarea "S"
type input "SO"
type textarea "SO"
type input "SOU"
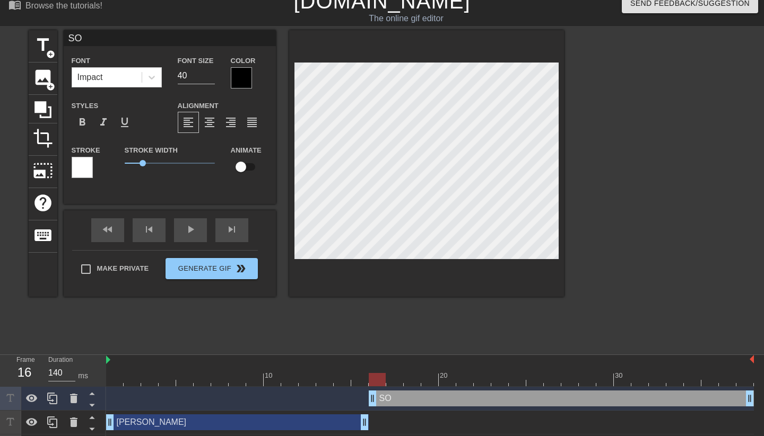
type textarea "SOU"
type input "SO"
type textarea "SO"
type input "S"
type textarea "S"
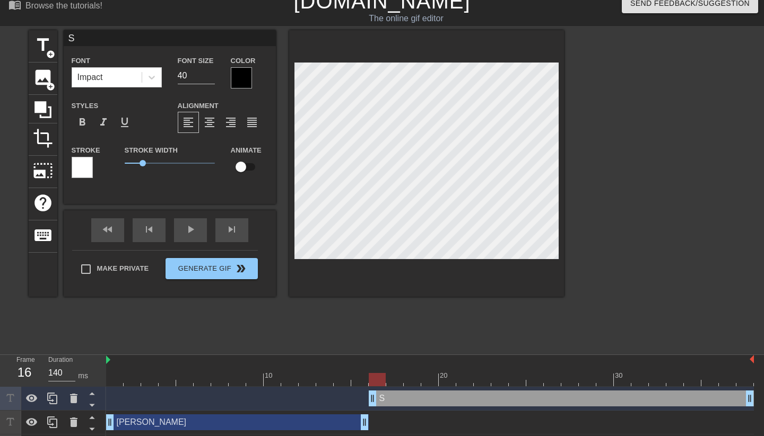
type input "So"
type textarea "So"
type input "Sou"
type textarea "Sou"
type input "Souk"
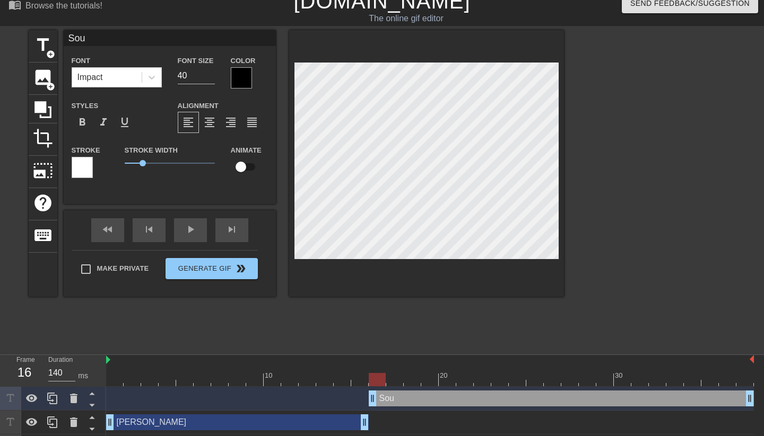
type textarea "Souk"
type input "Souki"
type textarea "Souki"
drag, startPoint x: 143, startPoint y: 164, endPoint x: 101, endPoint y: 165, distance: 41.4
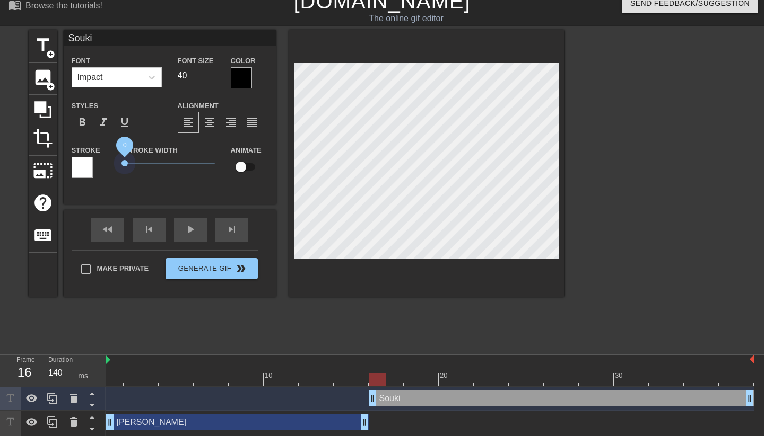
click at [101, 165] on div "Stroke Stroke Width 0 Animate" at bounding box center [170, 166] width 212 height 44
click at [240, 86] on div at bounding box center [241, 77] width 21 height 21
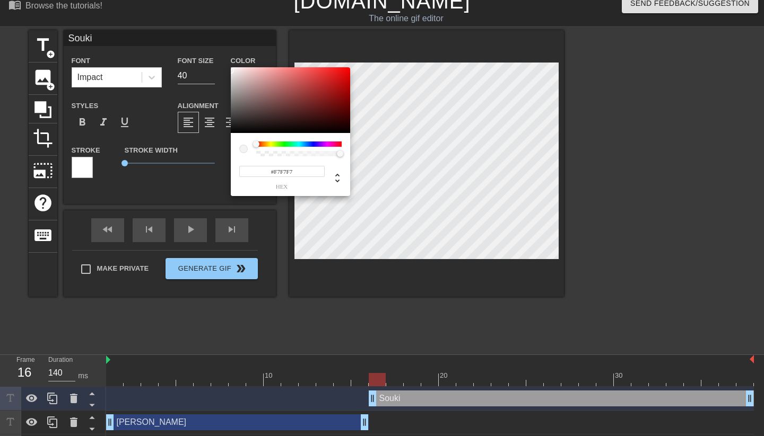
type input "#FFFFFF"
drag, startPoint x: 237, startPoint y: 101, endPoint x: 220, endPoint y: 65, distance: 40.3
click at [220, 65] on div "#FFFFFF hex" at bounding box center [382, 218] width 764 height 436
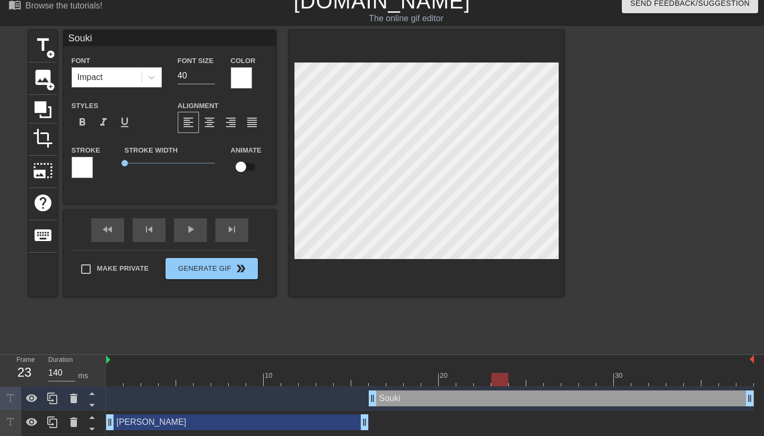
drag, startPoint x: 378, startPoint y: 383, endPoint x: 504, endPoint y: 384, distance: 126.2
click at [504, 384] on div at bounding box center [499, 379] width 17 height 13
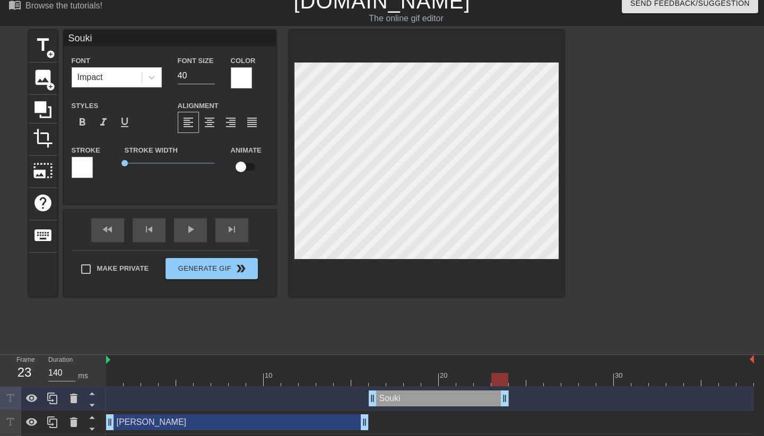
drag, startPoint x: 748, startPoint y: 395, endPoint x: 511, endPoint y: 400, distance: 237.1
click at [511, 400] on div "Souki drag_handle drag_handle" at bounding box center [430, 399] width 648 height 16
click at [259, 422] on div "[PERSON_NAME] drag_handle drag_handle" at bounding box center [237, 423] width 263 height 16
type input "[PERSON_NAME]"
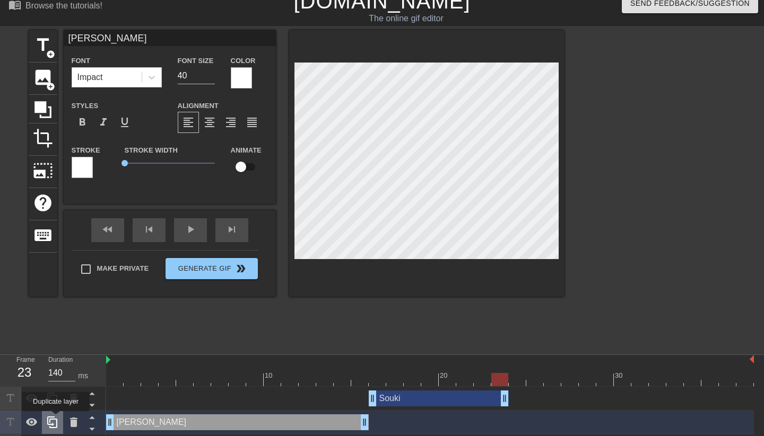
click at [57, 419] on icon at bounding box center [52, 422] width 13 height 13
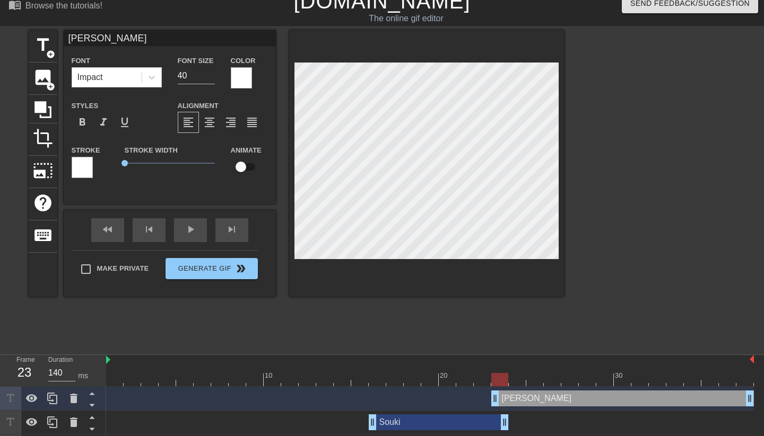
drag, startPoint x: 217, startPoint y: 396, endPoint x: 646, endPoint y: 388, distance: 429.1
click at [646, 388] on div "[PERSON_NAME] drag_handle drag_handle" at bounding box center [430, 399] width 648 height 24
drag, startPoint x: 497, startPoint y: 400, endPoint x: 513, endPoint y: 400, distance: 15.9
drag, startPoint x: 522, startPoint y: 380, endPoint x: 540, endPoint y: 397, distance: 25.1
click at [540, 397] on div "10 20 30 Schatzman drag_handle drag_handle Souki drag_handle drag_handle Schatz…" at bounding box center [435, 430] width 658 height 151
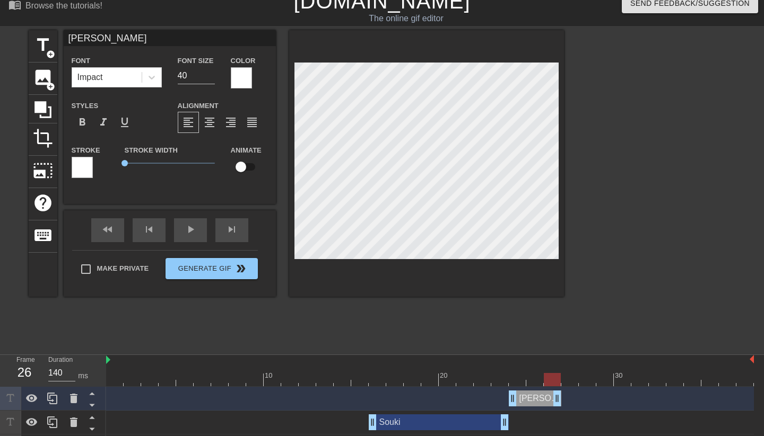
drag, startPoint x: 749, startPoint y: 398, endPoint x: 562, endPoint y: 405, distance: 187.3
click at [562, 405] on div "[PERSON_NAME] drag_handle drag_handle" at bounding box center [430, 399] width 648 height 16
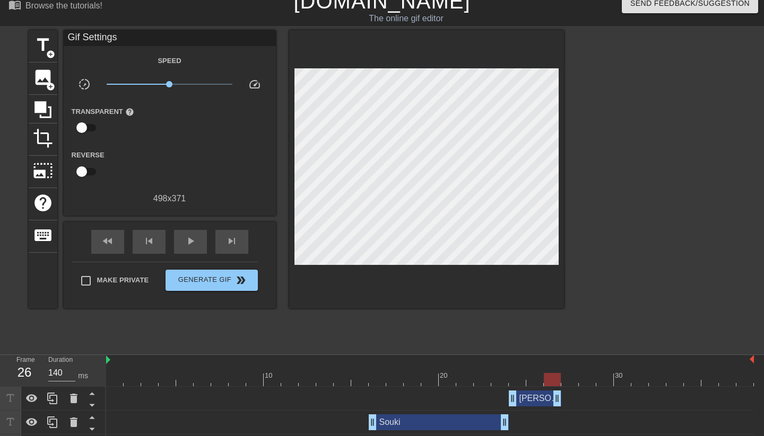
click at [433, 426] on div "Souki drag_handle drag_handle" at bounding box center [439, 423] width 140 height 16
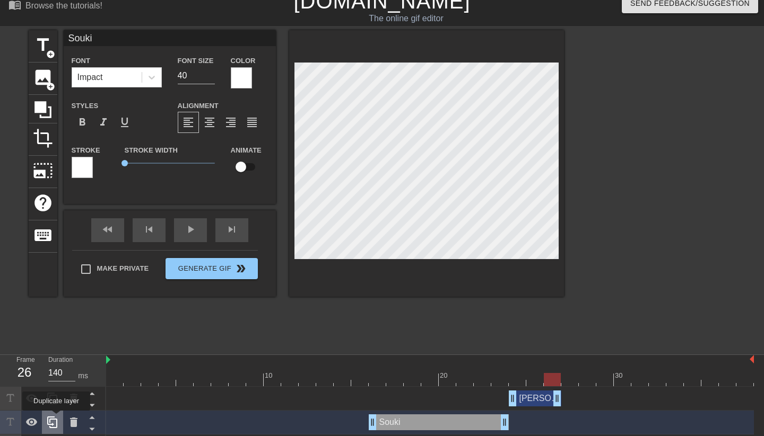
click at [57, 418] on icon at bounding box center [52, 422] width 13 height 13
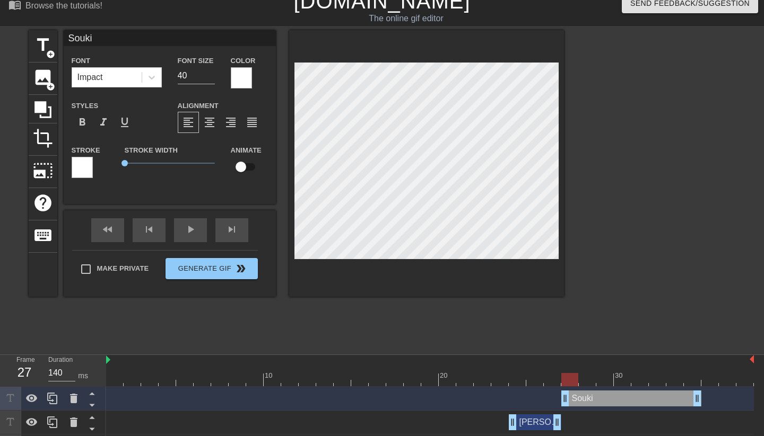
drag, startPoint x: 408, startPoint y: 399, endPoint x: 607, endPoint y: 391, distance: 199.0
click at [607, 391] on div "Souki drag_handle drag_handle" at bounding box center [631, 399] width 140 height 16
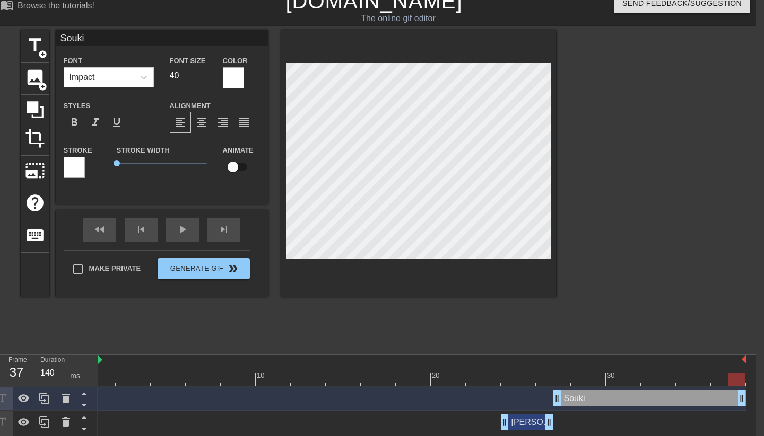
drag, startPoint x: 697, startPoint y: 401, endPoint x: 763, endPoint y: 402, distance: 65.2
click at [756, 402] on html "menu_book Browse the tutorials! Gifntext.com The online gif editor Send Feedbac…" at bounding box center [374, 259] width 764 height 542
drag, startPoint x: 737, startPoint y: 380, endPoint x: 564, endPoint y: 384, distance: 172.4
click at [564, 384] on div at bounding box center [561, 379] width 17 height 13
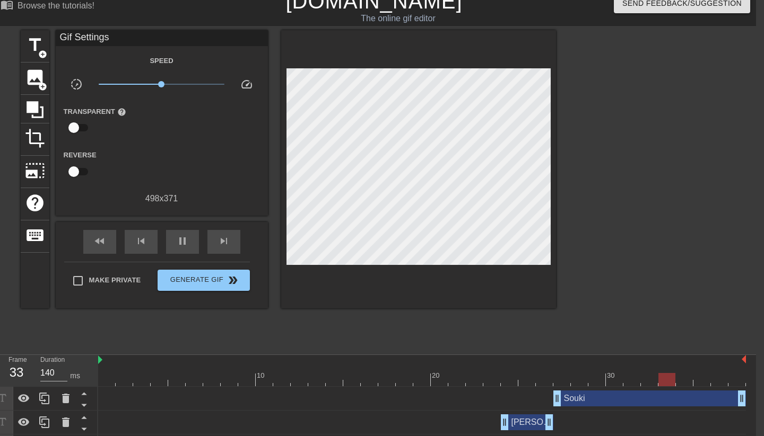
click at [670, 285] on div at bounding box center [647, 189] width 159 height 318
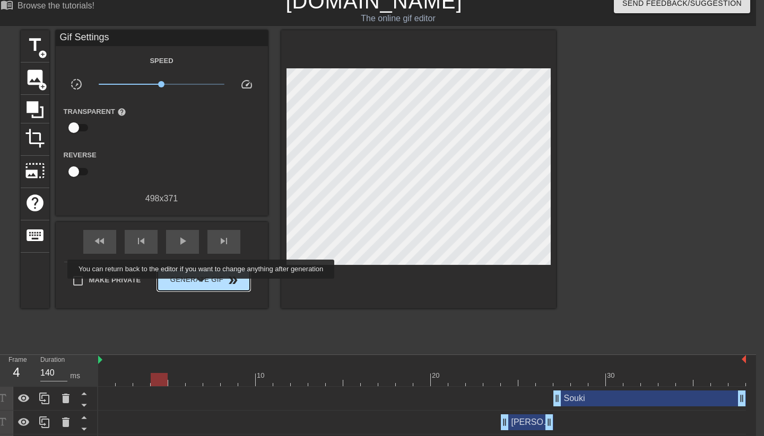
click at [208, 286] on button "Generate Gif double_arrow" at bounding box center [204, 280] width 92 height 21
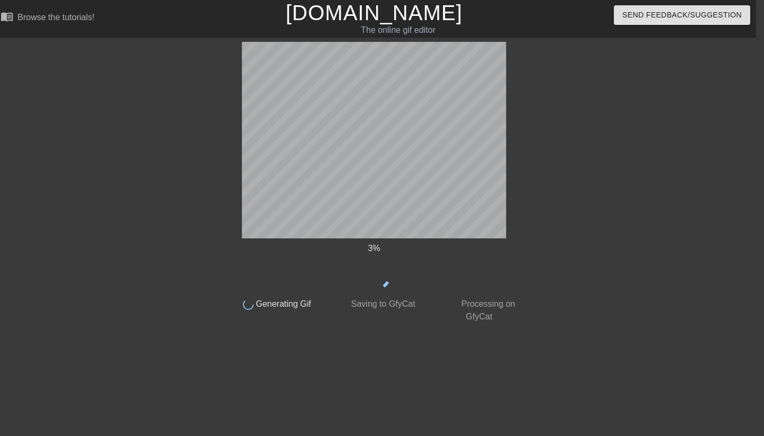
scroll to position [0, 8]
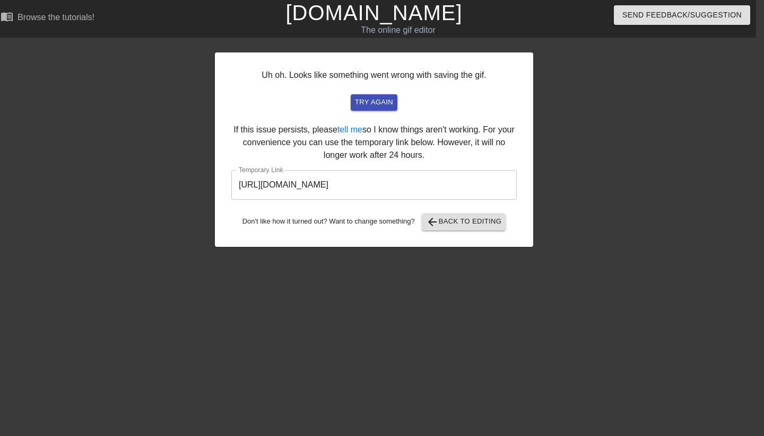
click at [405, 186] on input "https://www.gifntext.com/temp_generations/MESNE0TV.gif" at bounding box center [373, 185] width 285 height 30
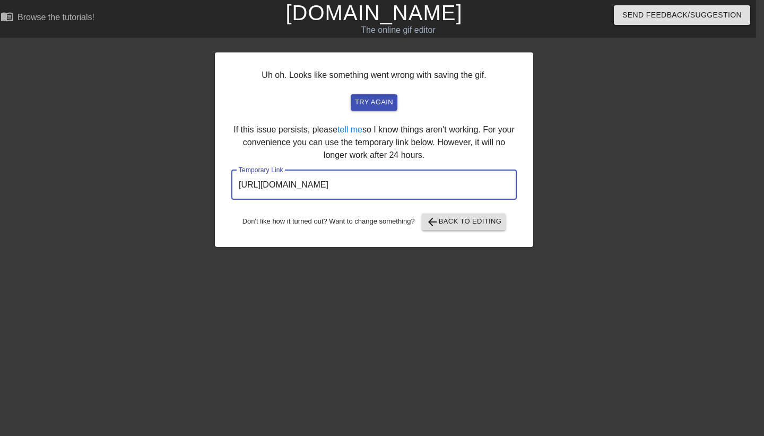
click at [405, 186] on input "https://www.gifntext.com/temp_generations/MESNE0TV.gif" at bounding box center [373, 185] width 285 height 30
click at [322, 13] on link "[DOMAIN_NAME]" at bounding box center [373, 12] width 177 height 23
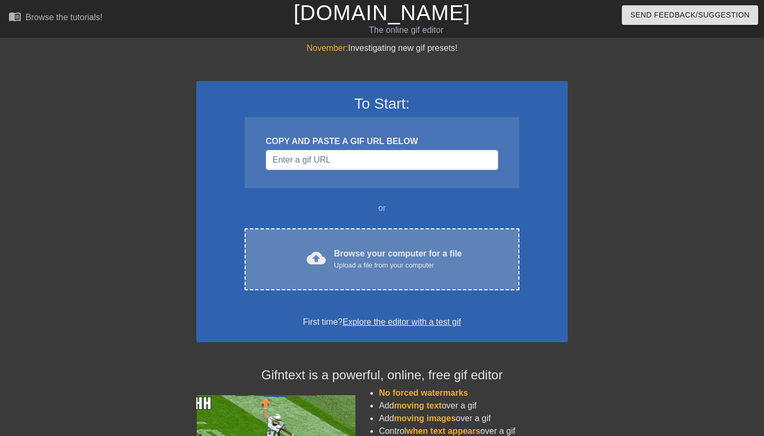
click at [334, 257] on div "Browse your computer for a file Upload a file from your computer" at bounding box center [398, 259] width 128 height 23
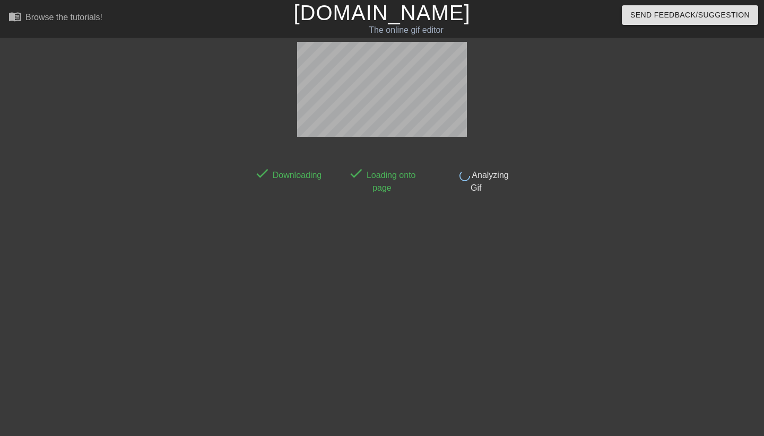
scroll to position [26, 0]
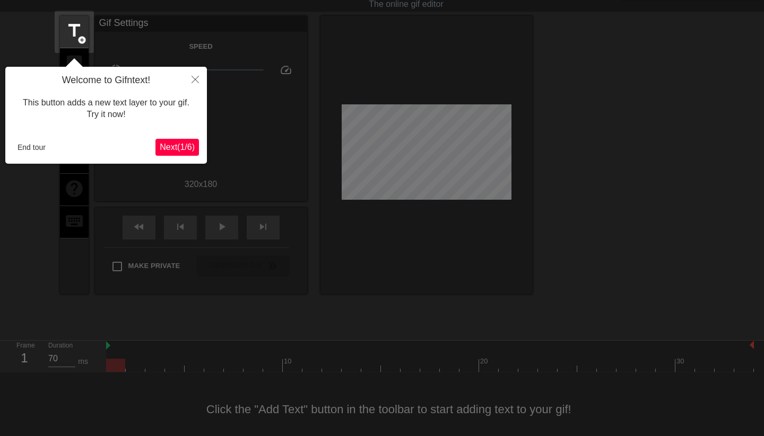
click at [41, 154] on button "End tour" at bounding box center [31, 147] width 37 height 16
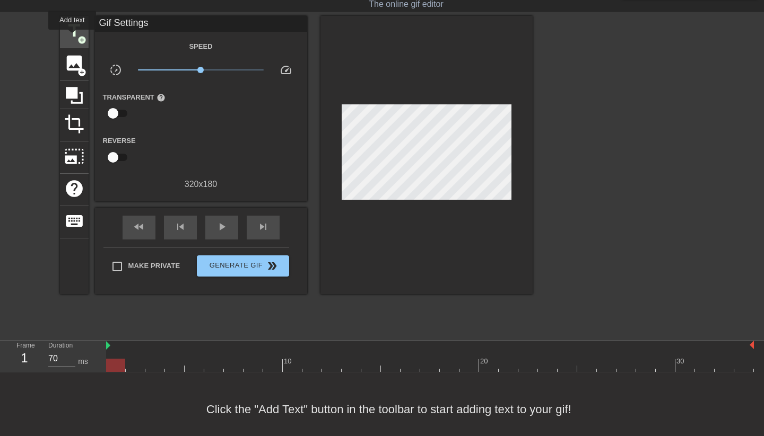
click at [73, 37] on span "title" at bounding box center [74, 31] width 20 height 20
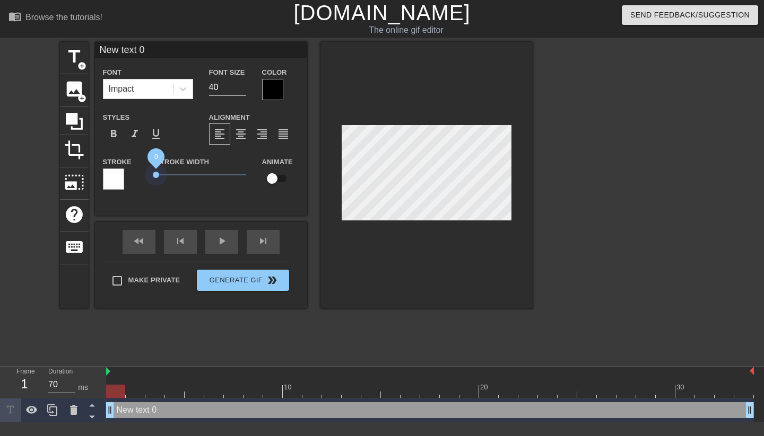
drag, startPoint x: 174, startPoint y: 175, endPoint x: 129, endPoint y: 177, distance: 45.1
click at [129, 177] on div "Stroke Stroke Width 0 Animate" at bounding box center [201, 177] width 212 height 44
click at [267, 94] on div at bounding box center [272, 89] width 21 height 21
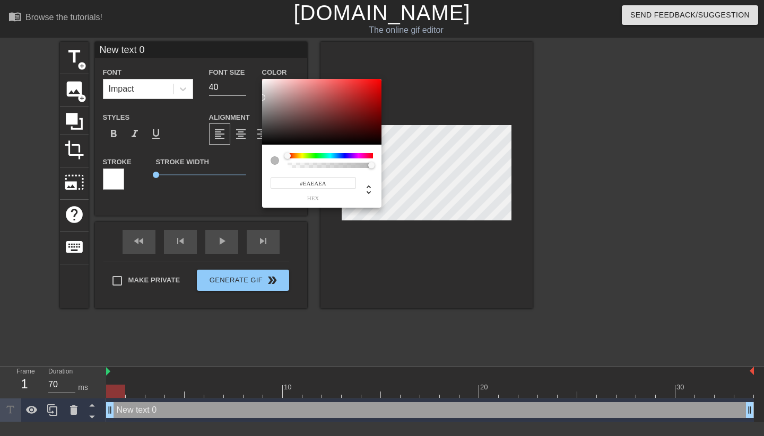
type input "#FFFFFF"
drag, startPoint x: 263, startPoint y: 120, endPoint x: 247, endPoint y: 64, distance: 58.6
click at [247, 64] on div "#FFFFFF hex" at bounding box center [382, 218] width 764 height 436
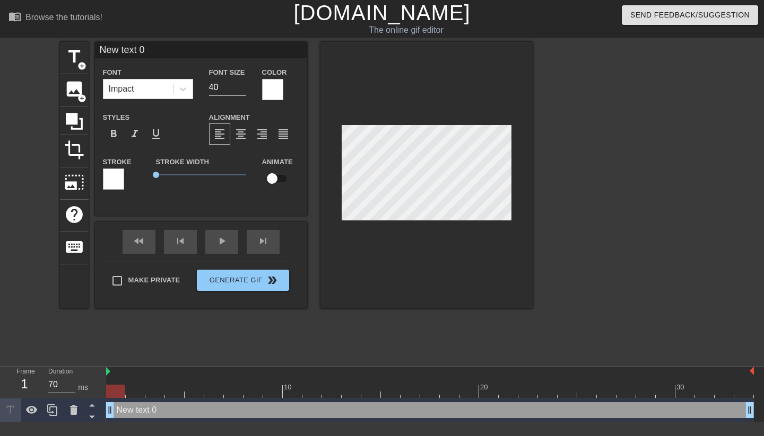
scroll to position [0, 1]
type input "S"
type textarea "S"
type input "SH"
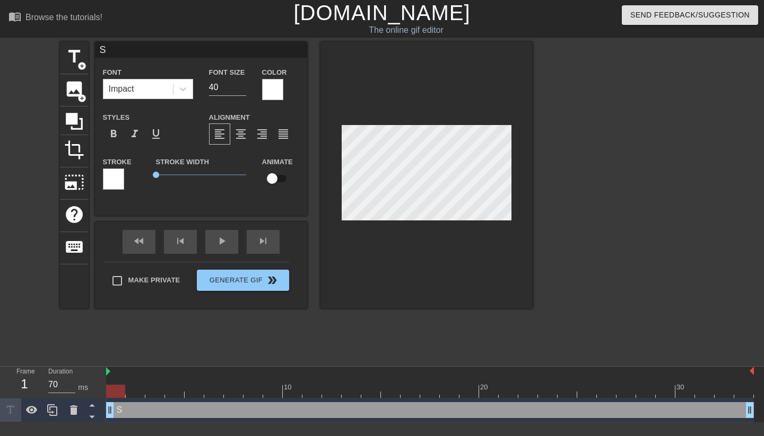
type textarea "SH"
type input "SHC"
type textarea "SHC"
type input "SHCA"
type textarea "SHCA"
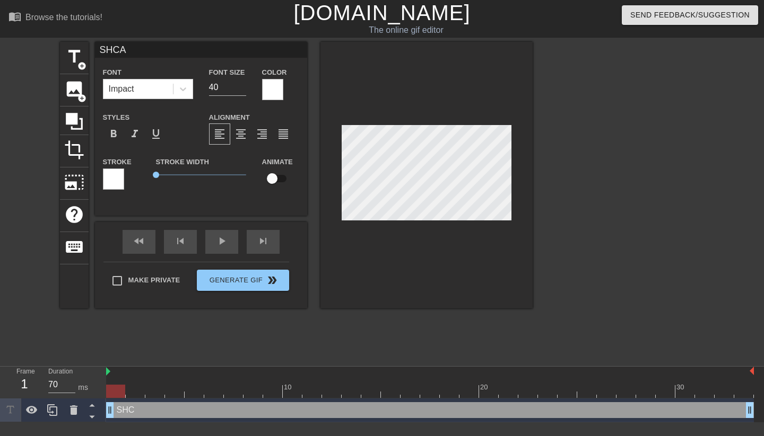
scroll to position [0, 1]
type input "SHC"
type textarea "SHC"
type input "SH"
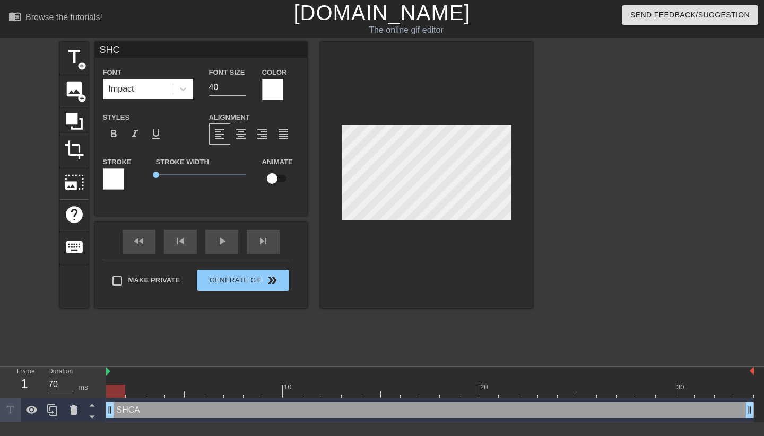
type textarea "SH"
type input "SHA"
type textarea "SHA"
type input "SHAT"
type textarea "SHAT"
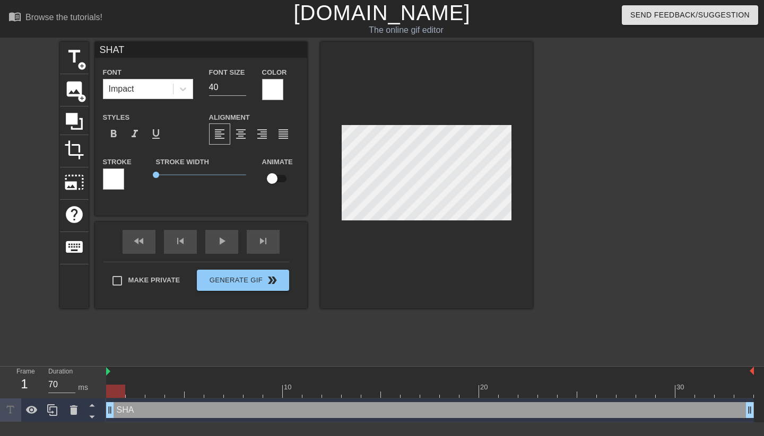
scroll to position [0, 1]
type input "SHATZ"
type textarea "SHATZ"
type input "SHATZM"
type textarea "SHATZM"
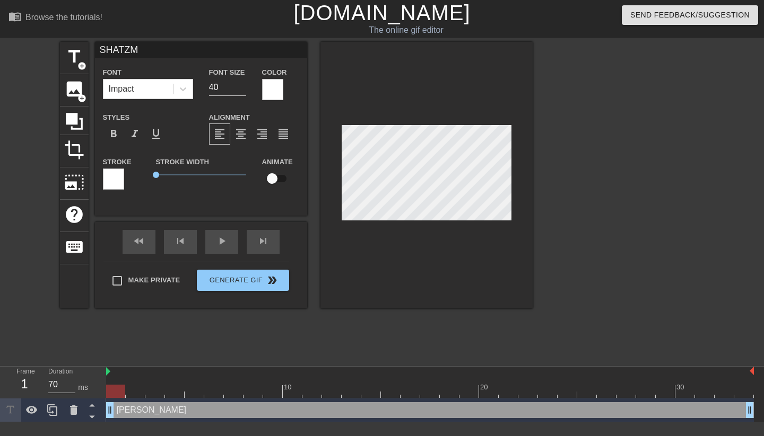
type input "SHATZMA"
type textarea "SHATZMA"
type input "SHATZMAN"
type textarea "SHATZMAN"
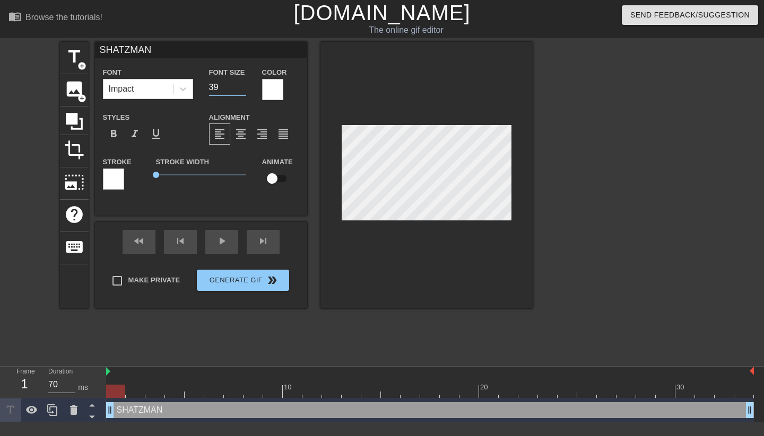
click at [241, 91] on input "39" at bounding box center [227, 87] width 37 height 17
click at [241, 91] on input "38" at bounding box center [227, 87] width 37 height 17
click at [241, 91] on input "37" at bounding box center [227, 87] width 37 height 17
click at [241, 91] on input "36" at bounding box center [227, 87] width 37 height 17
click at [241, 91] on input "35" at bounding box center [227, 87] width 37 height 17
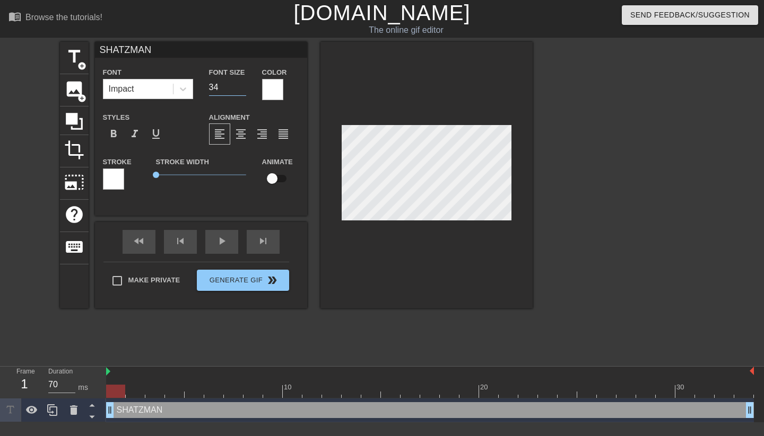
click at [241, 91] on input "34" at bounding box center [227, 87] width 37 height 17
click at [241, 91] on input "33" at bounding box center [227, 87] width 37 height 17
type input "32"
click at [241, 91] on input "32" at bounding box center [227, 87] width 37 height 17
click at [71, 56] on span "title" at bounding box center [74, 57] width 20 height 20
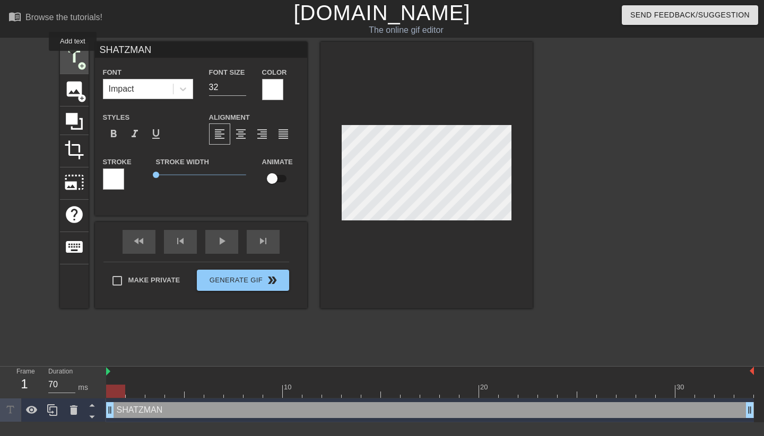
type input "New text 1"
type input "40"
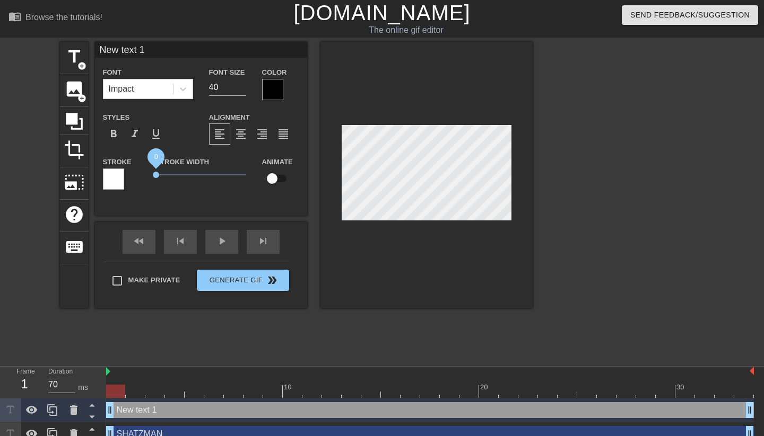
drag, startPoint x: 175, startPoint y: 176, endPoint x: 134, endPoint y: 177, distance: 40.8
click at [134, 177] on div "Stroke Stroke Width 0 Animate" at bounding box center [201, 177] width 212 height 44
click at [267, 98] on div at bounding box center [272, 89] width 21 height 21
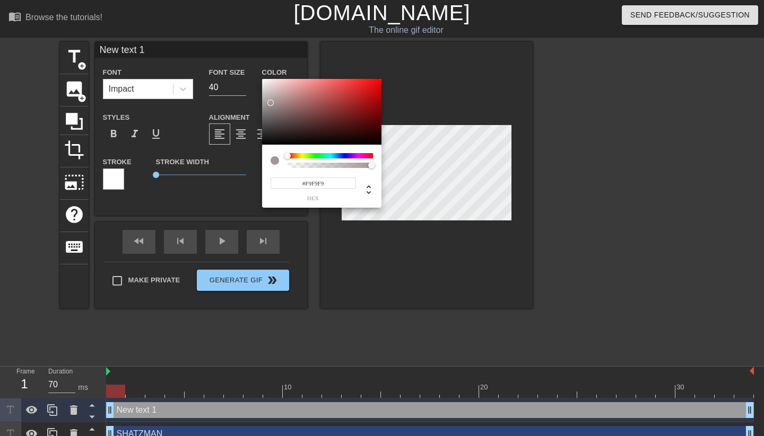
type input "#FFFFFF"
drag, startPoint x: 274, startPoint y: 106, endPoint x: 246, endPoint y: 74, distance: 42.1
click at [246, 74] on div "#FFFFFF hex" at bounding box center [382, 218] width 764 height 436
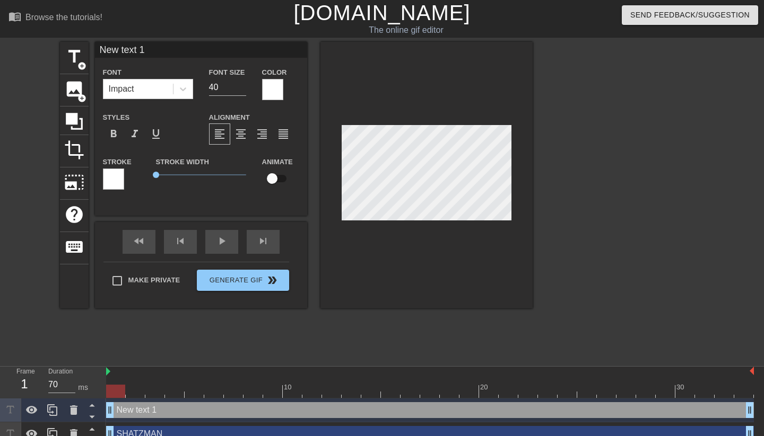
type input "N"
type textarea "N"
type input "NA"
type textarea "NA"
type input "NAY"
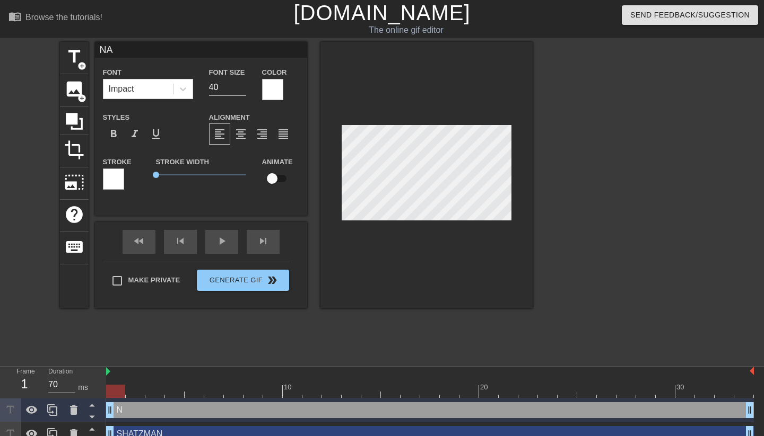
type textarea "NAY"
type input "NAYS"
type textarea "NAYS"
type input "NAYSA"
type textarea "NAYSA"
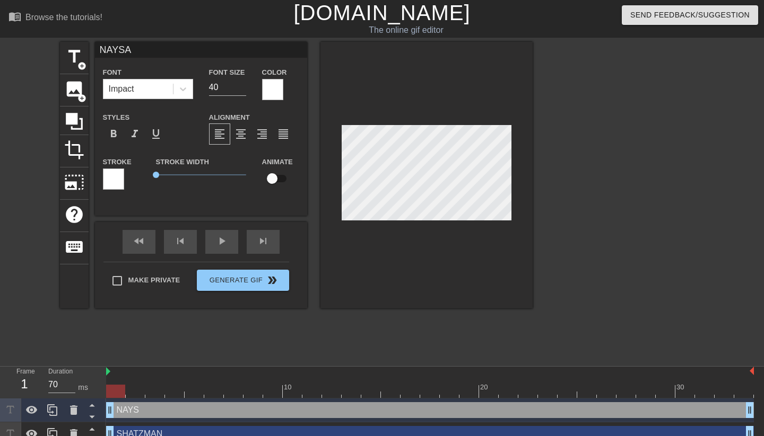
type input "NAYSAY"
type textarea "NAYSAY"
type input "NAYSAYE"
type textarea "NAYSAYE"
type input "NAYSAYER"
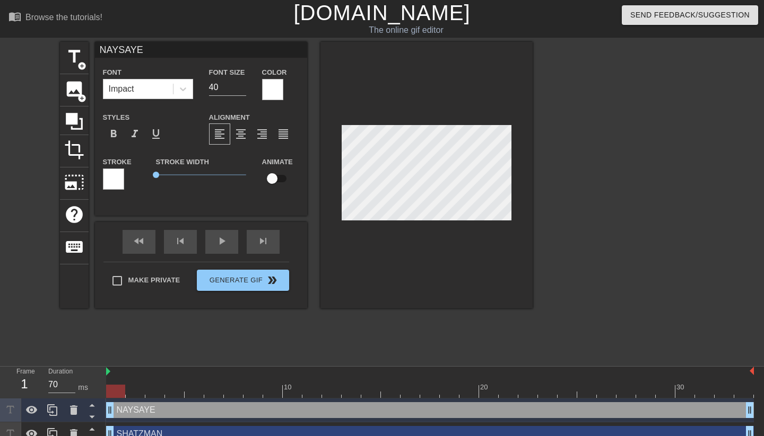
type textarea "NAYSAYER"
type input "NAYSAYERS"
type textarea "NAYSAYERS"
type input "NAYSAYER"
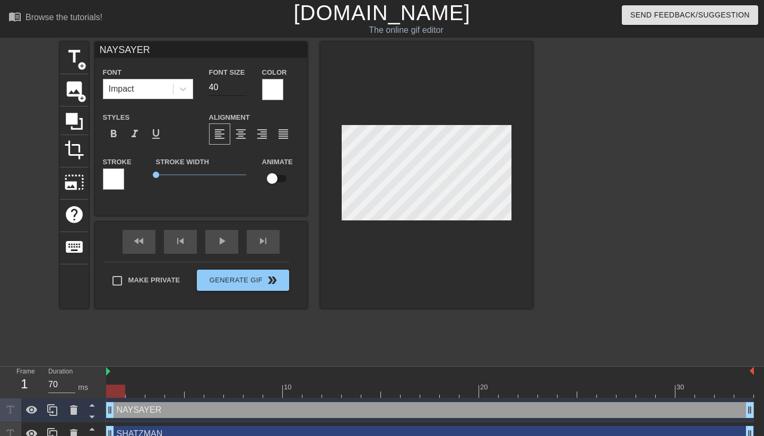
type textarea "NAYSAYER"
type input "25"
click at [241, 90] on input "25" at bounding box center [227, 87] width 37 height 17
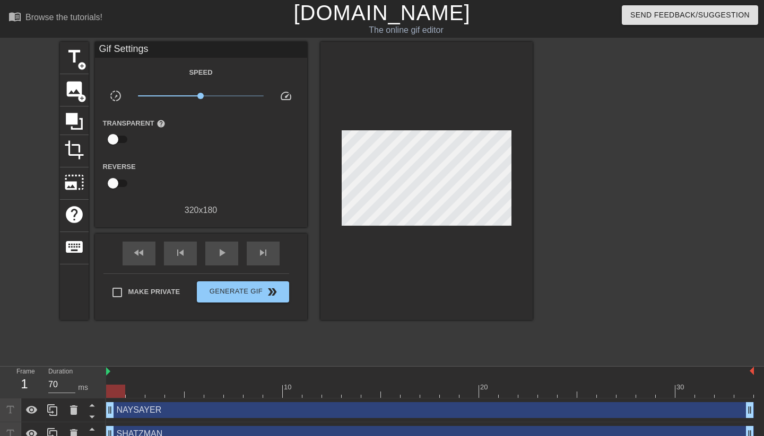
click at [640, 179] on div at bounding box center [624, 201] width 159 height 318
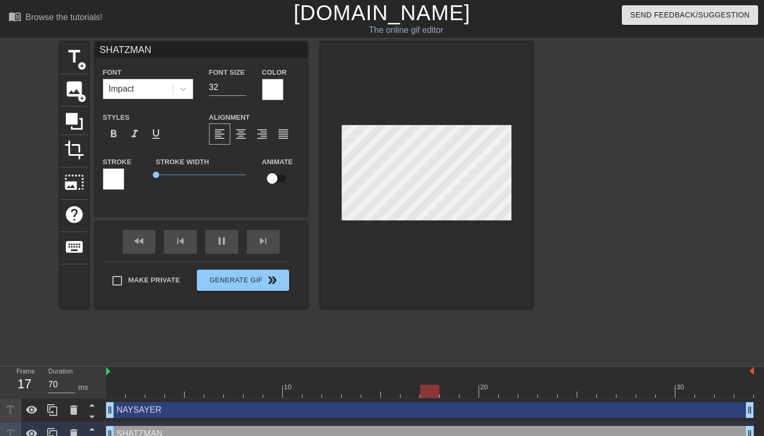
click at [609, 181] on div at bounding box center [624, 201] width 159 height 318
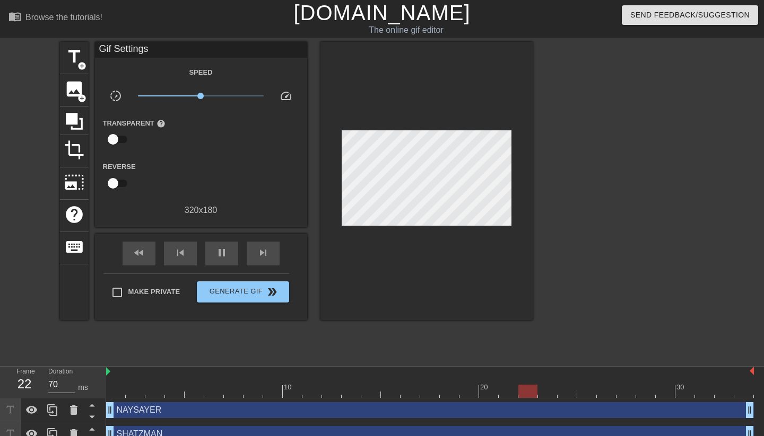
type input "60"
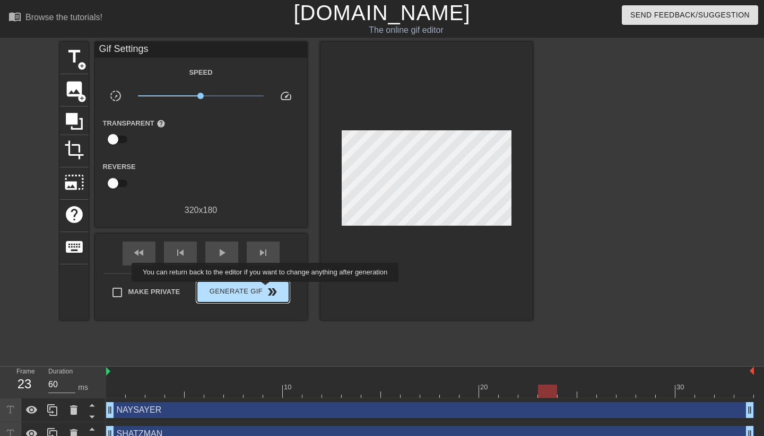
click at [267, 293] on span "double_arrow" at bounding box center [272, 292] width 13 height 13
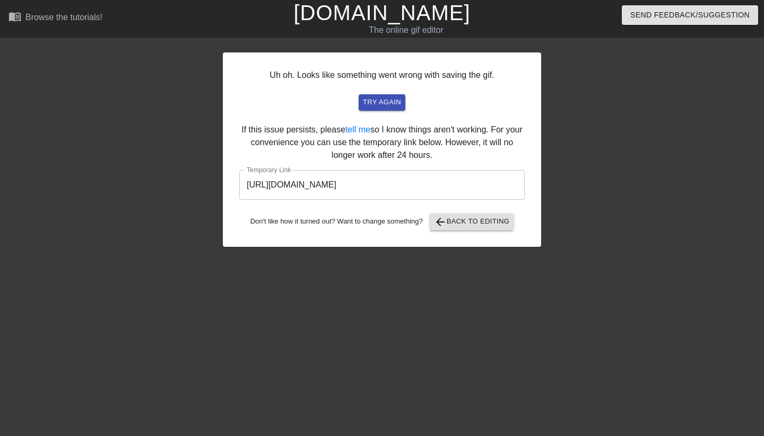
click at [425, 181] on input "https://www.gifntext.com/temp_generations/OYOLMH5e.gif" at bounding box center [381, 185] width 285 height 30
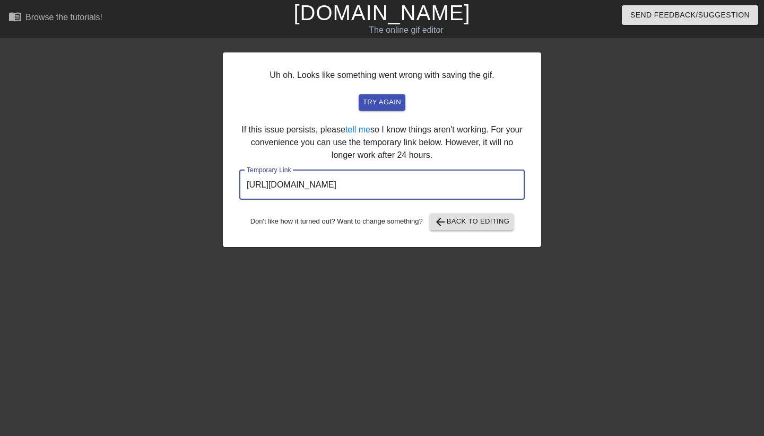
click at [425, 181] on input "https://www.gifntext.com/temp_generations/OYOLMH5e.gif" at bounding box center [381, 185] width 285 height 30
